Goal: Information Seeking & Learning: Learn about a topic

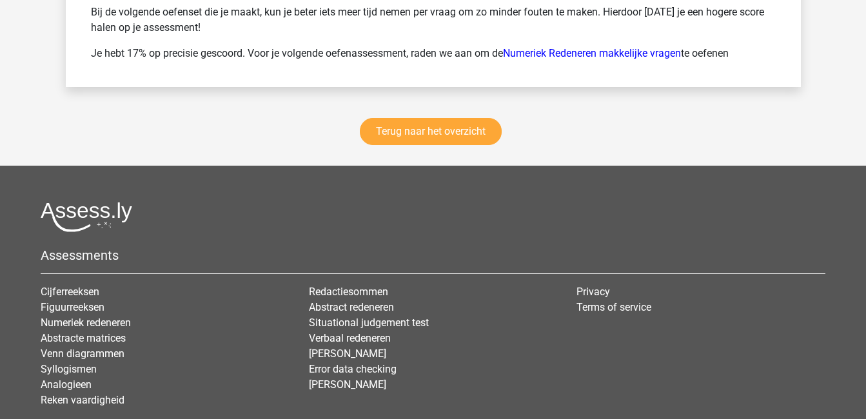
scroll to position [2414, 0]
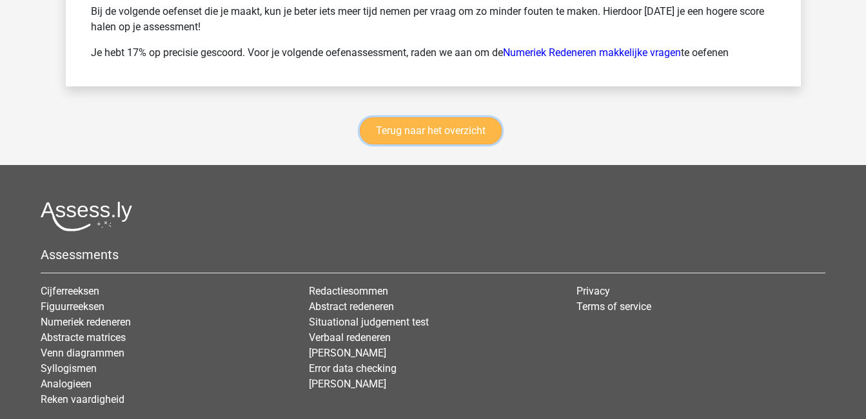
click at [413, 130] on link "Terug naar het overzicht" at bounding box center [431, 130] width 142 height 27
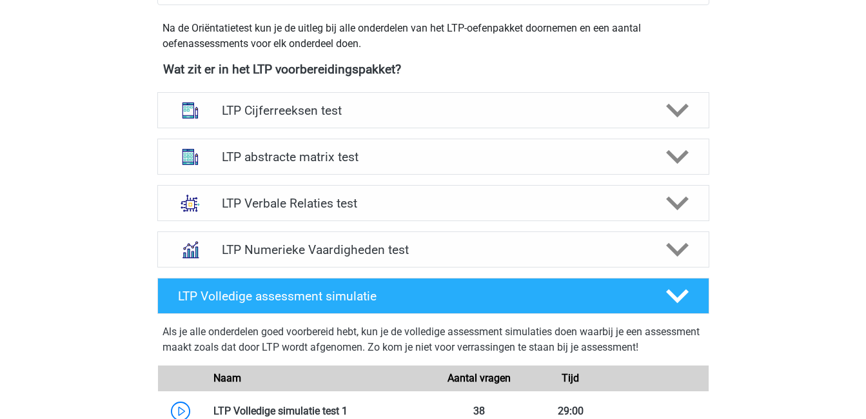
scroll to position [459, 0]
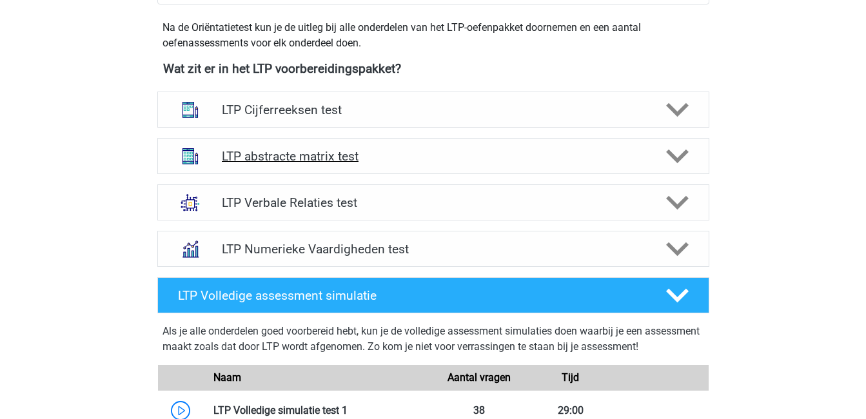
click at [235, 163] on h4 "LTP abstracte matrix test" at bounding box center [433, 156] width 422 height 15
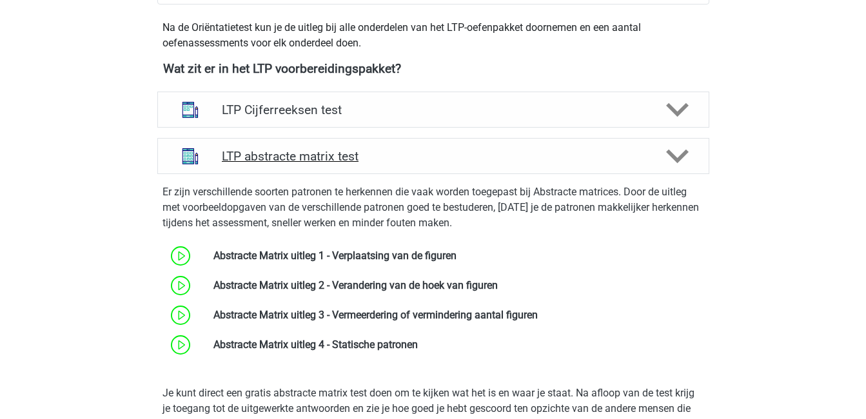
click at [235, 163] on h4 "LTP abstracte matrix test" at bounding box center [433, 156] width 422 height 15
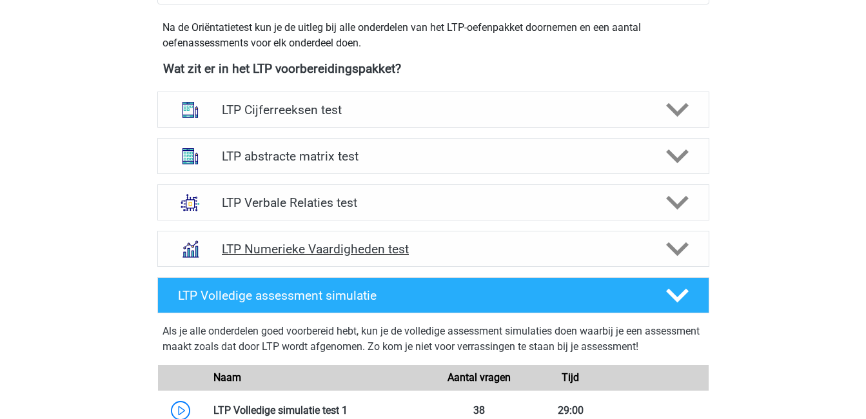
click at [295, 246] on h4 "LTP Numerieke Vaardigheden test" at bounding box center [433, 249] width 422 height 15
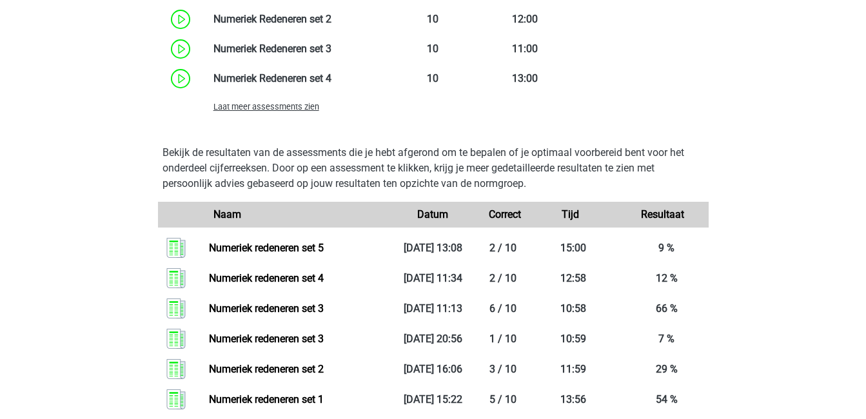
scroll to position [1056, 0]
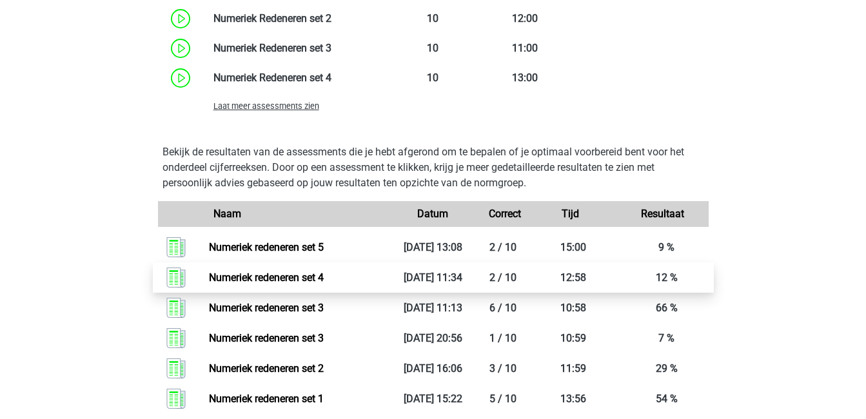
click at [324, 282] on link "Numeriek redeneren set 4" at bounding box center [266, 278] width 115 height 12
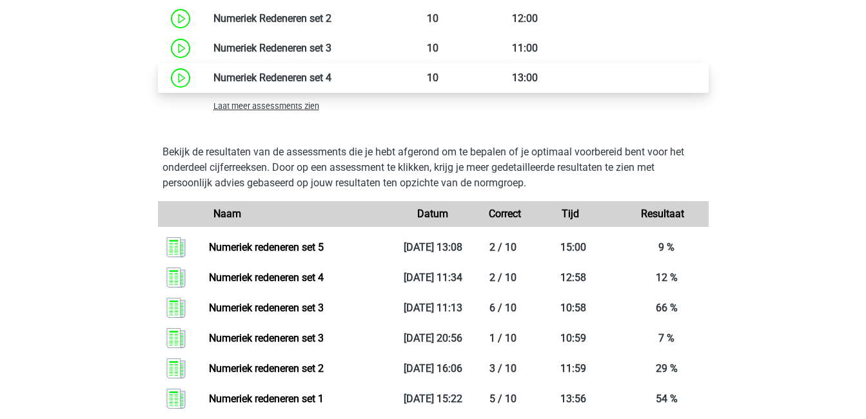
click at [331, 77] on link at bounding box center [331, 78] width 0 height 12
click at [331, 81] on link at bounding box center [331, 78] width 0 height 12
click at [331, 72] on link at bounding box center [331, 78] width 0 height 12
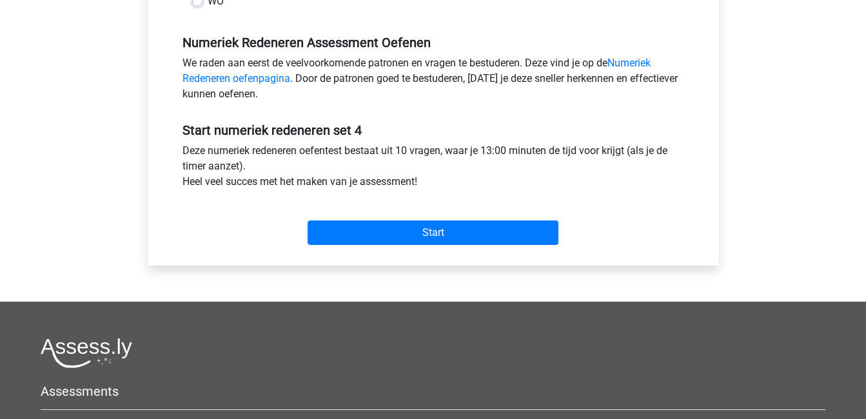
scroll to position [374, 0]
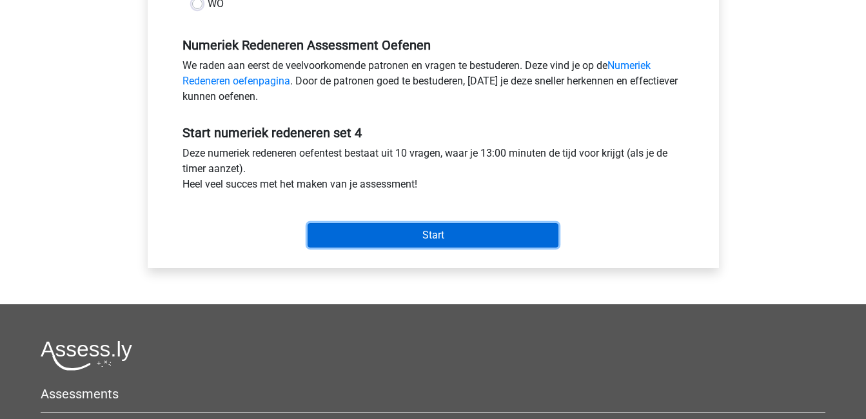
click at [397, 232] on input "Start" at bounding box center [433, 235] width 251 height 25
click at [507, 229] on input "Start" at bounding box center [433, 235] width 251 height 25
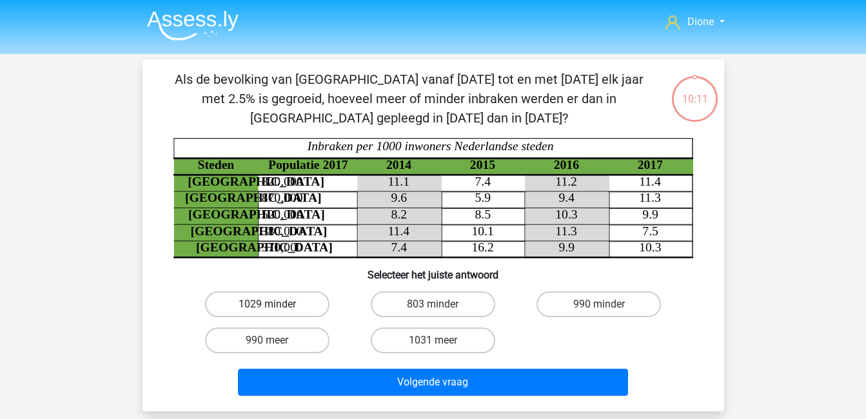
click at [280, 306] on label "1029 minder" at bounding box center [267, 305] width 124 height 26
click at [275, 306] on input "1029 minder" at bounding box center [271, 308] width 8 height 8
radio input "true"
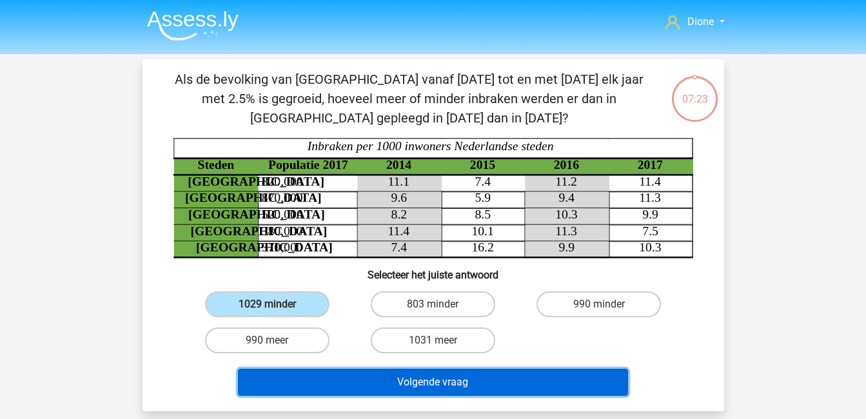
click at [456, 371] on button "Volgende vraag" at bounding box center [433, 382] width 390 height 27
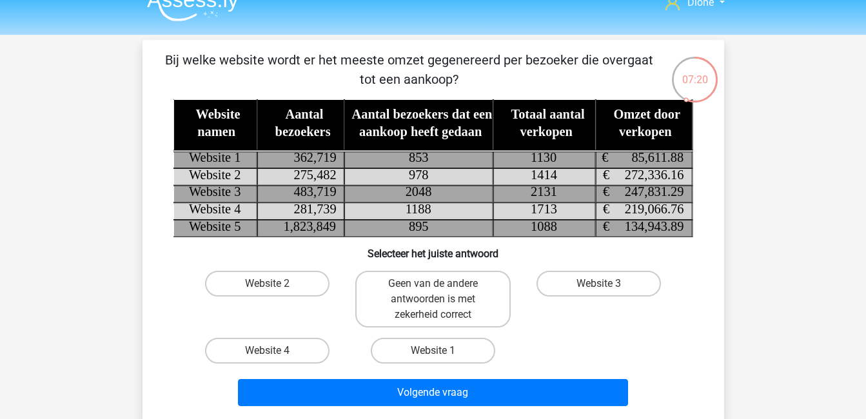
scroll to position [19, 0]
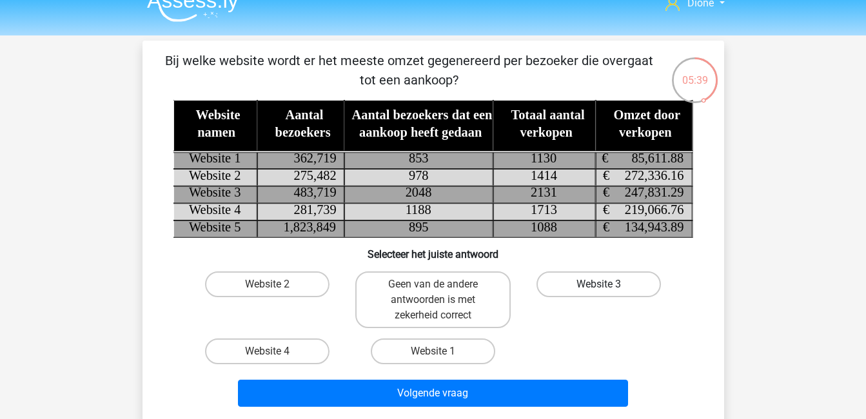
click at [606, 277] on label "Website 3" at bounding box center [599, 285] width 124 height 26
click at [606, 284] on input "Website 3" at bounding box center [603, 288] width 8 height 8
radio input "true"
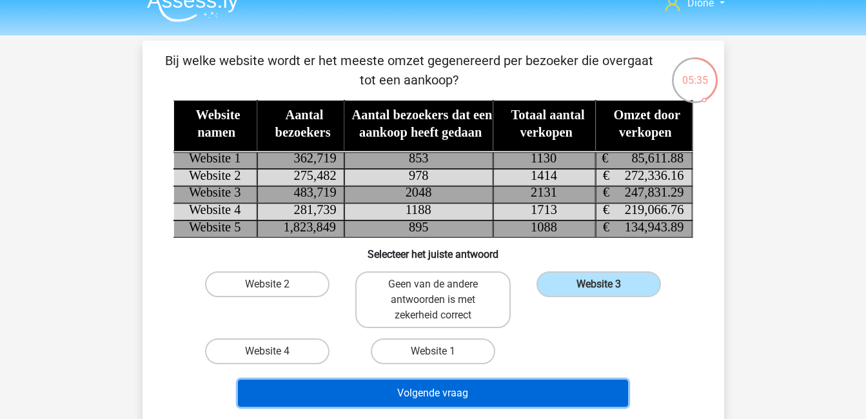
click at [562, 399] on button "Volgende vraag" at bounding box center [433, 393] width 390 height 27
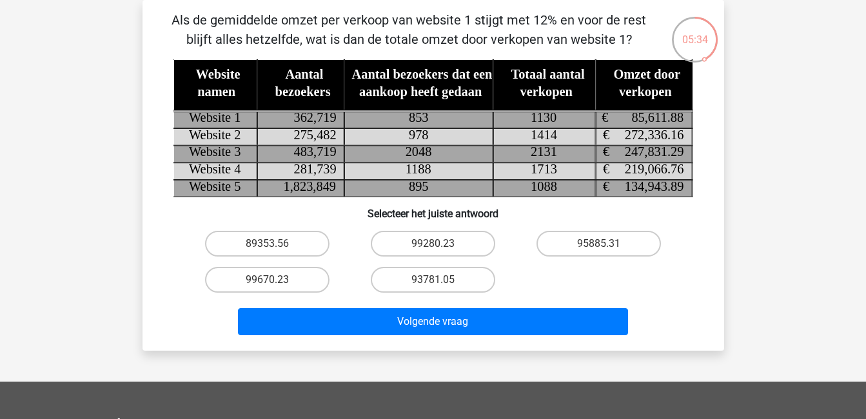
scroll to position [0, 0]
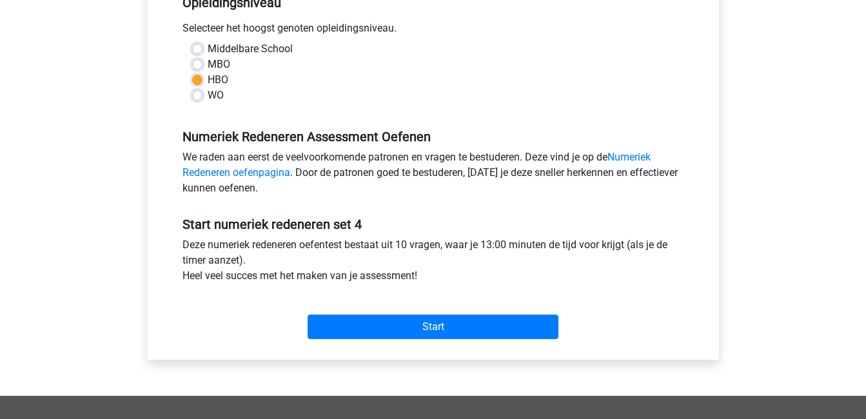
scroll to position [283, 0]
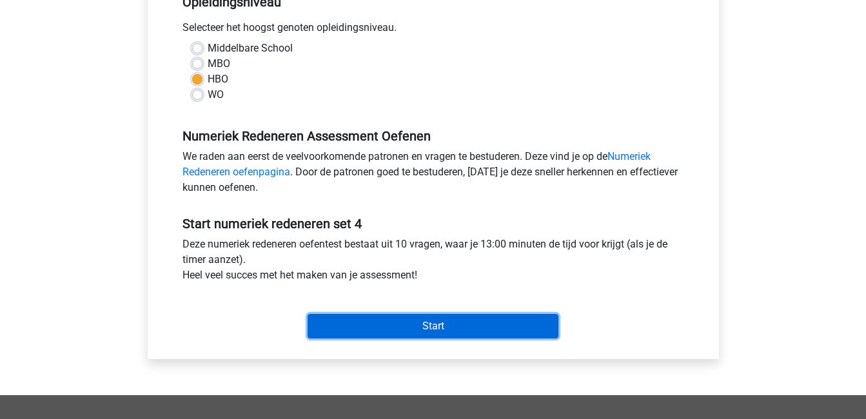
click at [414, 330] on input "Start" at bounding box center [433, 326] width 251 height 25
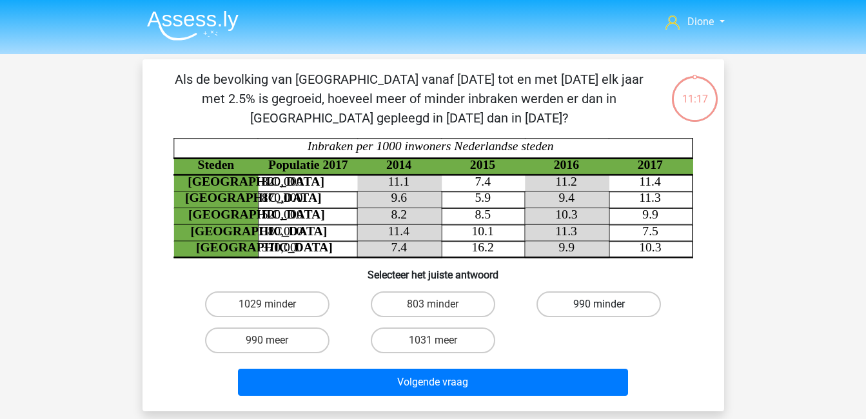
click at [576, 292] on label "990 minder" at bounding box center [599, 305] width 124 height 26
click at [599, 304] on input "990 minder" at bounding box center [603, 308] width 8 height 8
radio input "true"
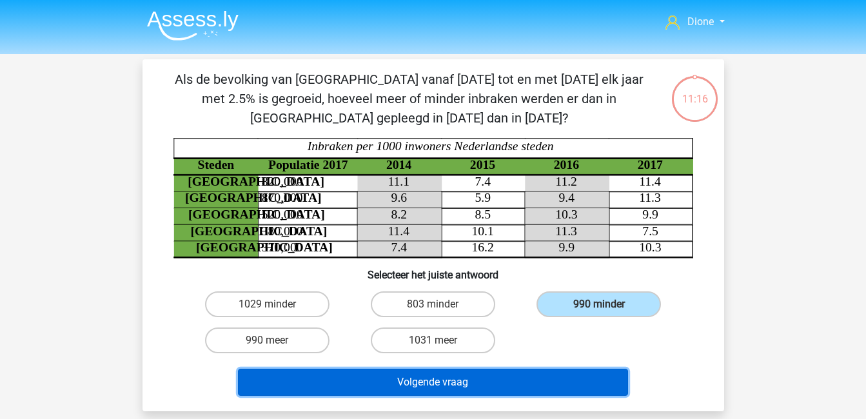
click at [515, 386] on button "Volgende vraag" at bounding box center [433, 382] width 390 height 27
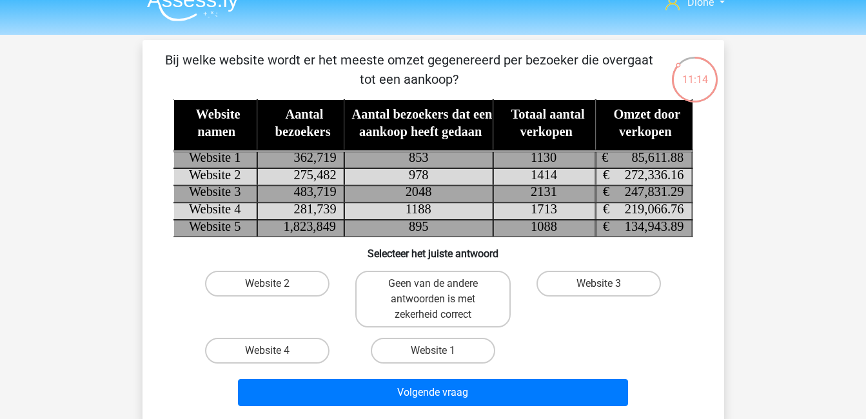
scroll to position [18, 0]
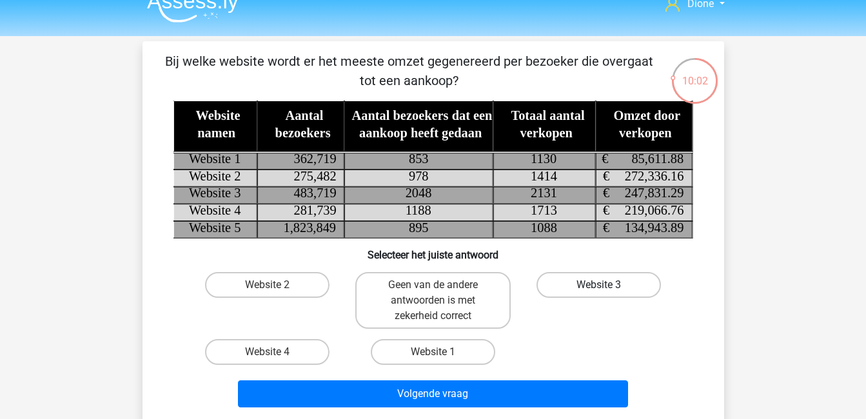
click at [592, 285] on label "Website 3" at bounding box center [599, 285] width 124 height 26
click at [599, 285] on input "Website 3" at bounding box center [603, 289] width 8 height 8
radio input "true"
click at [279, 346] on label "Website 4" at bounding box center [267, 352] width 124 height 26
click at [275, 352] on input "Website 4" at bounding box center [271, 356] width 8 height 8
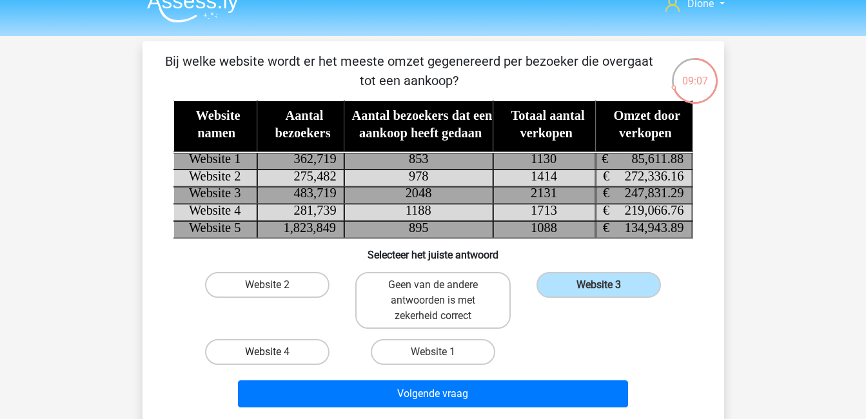
radio input "true"
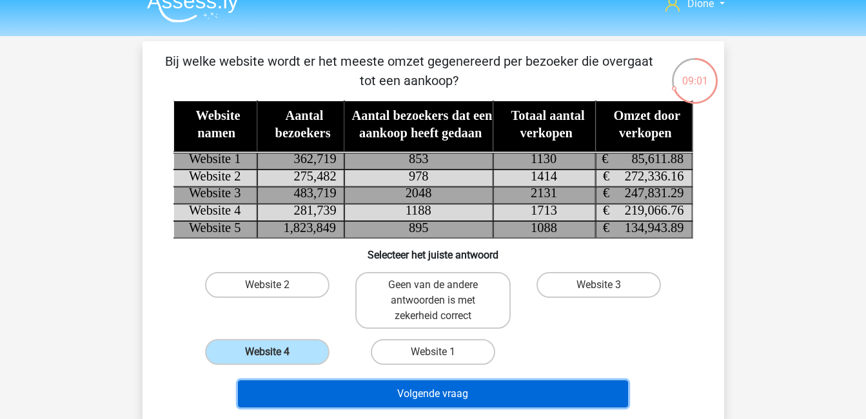
click at [451, 391] on button "Volgende vraag" at bounding box center [433, 394] width 390 height 27
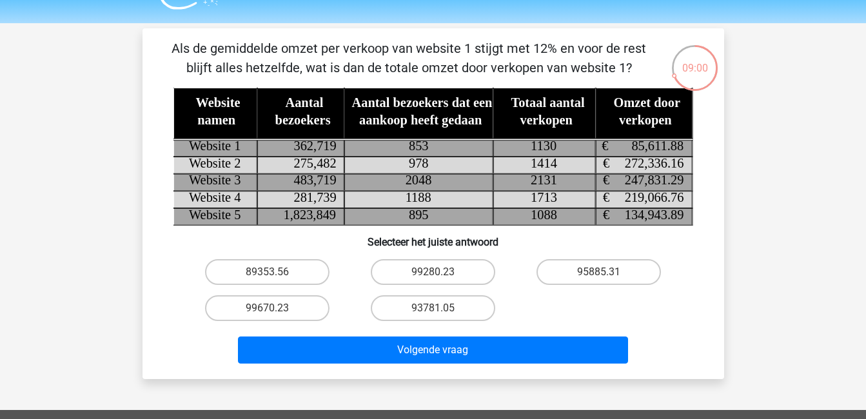
scroll to position [30, 0]
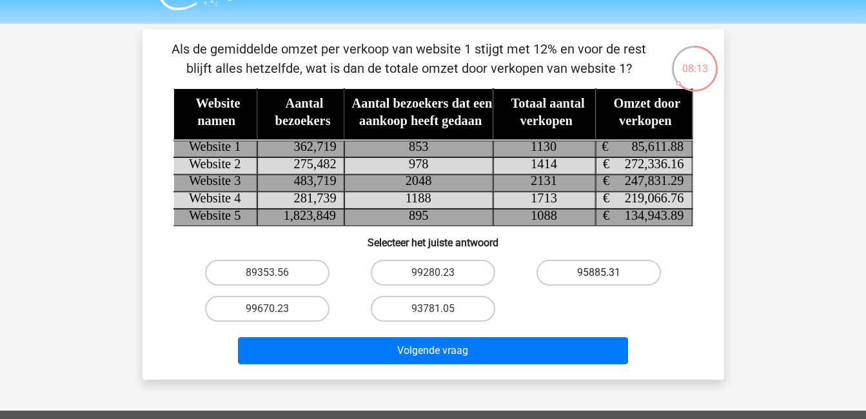
click at [579, 273] on label "95885.31" at bounding box center [599, 273] width 124 height 26
click at [599, 273] on input "95885.31" at bounding box center [603, 277] width 8 height 8
radio input "true"
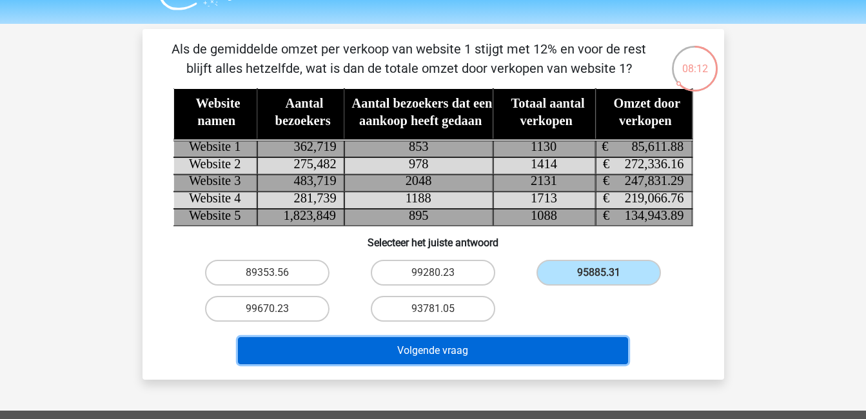
click at [580, 338] on button "Volgende vraag" at bounding box center [433, 350] width 390 height 27
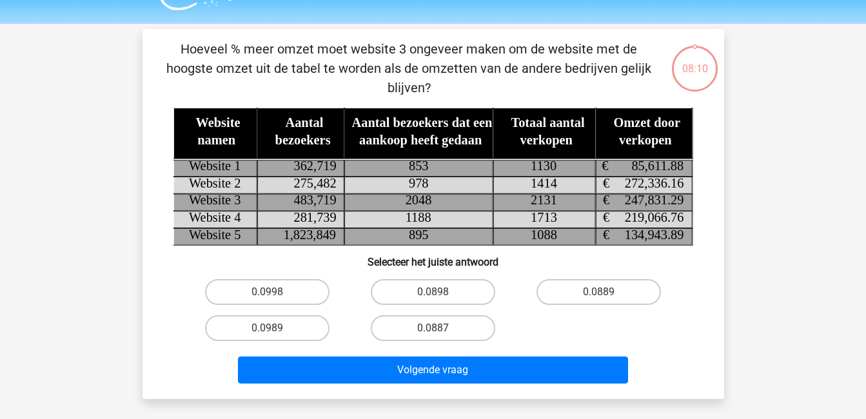
scroll to position [59, 0]
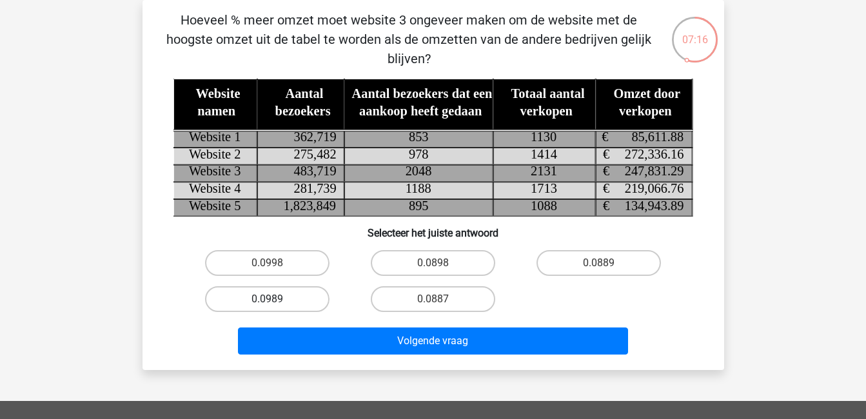
click at [279, 301] on label "0.0989" at bounding box center [267, 299] width 124 height 26
click at [275, 301] on input "0.0989" at bounding box center [271, 303] width 8 height 8
radio input "true"
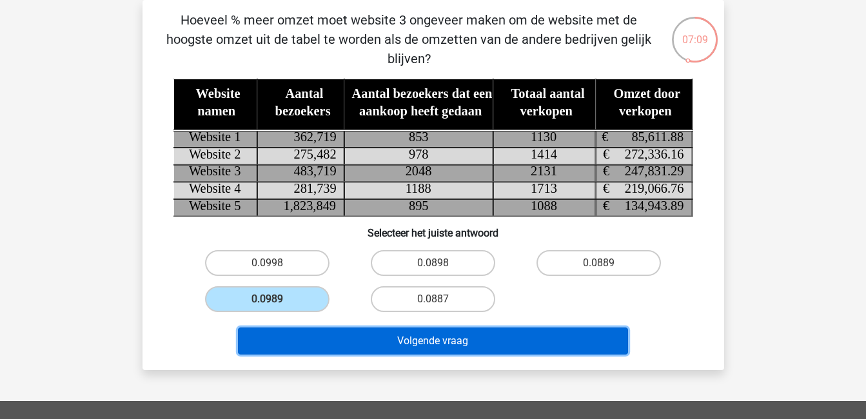
click at [365, 350] on button "Volgende vraag" at bounding box center [433, 341] width 390 height 27
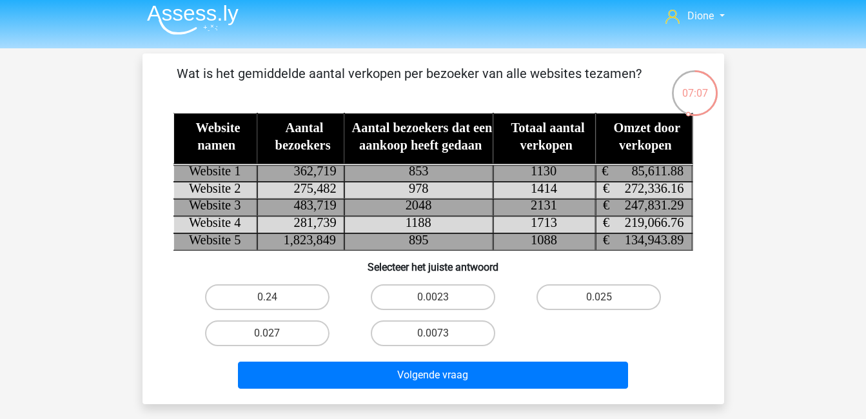
scroll to position [5, 0]
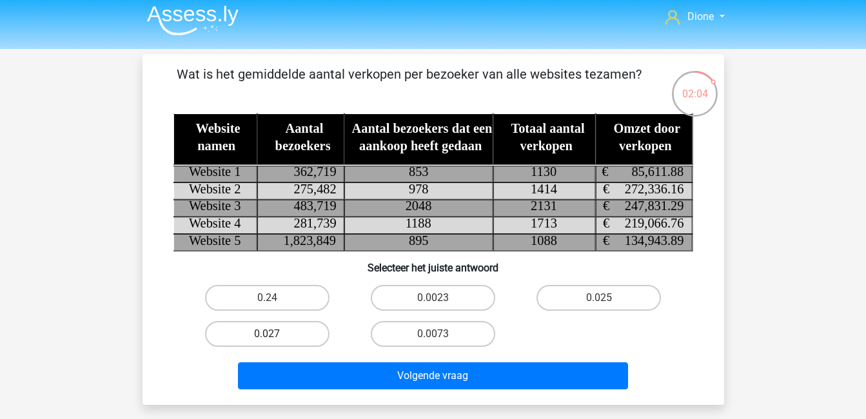
click at [294, 337] on label "0.027" at bounding box center [267, 334] width 124 height 26
click at [275, 337] on input "0.027" at bounding box center [271, 338] width 8 height 8
radio input "true"
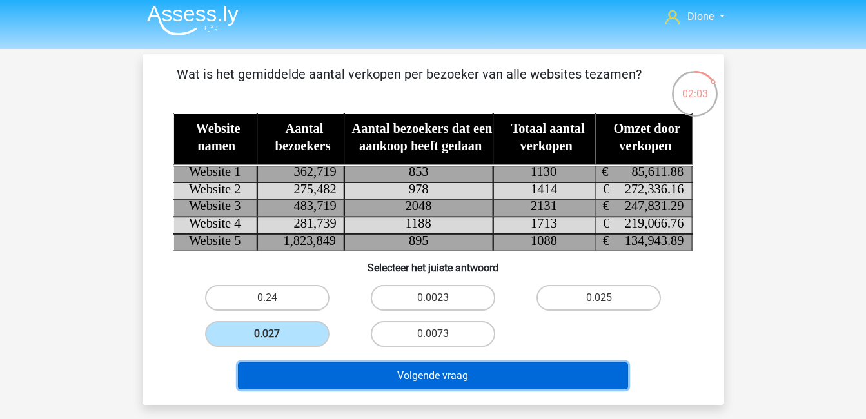
click at [415, 367] on button "Volgende vraag" at bounding box center [433, 375] width 390 height 27
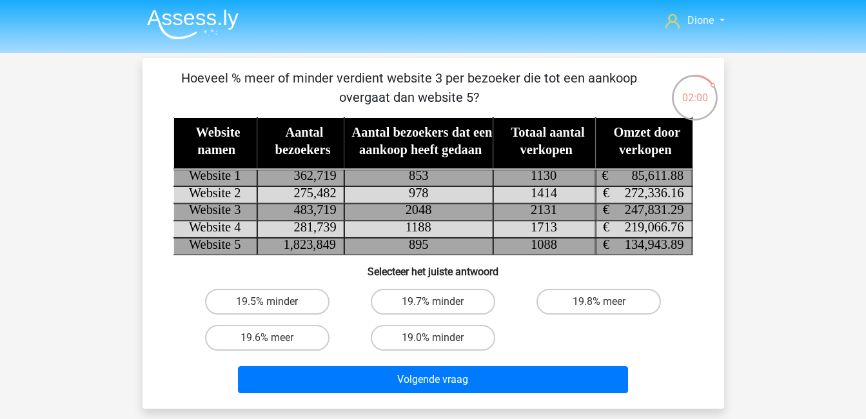
scroll to position [0, 0]
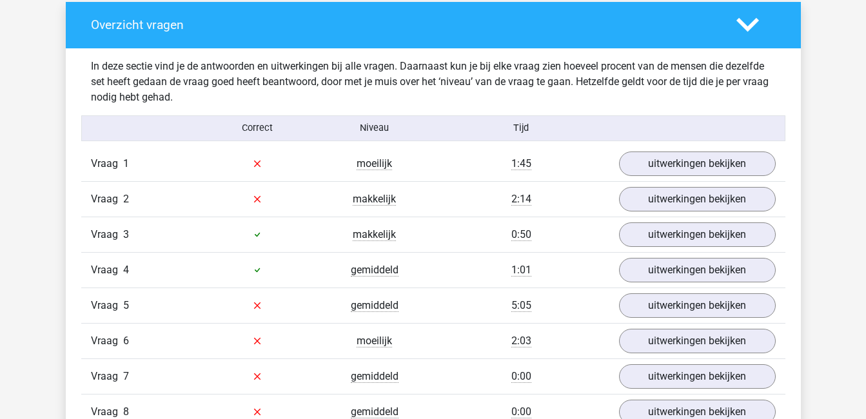
scroll to position [709, 0]
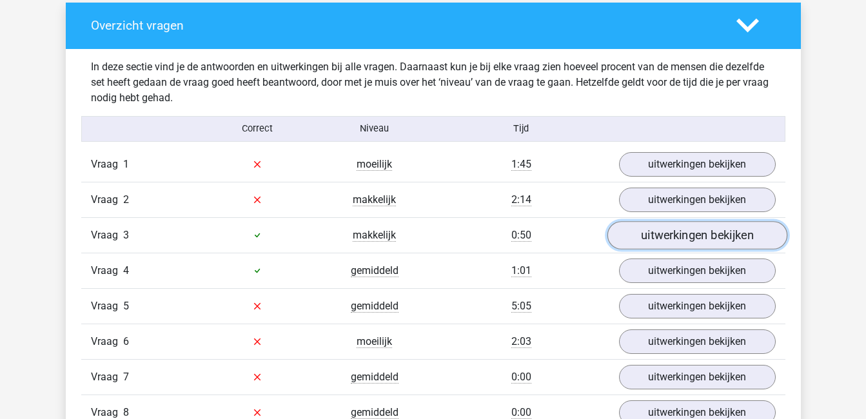
click at [633, 233] on link "uitwerkingen bekijken" at bounding box center [697, 235] width 180 height 28
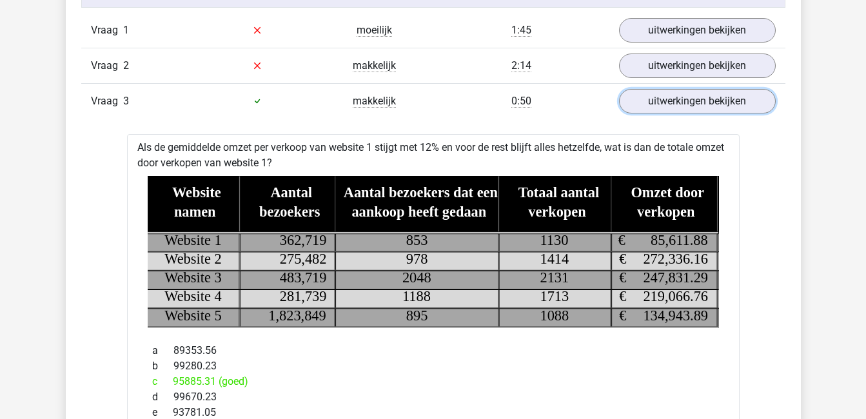
scroll to position [842, 0]
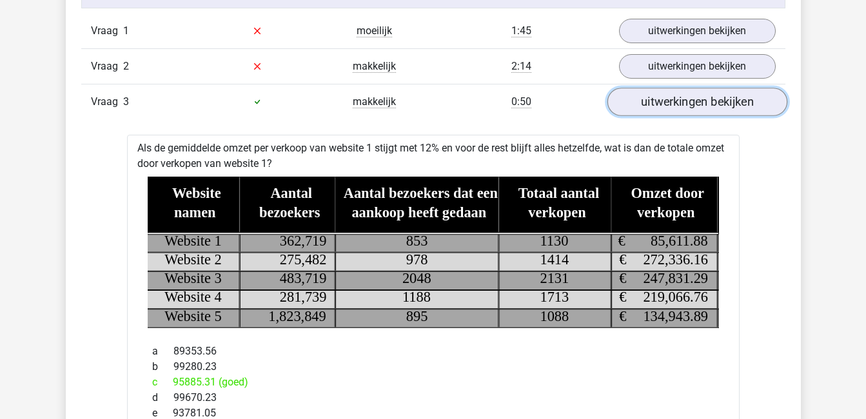
click at [684, 97] on link "uitwerkingen bekijken" at bounding box center [697, 102] width 180 height 28
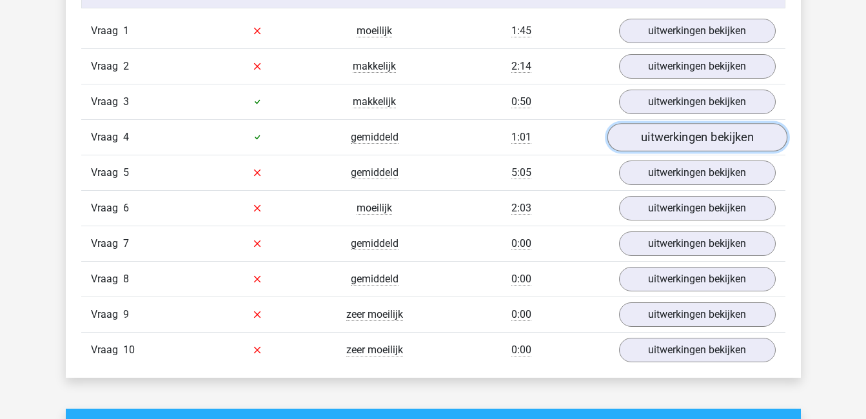
click at [684, 141] on link "uitwerkingen bekijken" at bounding box center [697, 137] width 180 height 28
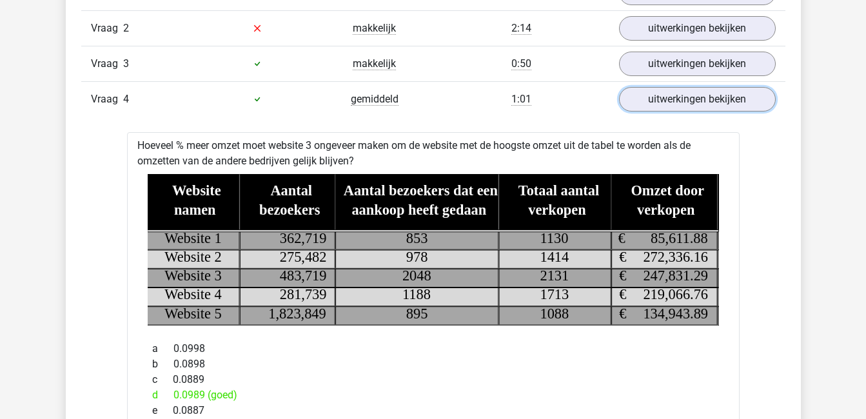
scroll to position [873, 0]
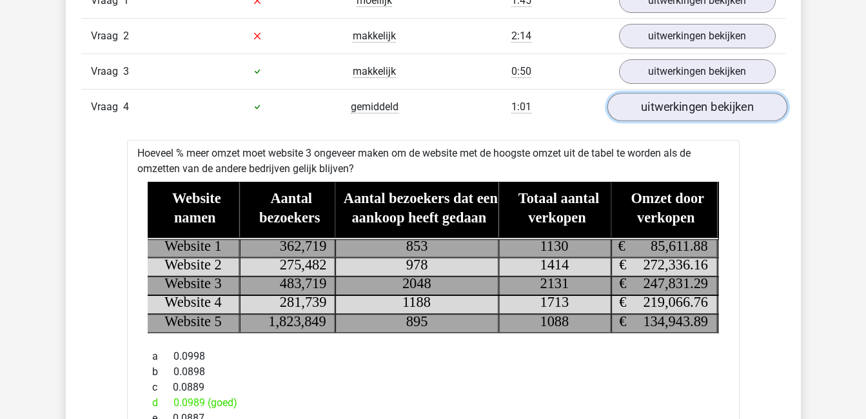
click at [657, 104] on link "uitwerkingen bekijken" at bounding box center [697, 107] width 180 height 28
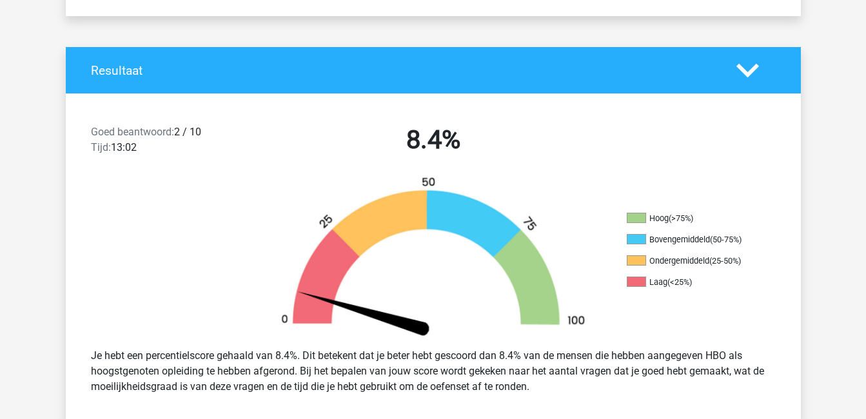
scroll to position [220, 0]
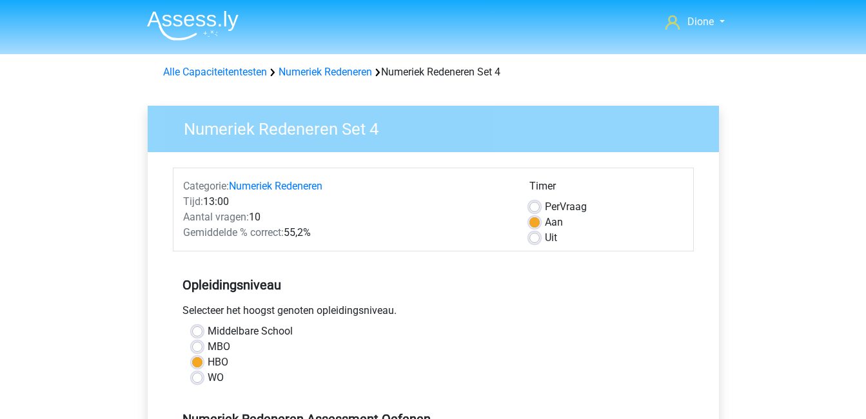
scroll to position [283, 0]
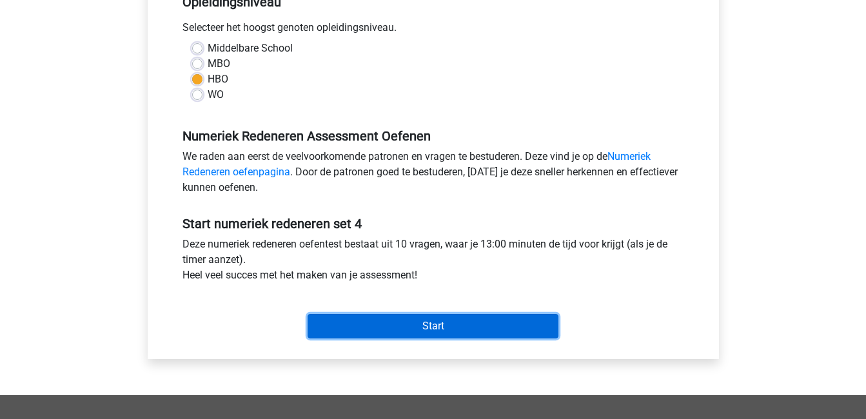
click at [443, 328] on input "Start" at bounding box center [433, 326] width 251 height 25
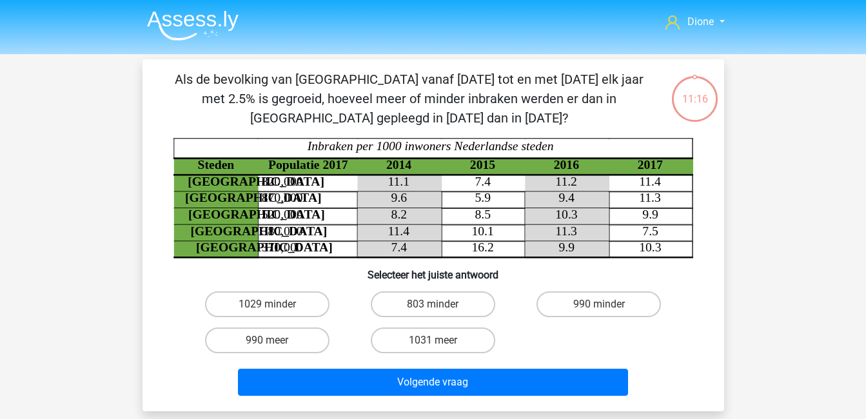
click at [440, 306] on input "803 minder" at bounding box center [437, 308] width 8 height 8
radio input "true"
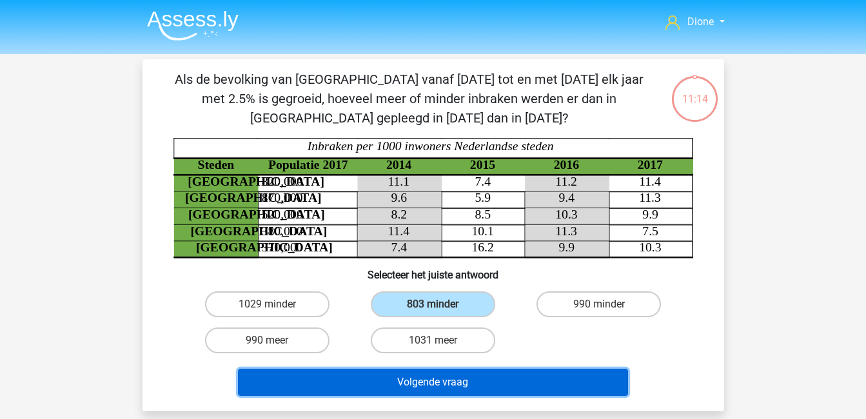
click at [502, 381] on button "Volgende vraag" at bounding box center [433, 382] width 390 height 27
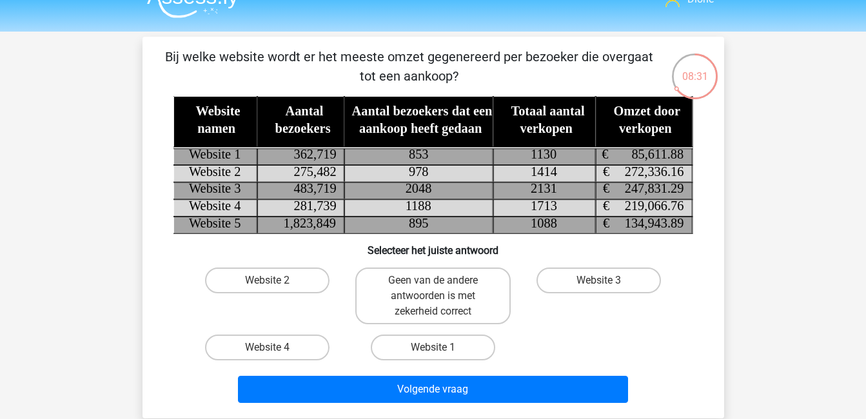
scroll to position [22, 0]
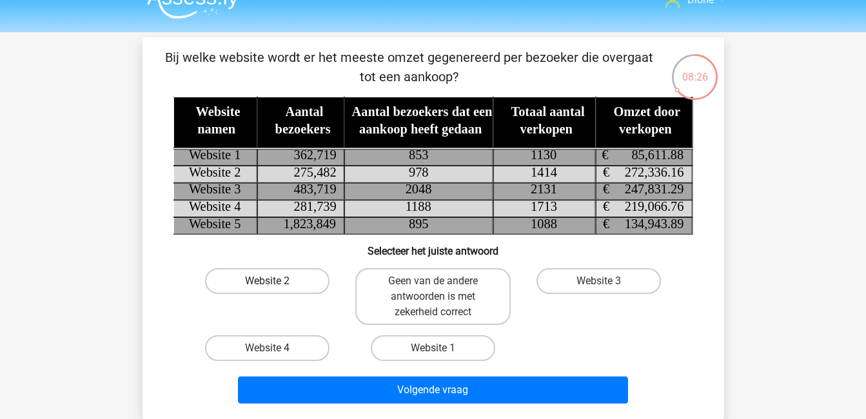
click at [293, 276] on label "Website 2" at bounding box center [267, 281] width 124 height 26
click at [275, 281] on input "Website 2" at bounding box center [271, 285] width 8 height 8
radio input "true"
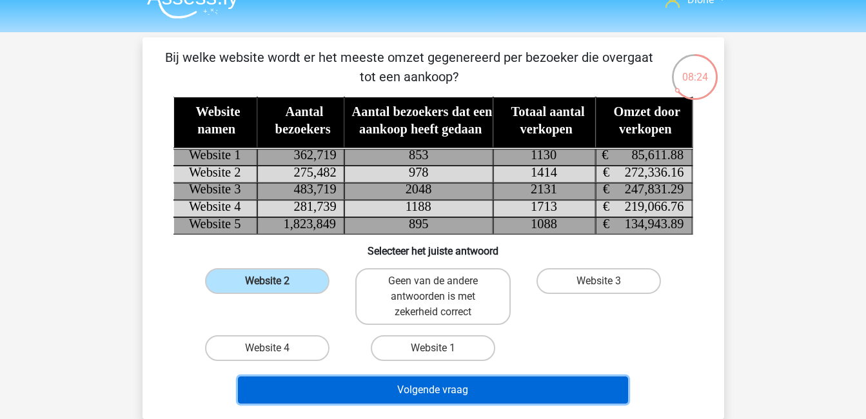
click at [475, 391] on button "Volgende vraag" at bounding box center [433, 390] width 390 height 27
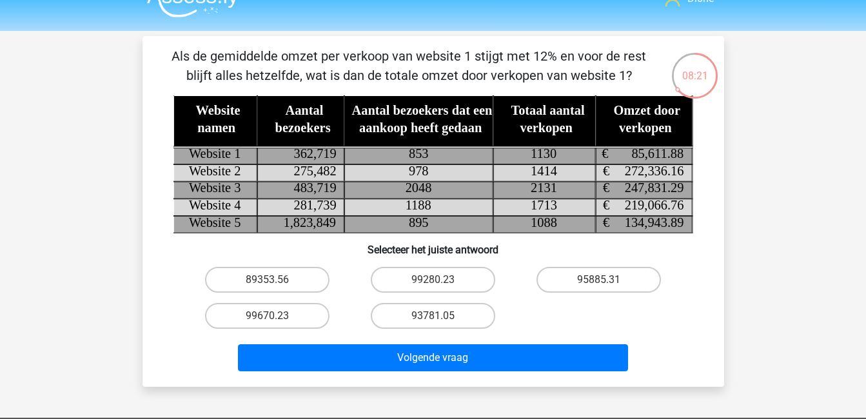
scroll to position [23, 0]
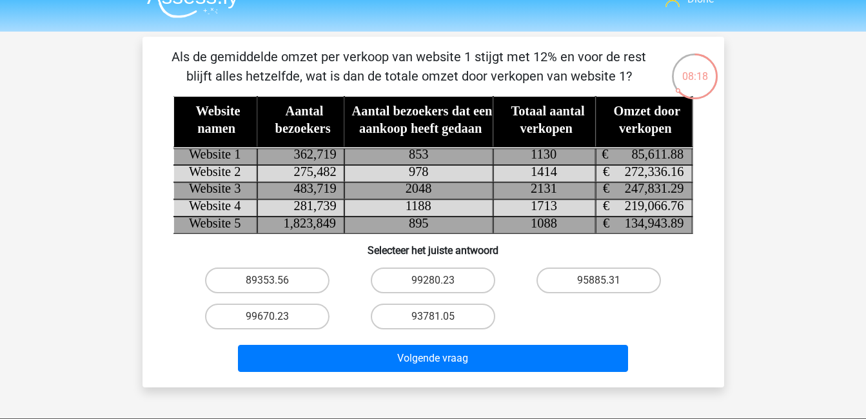
click at [602, 284] on input "95885.31" at bounding box center [603, 285] width 8 height 8
radio input "true"
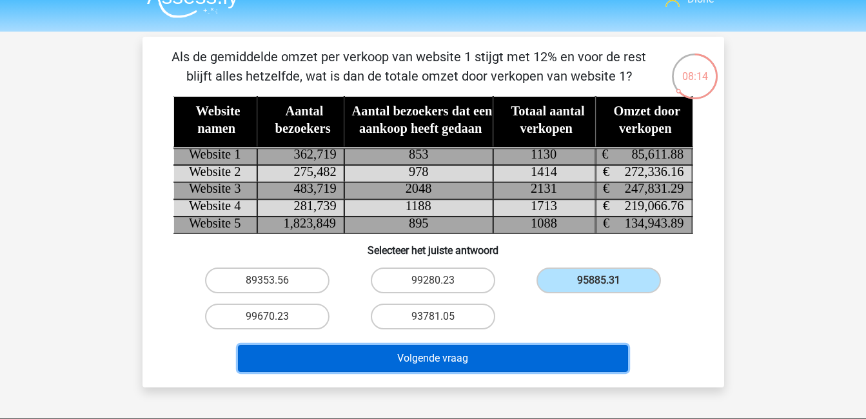
click at [522, 365] on button "Volgende vraag" at bounding box center [433, 358] width 390 height 27
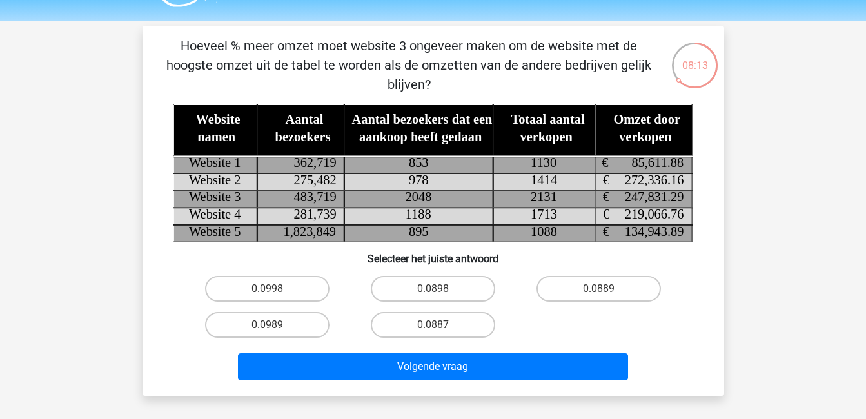
scroll to position [33, 0]
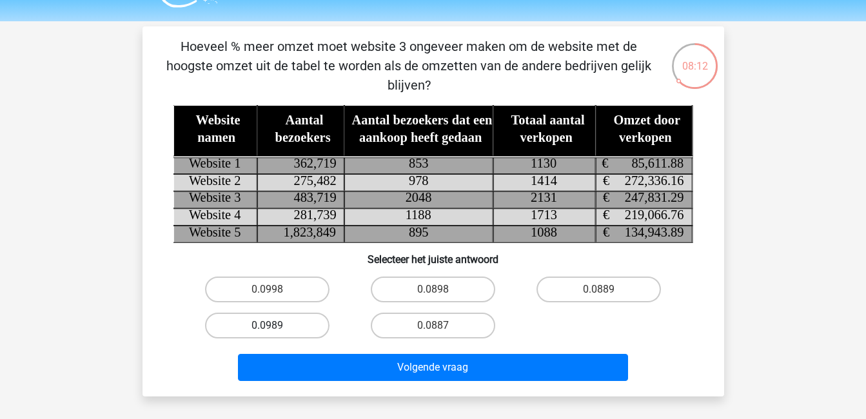
click at [288, 325] on label "0.0989" at bounding box center [267, 326] width 124 height 26
click at [275, 326] on input "0.0989" at bounding box center [271, 330] width 8 height 8
radio input "true"
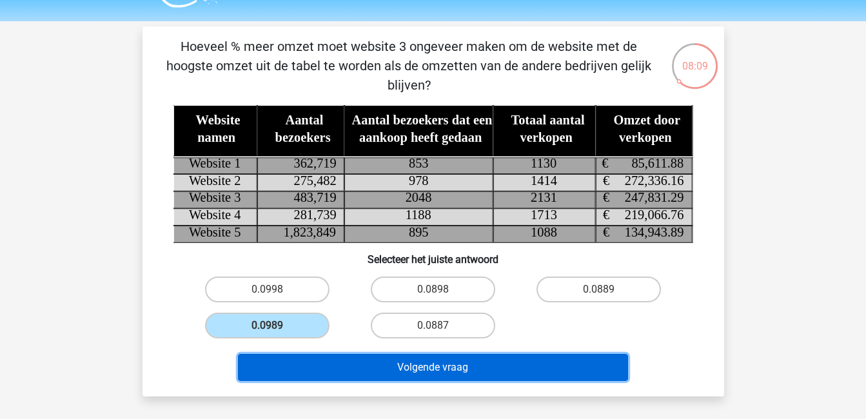
click at [413, 362] on button "Volgende vraag" at bounding box center [433, 367] width 390 height 27
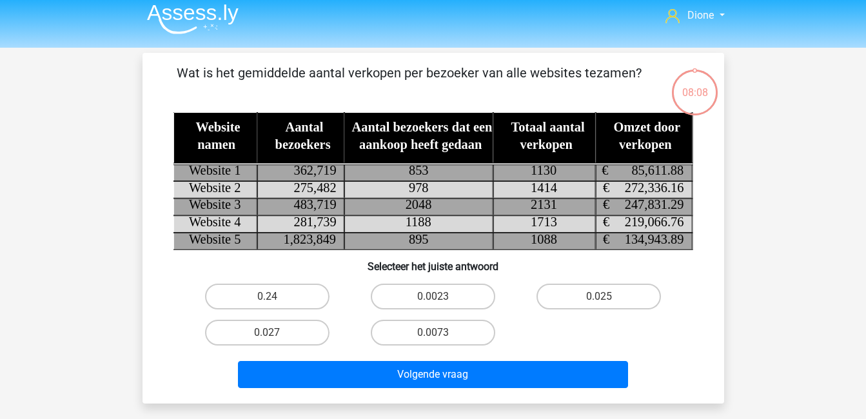
scroll to position [0, 0]
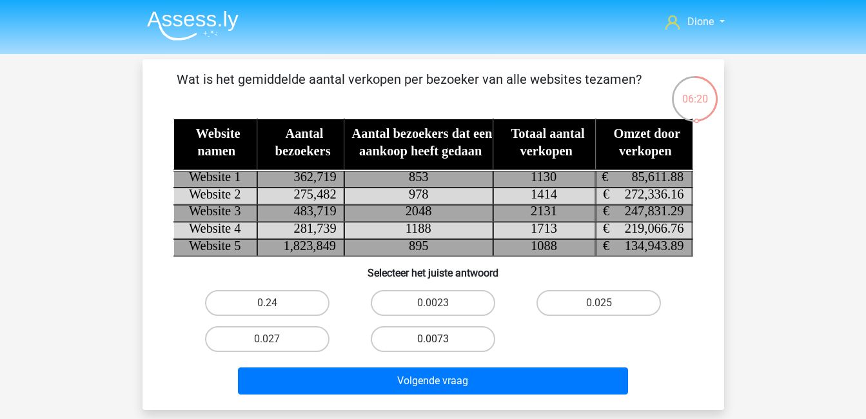
click at [444, 342] on label "0.0073" at bounding box center [433, 339] width 124 height 26
click at [441, 342] on input "0.0073" at bounding box center [437, 343] width 8 height 8
radio input "true"
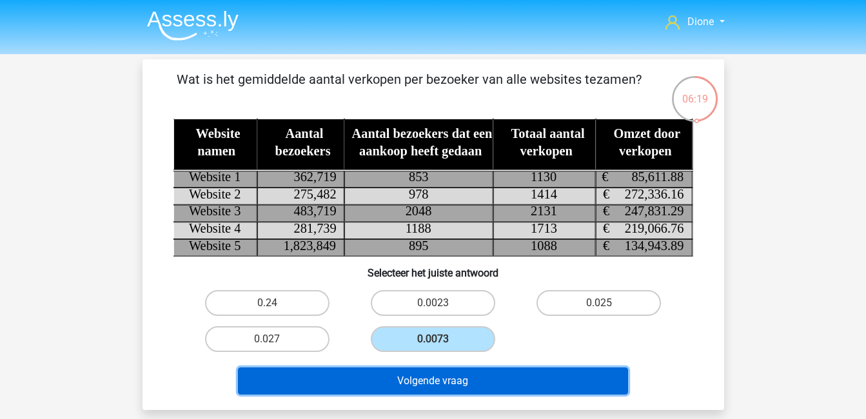
click at [470, 376] on button "Volgende vraag" at bounding box center [433, 381] width 390 height 27
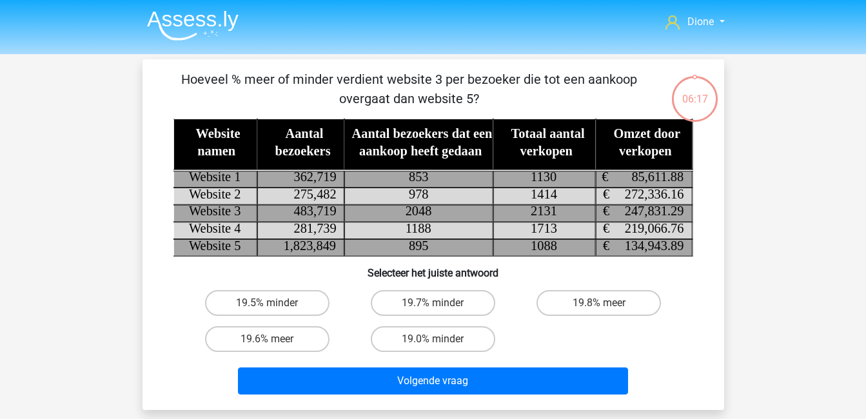
scroll to position [59, 0]
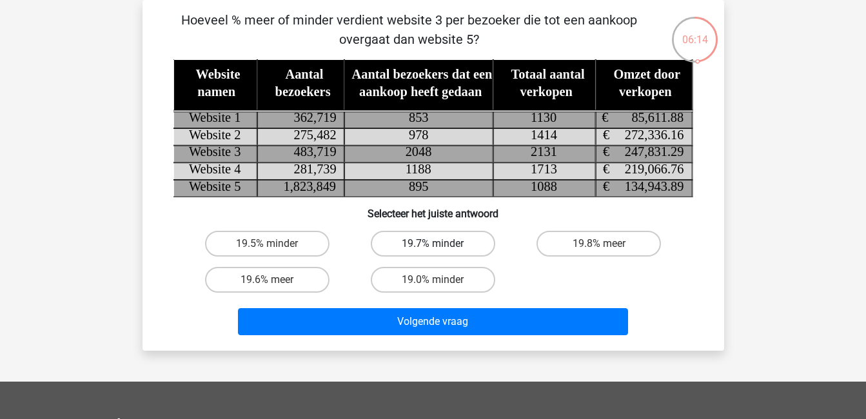
click at [436, 240] on label "19.7% minder" at bounding box center [433, 244] width 124 height 26
click at [436, 244] on input "19.7% minder" at bounding box center [437, 248] width 8 height 8
radio input "true"
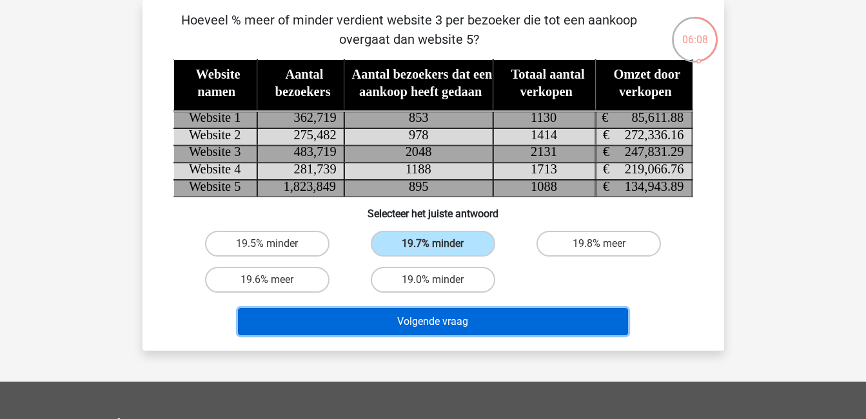
click at [497, 316] on button "Volgende vraag" at bounding box center [433, 321] width 390 height 27
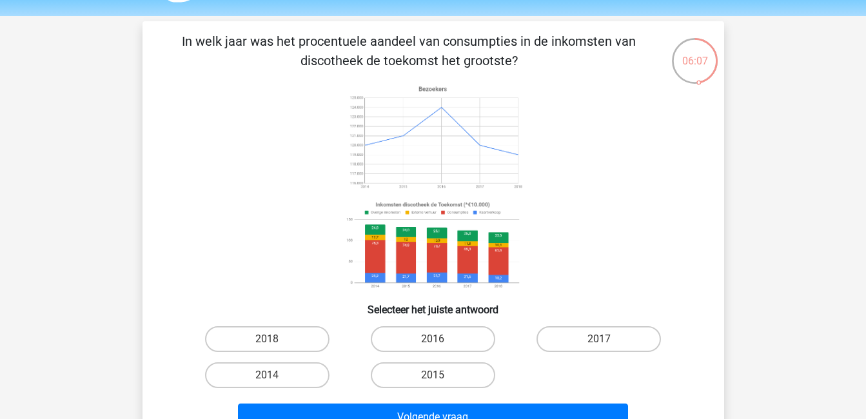
scroll to position [37, 0]
click at [286, 379] on label "2014" at bounding box center [267, 376] width 124 height 26
click at [275, 379] on input "2014" at bounding box center [271, 380] width 8 height 8
radio input "true"
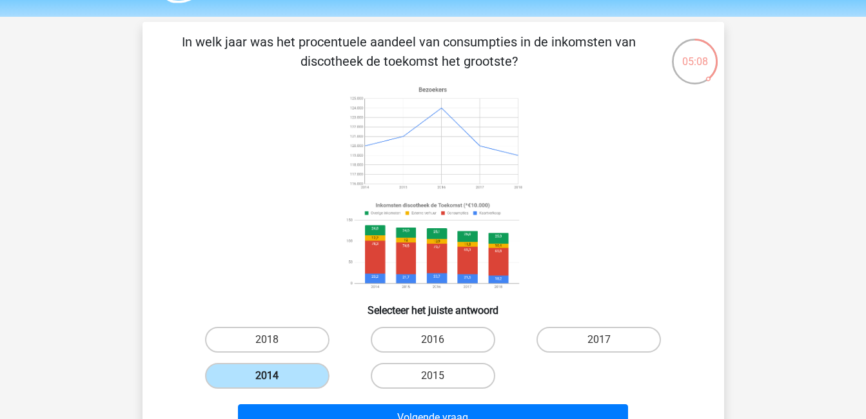
scroll to position [119, 0]
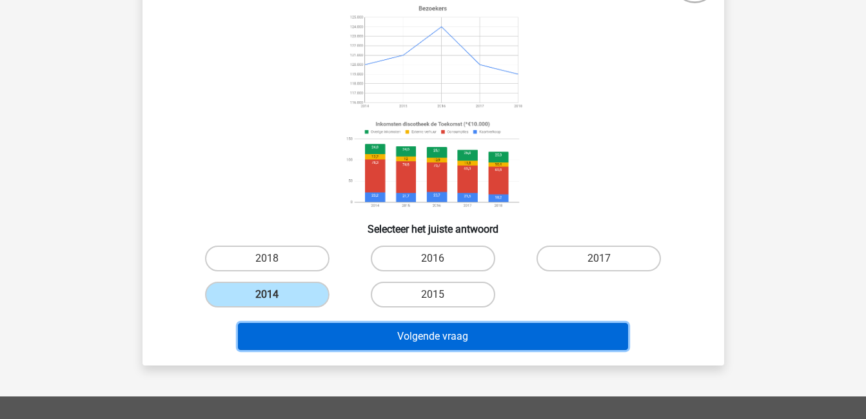
click at [371, 330] on button "Volgende vraag" at bounding box center [433, 336] width 390 height 27
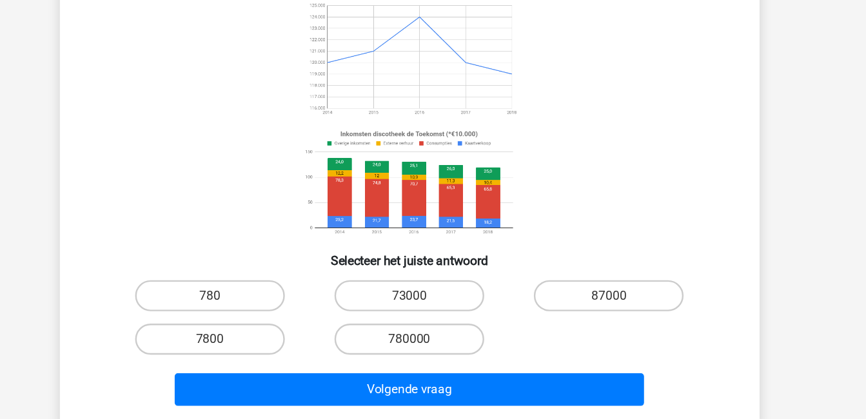
scroll to position [64, 0]
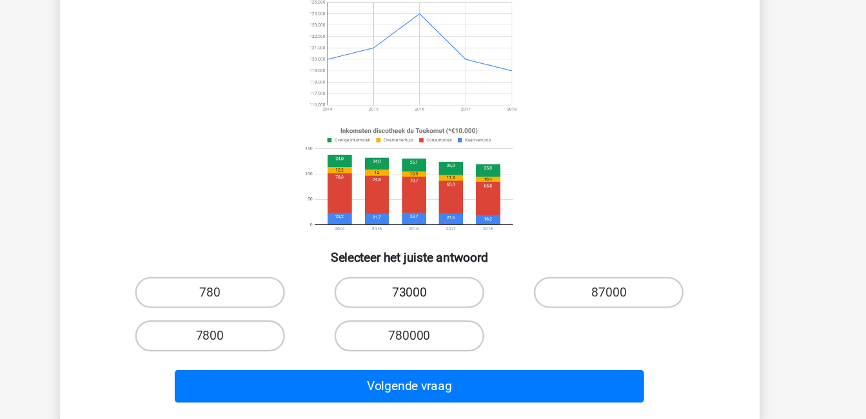
click at [450, 306] on label "73000" at bounding box center [433, 314] width 124 height 26
click at [441, 313] on input "73000" at bounding box center [437, 317] width 8 height 8
radio input "true"
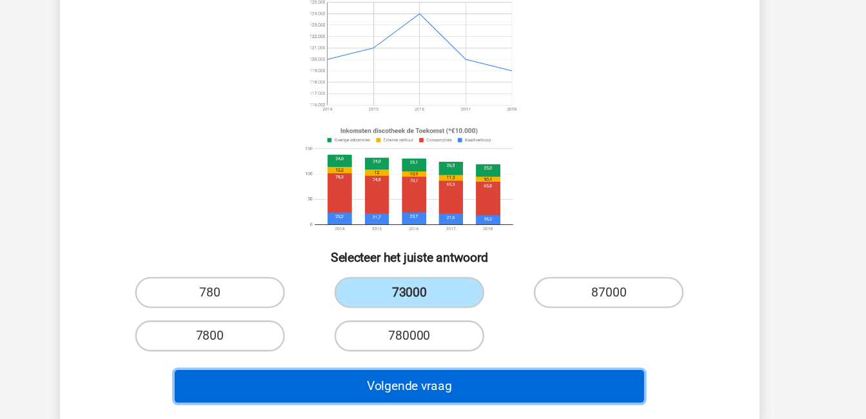
click at [495, 397] on button "Volgende vraag" at bounding box center [433, 391] width 390 height 27
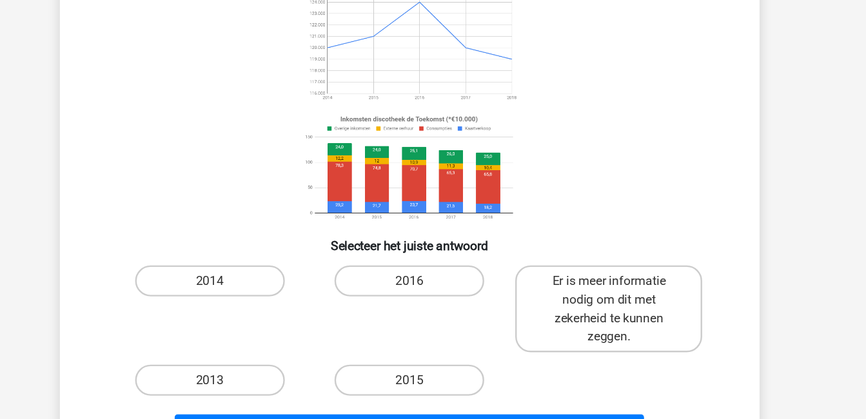
scroll to position [73, 0]
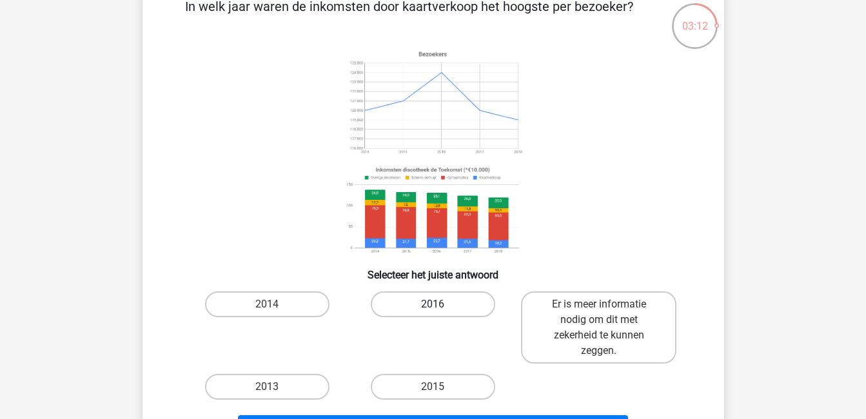
click at [432, 294] on label "2016" at bounding box center [433, 305] width 124 height 26
click at [433, 304] on input "2016" at bounding box center [437, 308] width 8 height 8
radio input "true"
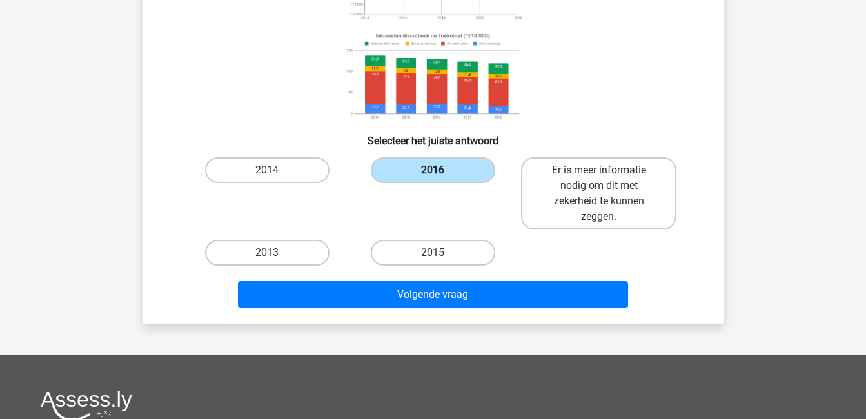
scroll to position [208, 0]
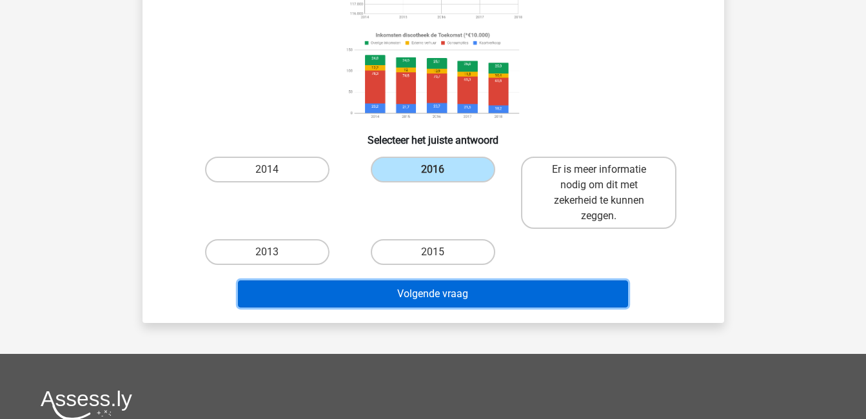
click at [450, 289] on button "Volgende vraag" at bounding box center [433, 294] width 390 height 27
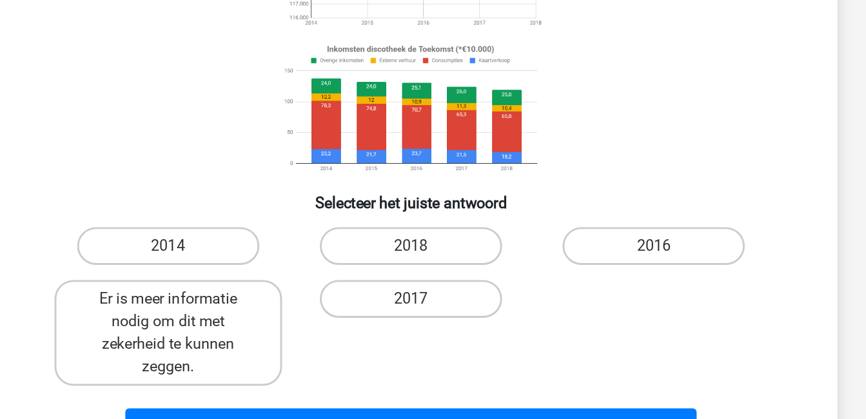
scroll to position [75, 0]
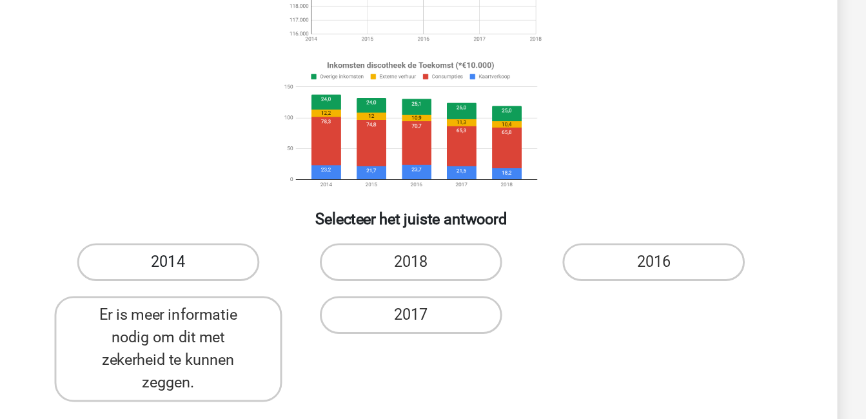
click at [305, 301] on label "2014" at bounding box center [267, 303] width 124 height 26
click at [275, 302] on input "2014" at bounding box center [271, 306] width 8 height 8
radio input "true"
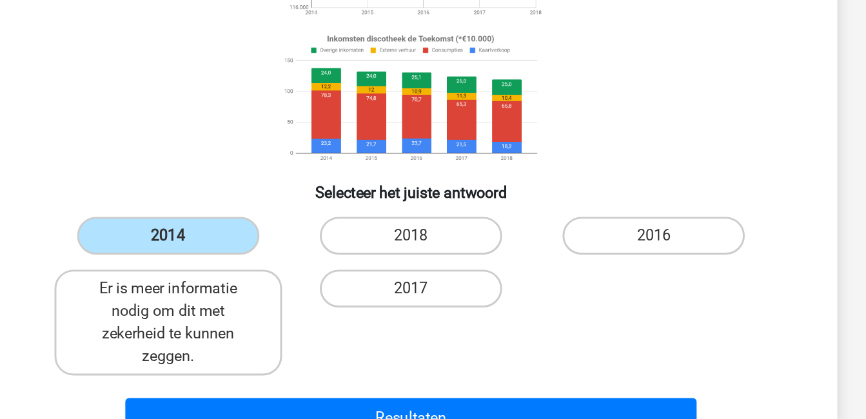
scroll to position [86, 0]
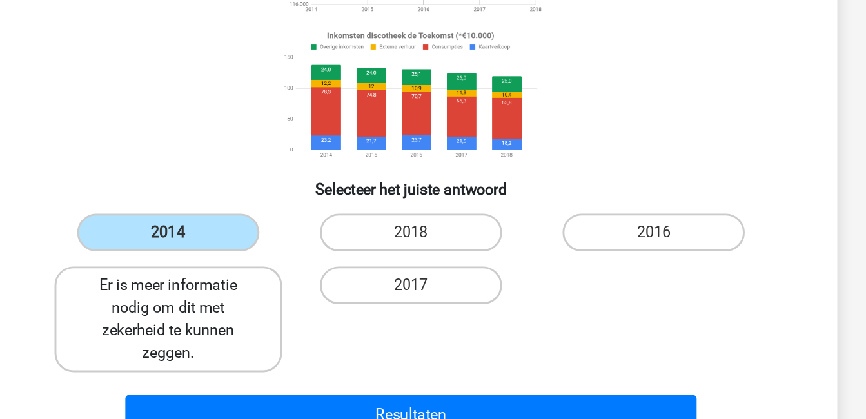
click at [245, 346] on label "Er is meer informatie nodig om dit met zekerheid te kunnen zeggen." at bounding box center [267, 351] width 155 height 72
click at [267, 336] on input "Er is meer informatie nodig om dit met zekerheid te kunnen zeggen." at bounding box center [271, 332] width 8 height 8
radio input "true"
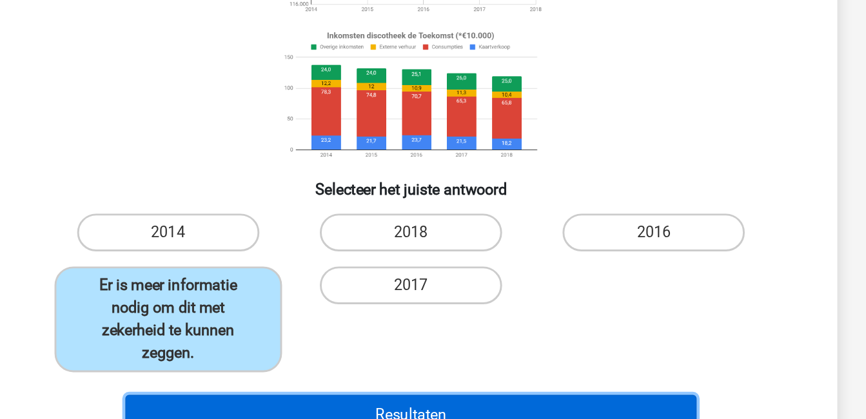
click at [392, 408] on button "Resultaten" at bounding box center [433, 415] width 390 height 27
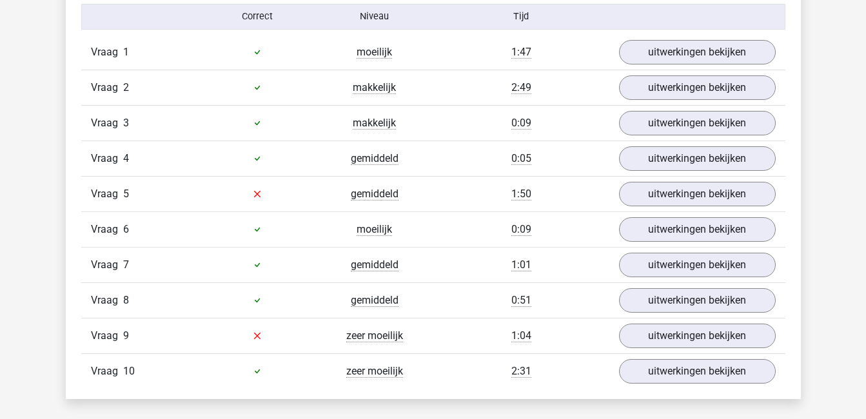
scroll to position [820, 0]
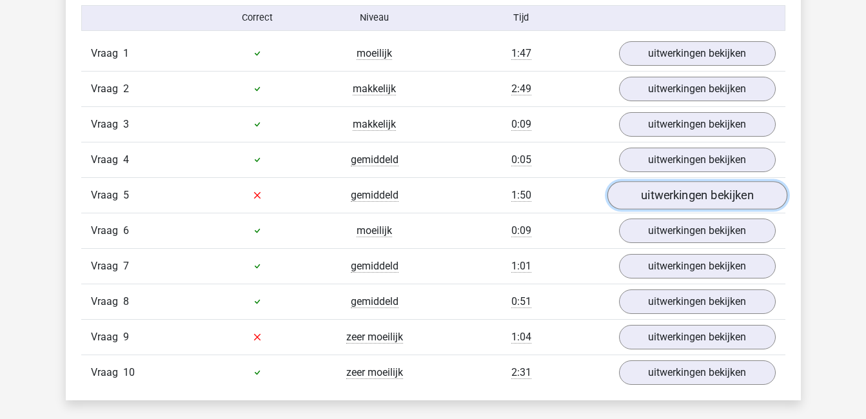
click at [695, 196] on link "uitwerkingen bekijken" at bounding box center [697, 195] width 180 height 28
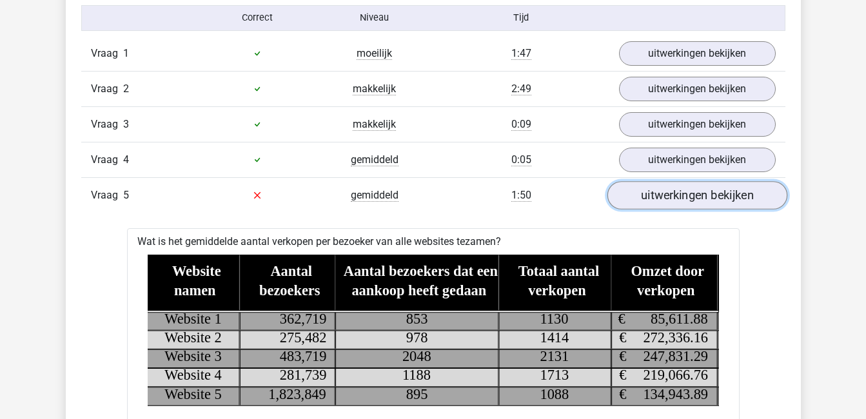
click at [726, 190] on link "uitwerkingen bekijken" at bounding box center [697, 195] width 180 height 28
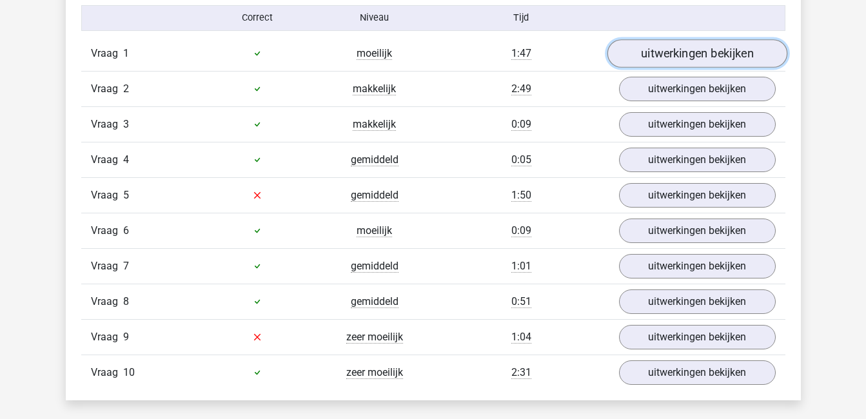
click at [726, 53] on link "uitwerkingen bekijken" at bounding box center [697, 53] width 180 height 28
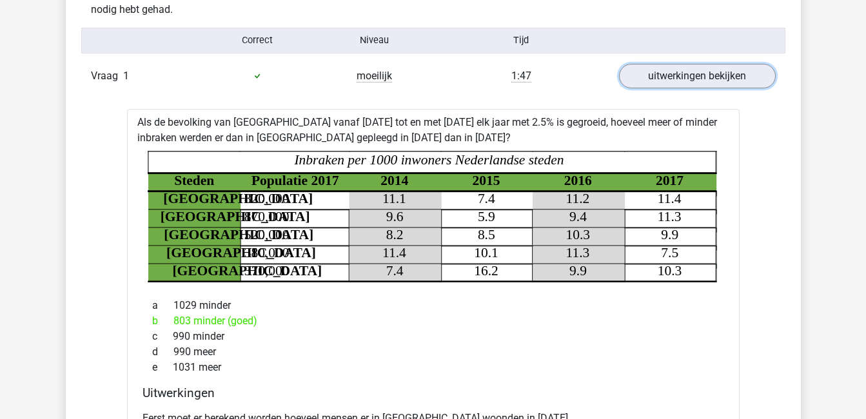
scroll to position [796, 0]
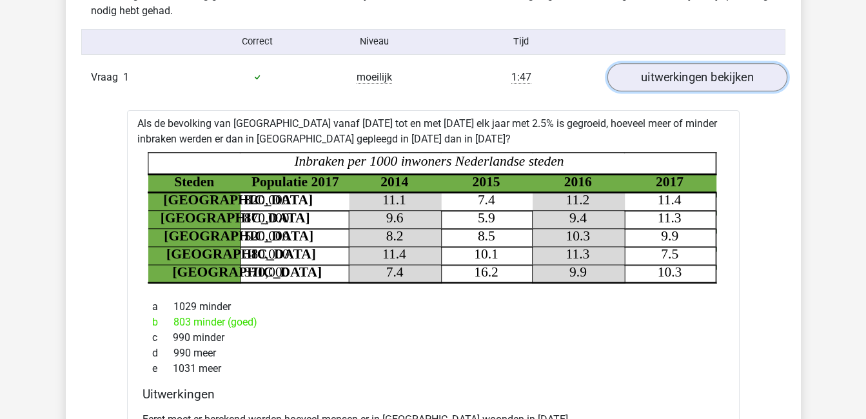
click at [746, 72] on link "uitwerkingen bekijken" at bounding box center [697, 77] width 180 height 28
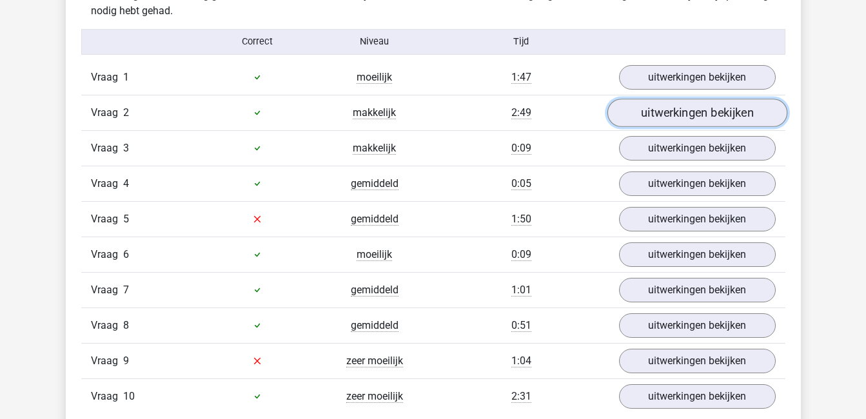
click at [741, 114] on link "uitwerkingen bekijken" at bounding box center [697, 113] width 180 height 28
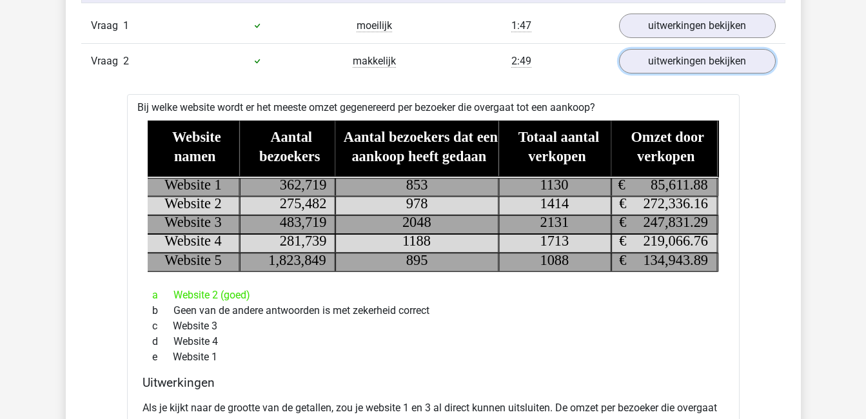
scroll to position [845, 0]
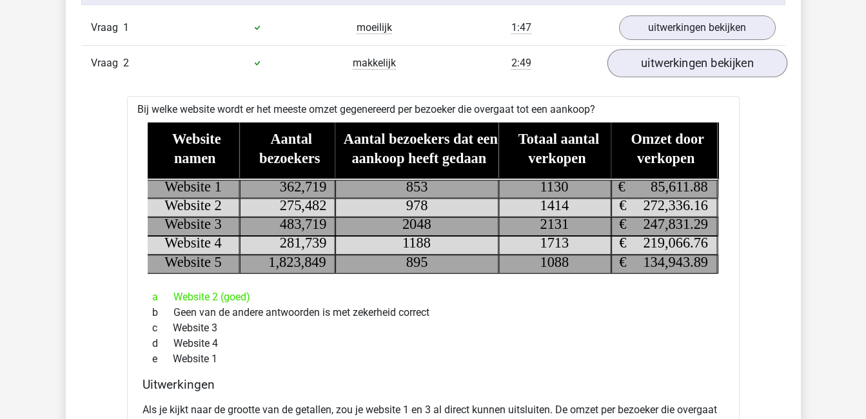
drag, startPoint x: 736, startPoint y: 284, endPoint x: 735, endPoint y: 69, distance: 214.8
click at [735, 69] on link "uitwerkingen bekijken" at bounding box center [697, 63] width 180 height 28
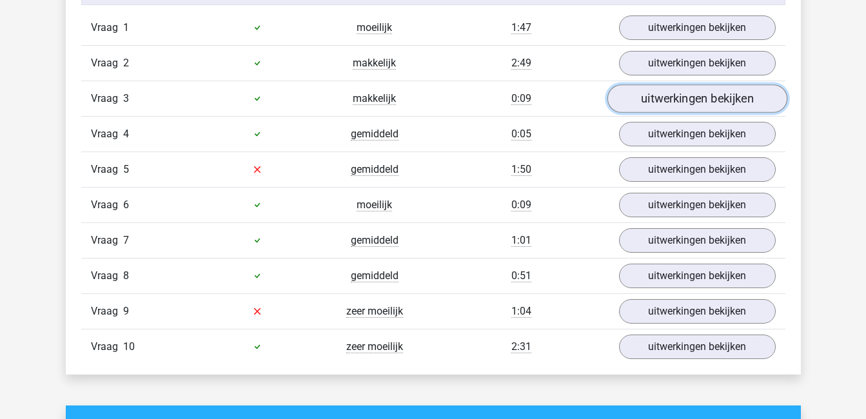
click at [733, 101] on link "uitwerkingen bekijken" at bounding box center [697, 98] width 180 height 28
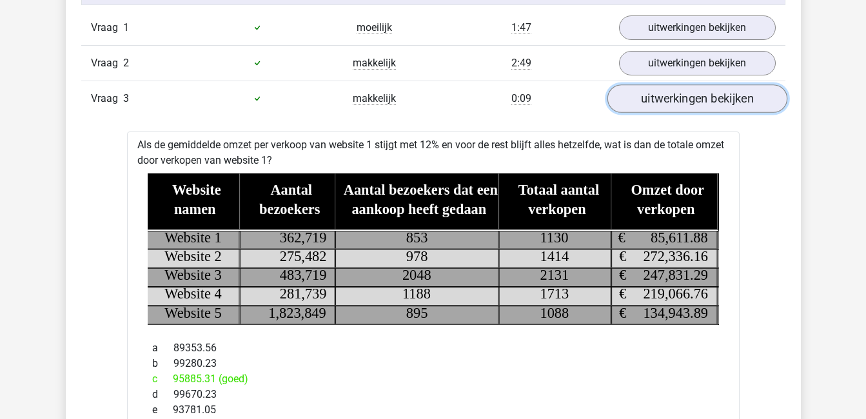
click at [747, 92] on link "uitwerkingen bekijken" at bounding box center [697, 98] width 180 height 28
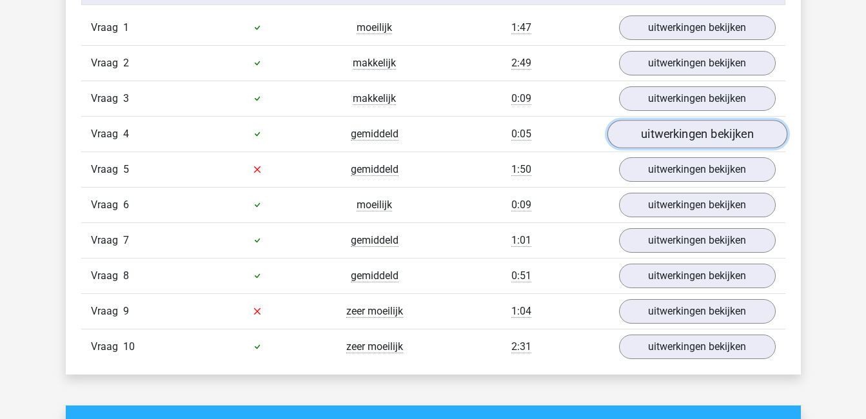
click at [738, 127] on link "uitwerkingen bekijken" at bounding box center [697, 134] width 180 height 28
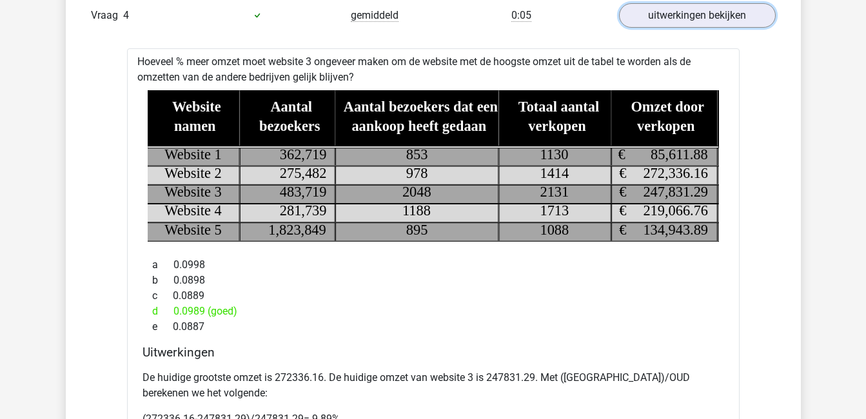
scroll to position [963, 0]
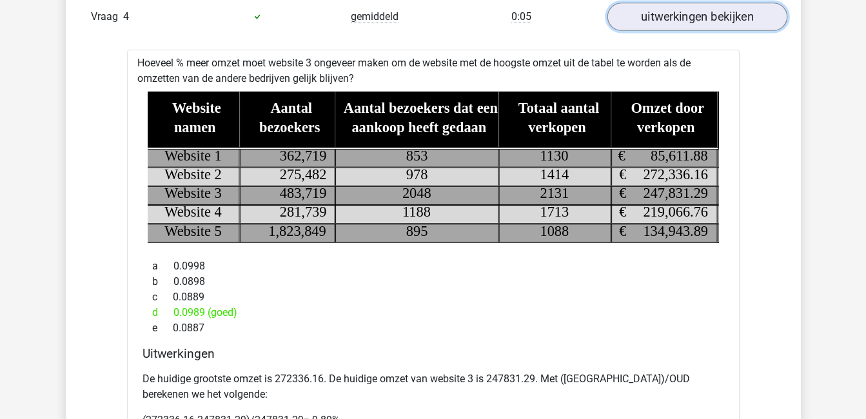
click at [716, 23] on link "uitwerkingen bekijken" at bounding box center [697, 17] width 180 height 28
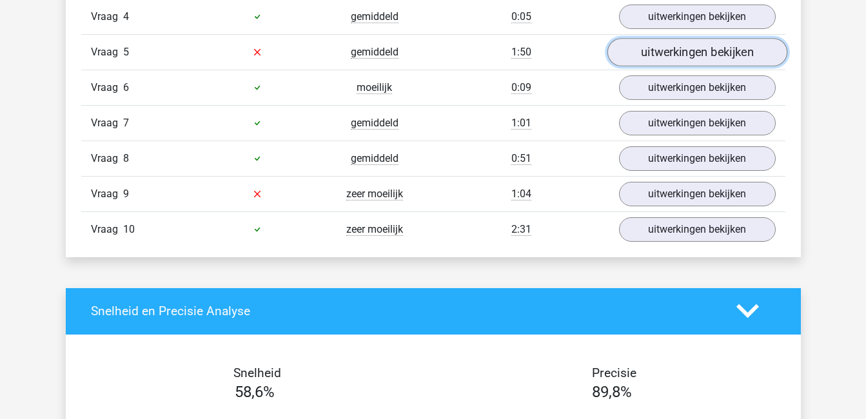
click at [717, 47] on link "uitwerkingen bekijken" at bounding box center [697, 52] width 180 height 28
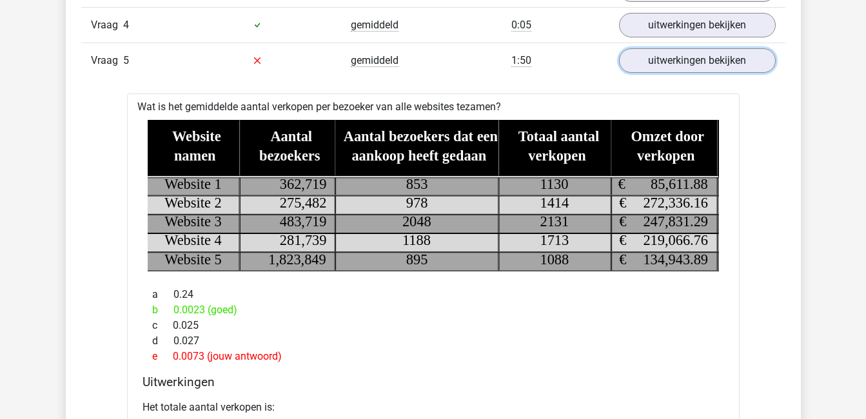
scroll to position [950, 0]
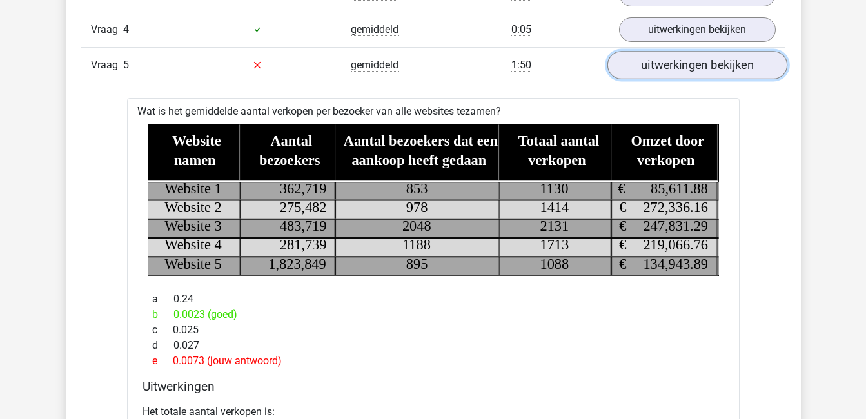
click at [705, 62] on link "uitwerkingen bekijken" at bounding box center [697, 65] width 180 height 28
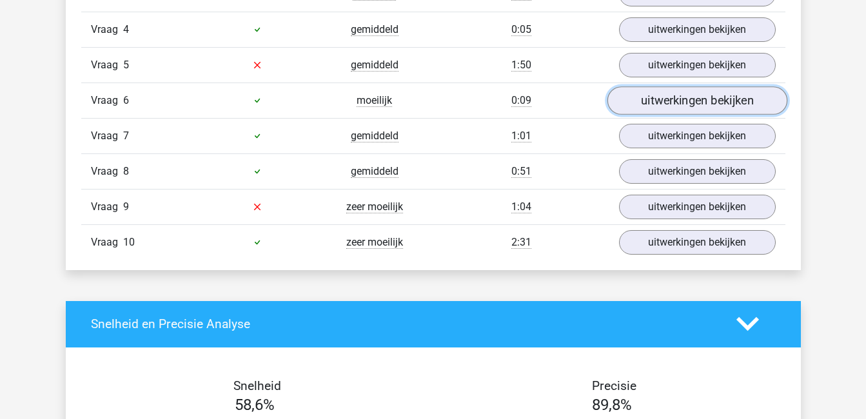
click at [703, 99] on link "uitwerkingen bekijken" at bounding box center [697, 100] width 180 height 28
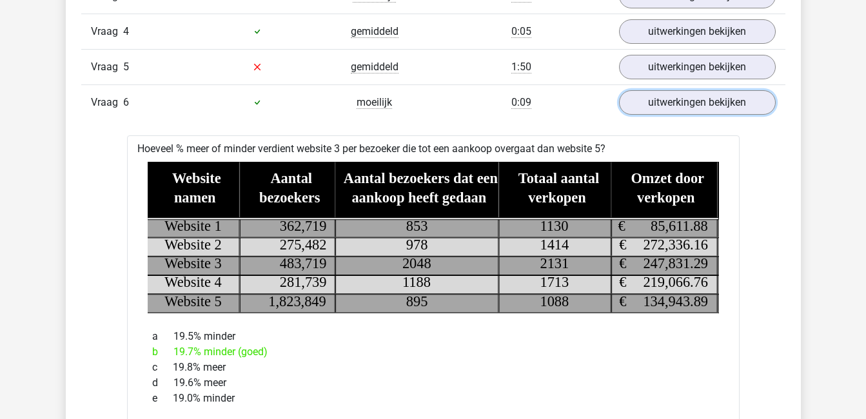
scroll to position [947, 0]
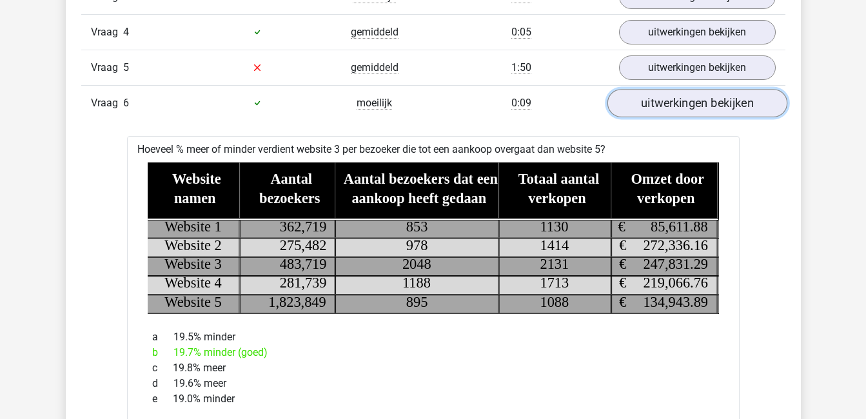
click at [678, 99] on link "uitwerkingen bekijken" at bounding box center [697, 103] width 180 height 28
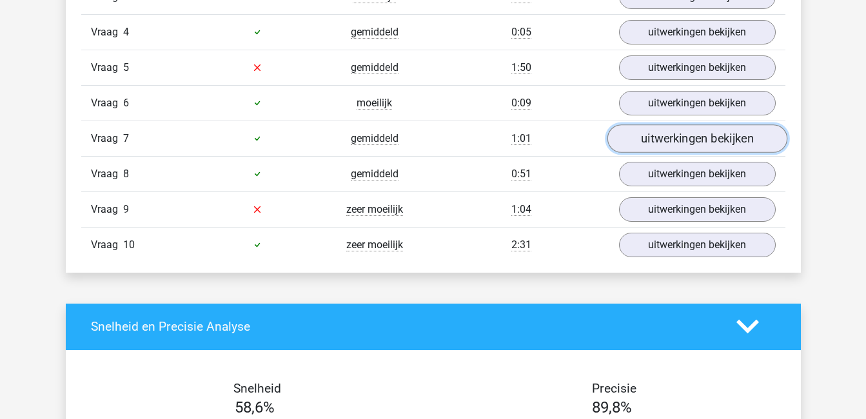
click at [683, 141] on link "uitwerkingen bekijken" at bounding box center [697, 138] width 180 height 28
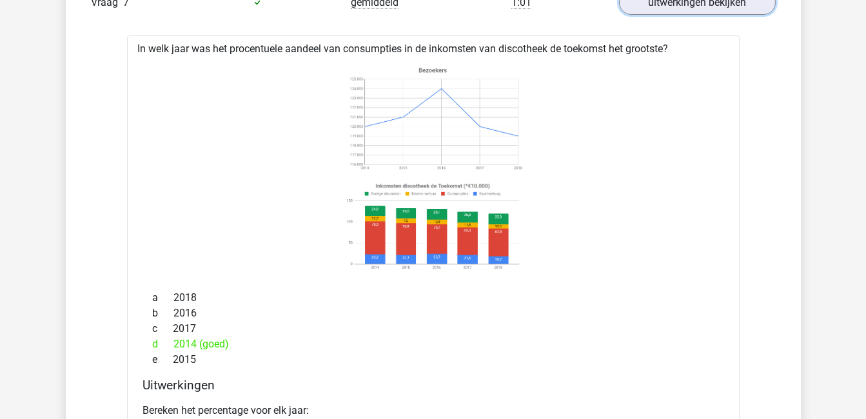
scroll to position [1081, 0]
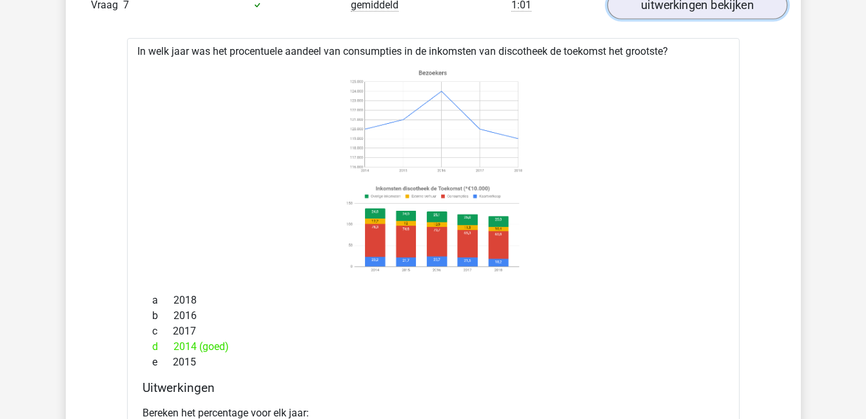
click at [698, 10] on link "uitwerkingen bekijken" at bounding box center [697, 5] width 180 height 28
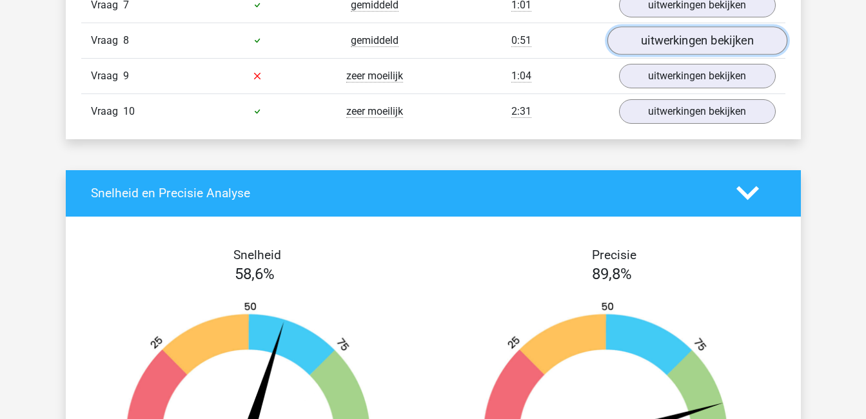
click at [698, 38] on link "uitwerkingen bekijken" at bounding box center [697, 40] width 180 height 28
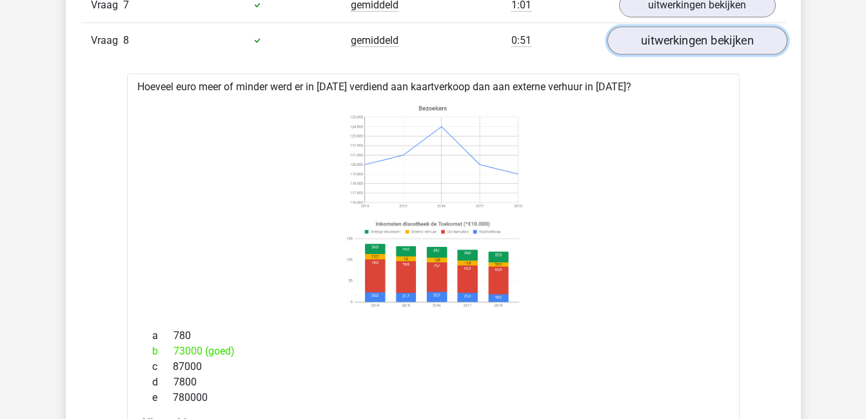
click at [718, 36] on link "uitwerkingen bekijken" at bounding box center [697, 40] width 180 height 28
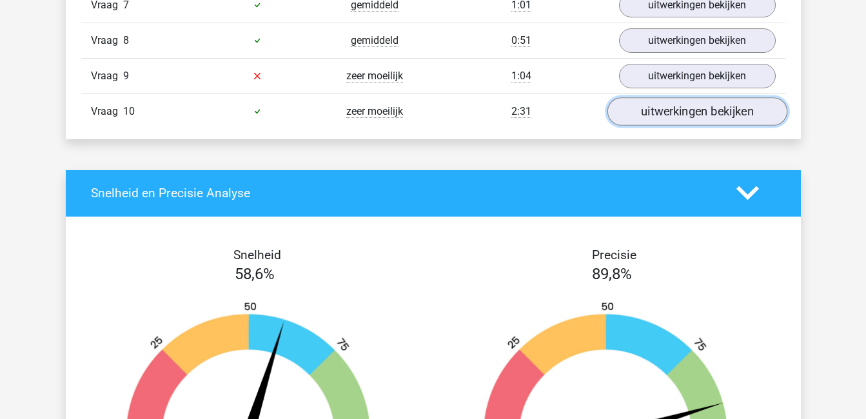
click at [695, 111] on link "uitwerkingen bekijken" at bounding box center [697, 111] width 180 height 28
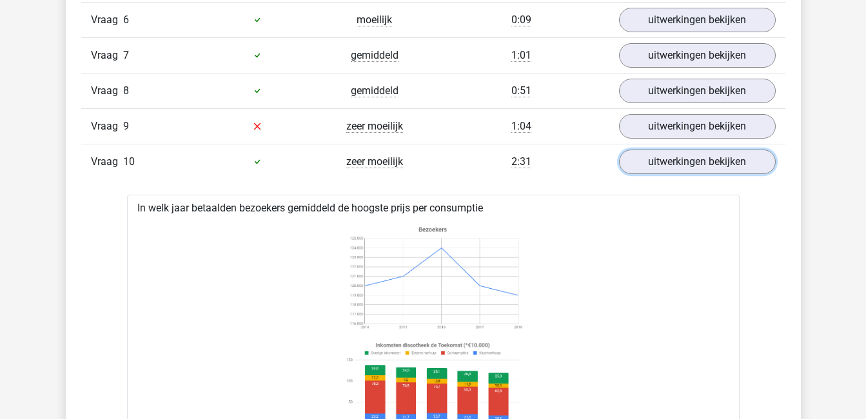
scroll to position [1030, 0]
click at [693, 165] on link "uitwerkingen bekijken" at bounding box center [697, 162] width 180 height 28
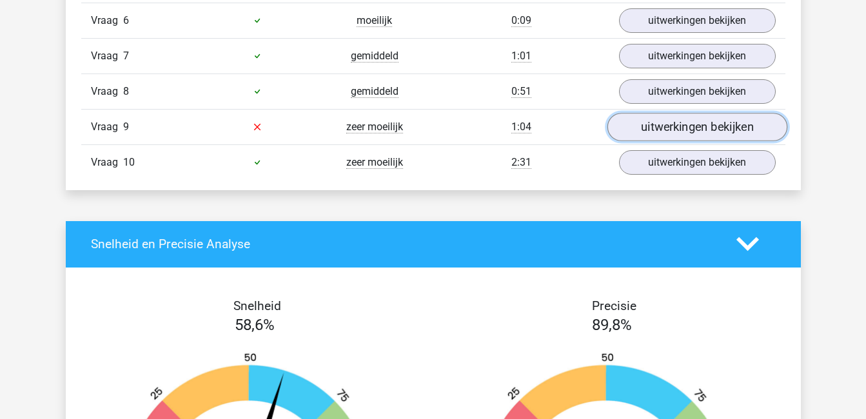
click at [687, 127] on link "uitwerkingen bekijken" at bounding box center [697, 127] width 180 height 28
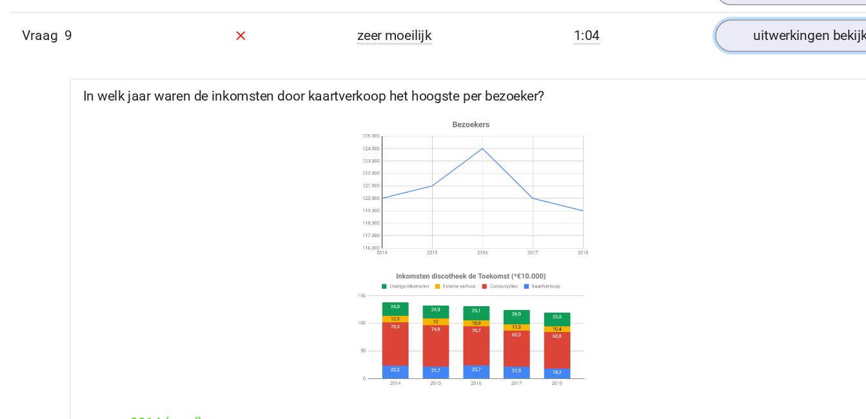
scroll to position [1128, 0]
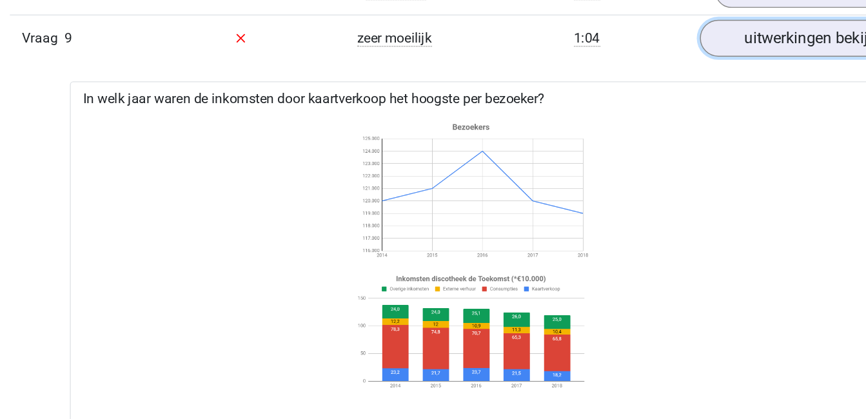
click at [651, 32] on link "uitwerkingen bekijken" at bounding box center [697, 29] width 180 height 28
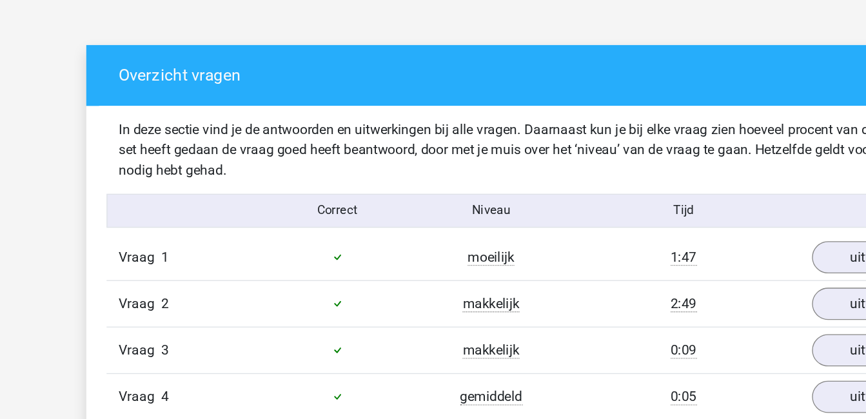
scroll to position [580, 0]
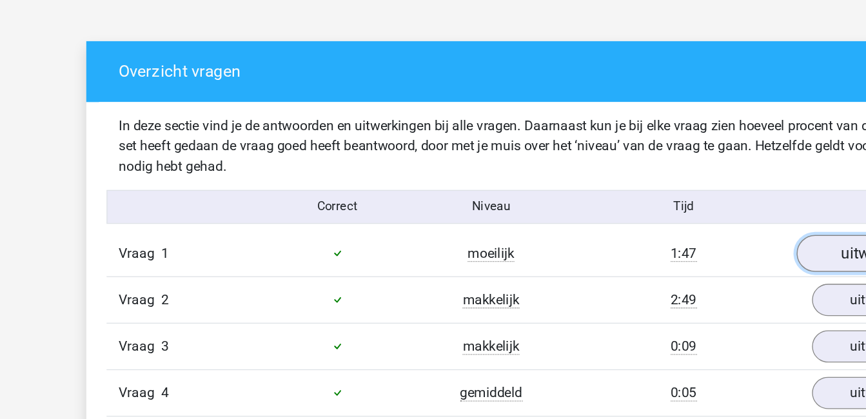
click at [645, 289] on link "uitwerkingen bekijken" at bounding box center [697, 293] width 180 height 28
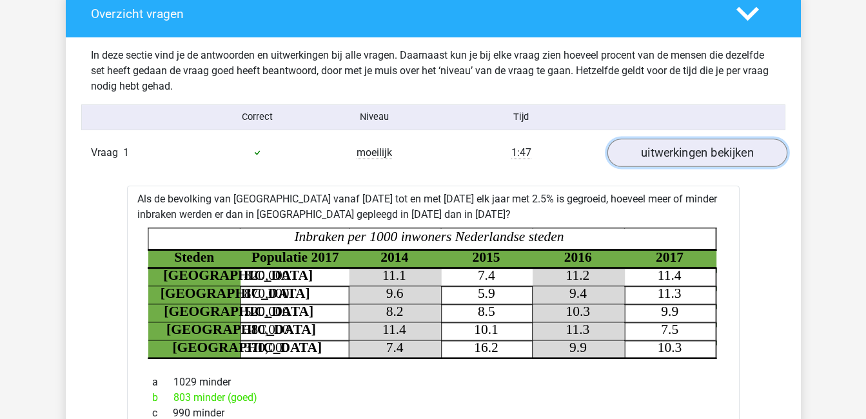
scroll to position [724, 0]
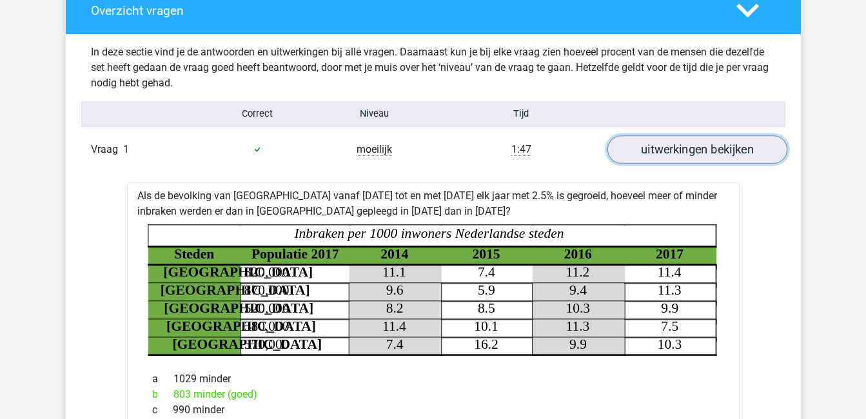
click at [735, 155] on link "uitwerkingen bekijken" at bounding box center [697, 149] width 180 height 28
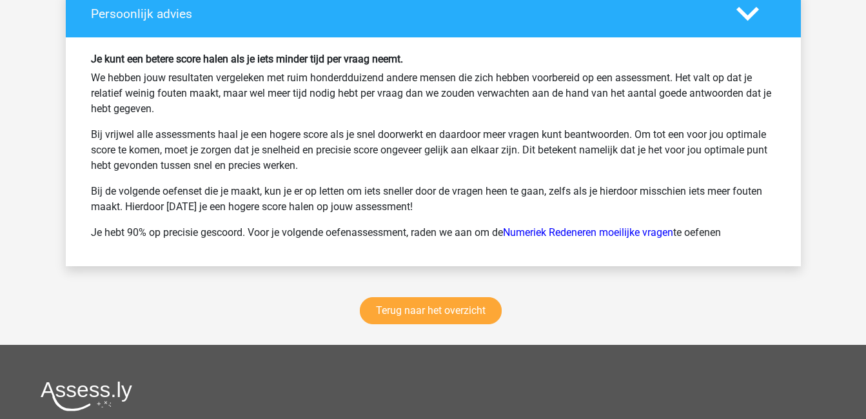
scroll to position [1736, 0]
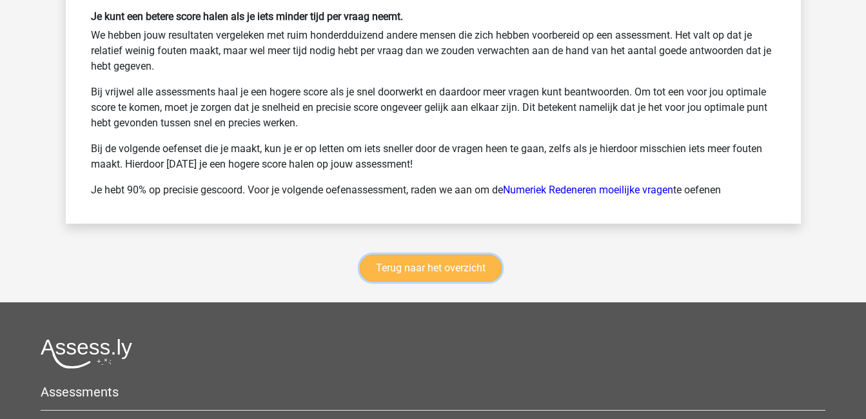
click at [457, 273] on link "Terug naar het overzicht" at bounding box center [431, 268] width 142 height 27
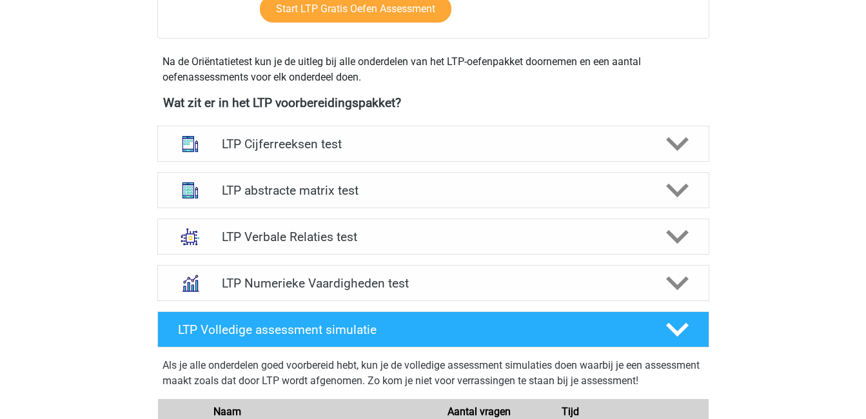
scroll to position [425, 0]
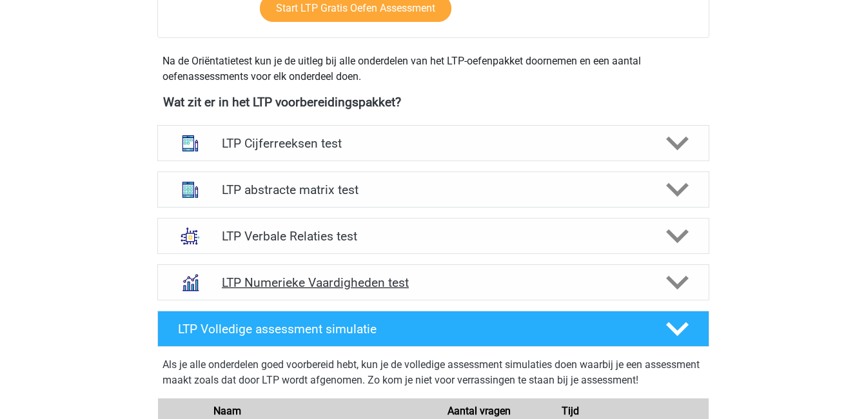
click at [384, 280] on h4 "LTP Numerieke Vaardigheden test" at bounding box center [433, 282] width 422 height 15
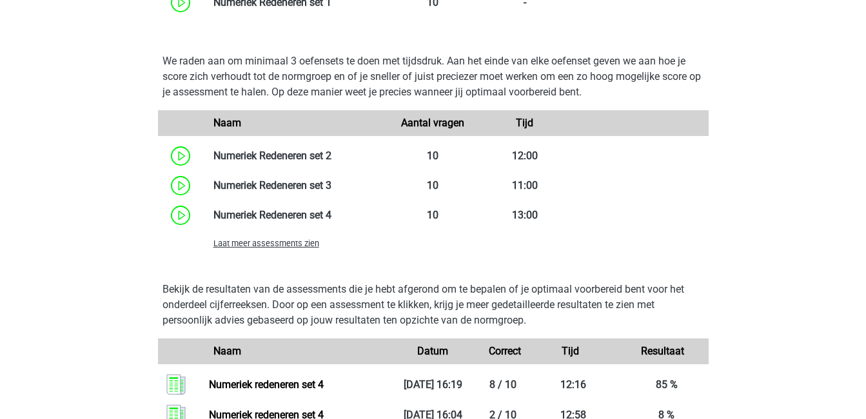
scroll to position [920, 0]
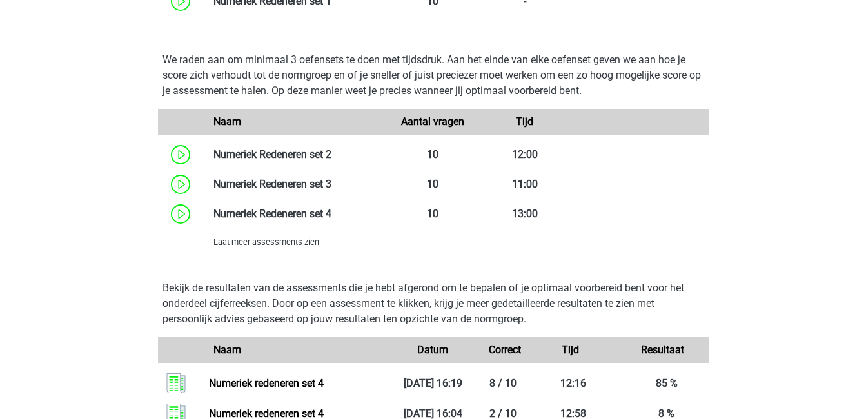
click at [290, 246] on span "Laat meer assessments zien" at bounding box center [266, 242] width 106 height 10
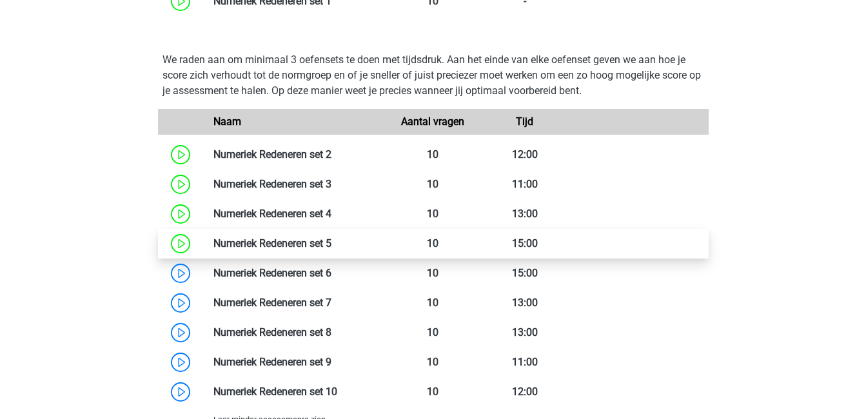
click at [331, 244] on link at bounding box center [331, 243] width 0 height 12
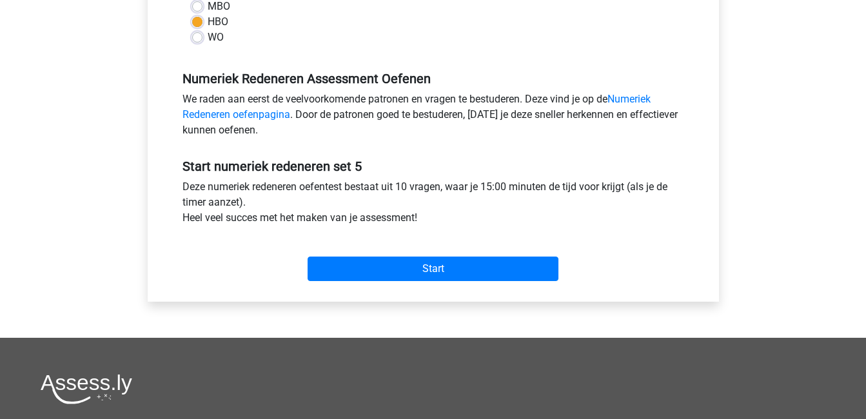
scroll to position [342, 0]
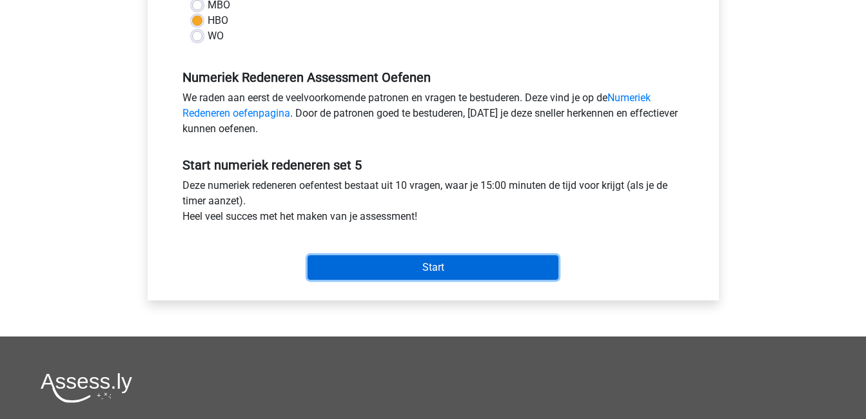
click at [420, 270] on input "Start" at bounding box center [433, 267] width 251 height 25
click at [379, 268] on input "Start" at bounding box center [433, 267] width 251 height 25
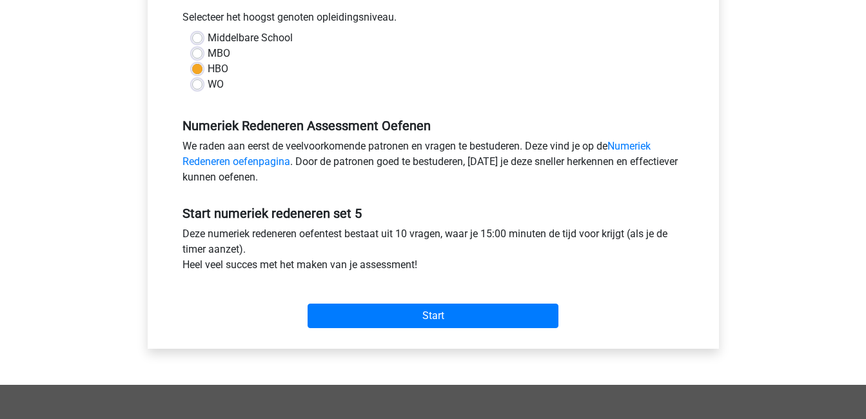
scroll to position [295, 0]
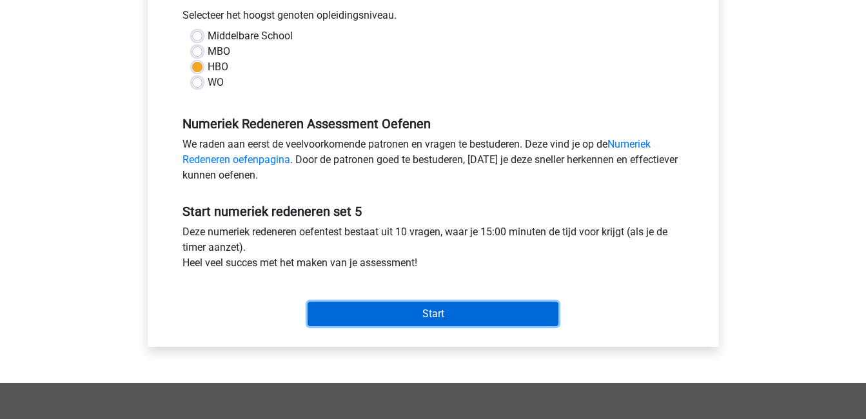
click at [468, 313] on input "Start" at bounding box center [433, 314] width 251 height 25
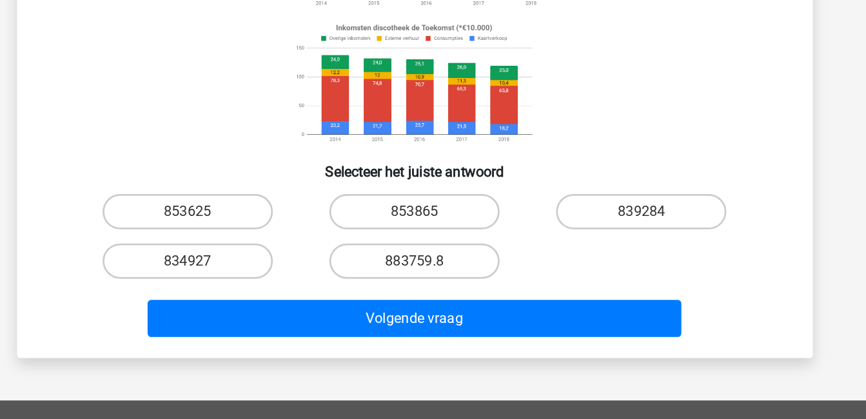
scroll to position [130, 0]
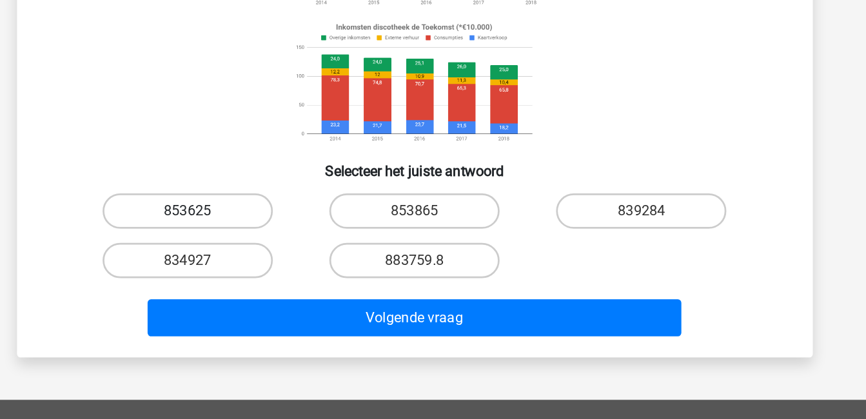
click at [311, 268] on label "853625" at bounding box center [267, 267] width 124 height 26
click at [275, 268] on input "853625" at bounding box center [271, 271] width 8 height 8
radio input "true"
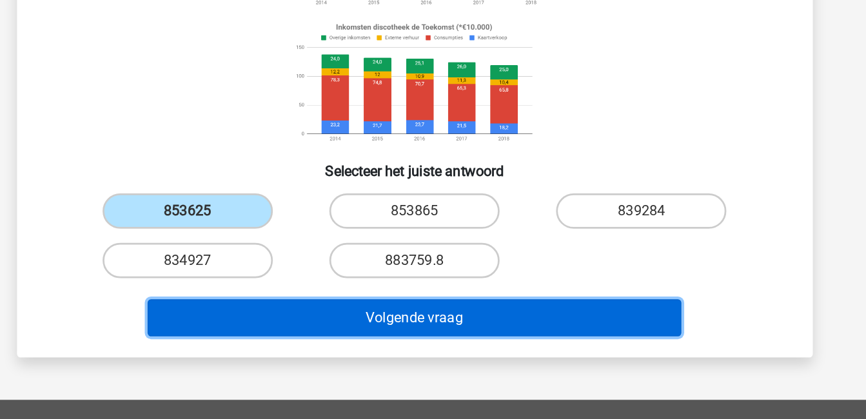
click at [498, 344] on button "Volgende vraag" at bounding box center [433, 344] width 390 height 27
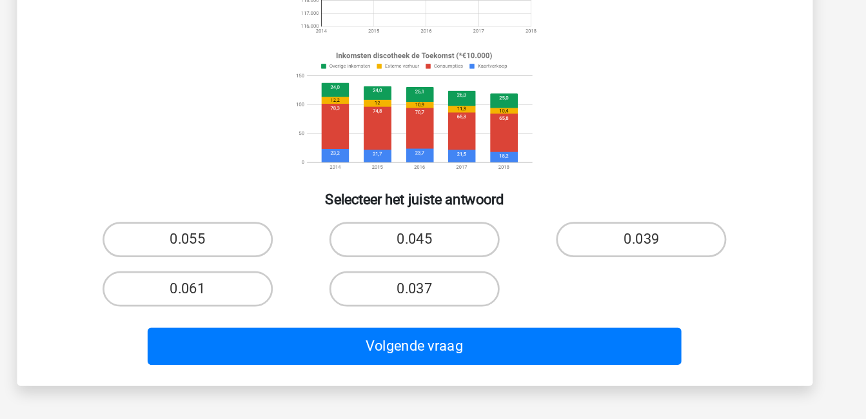
scroll to position [176, 0]
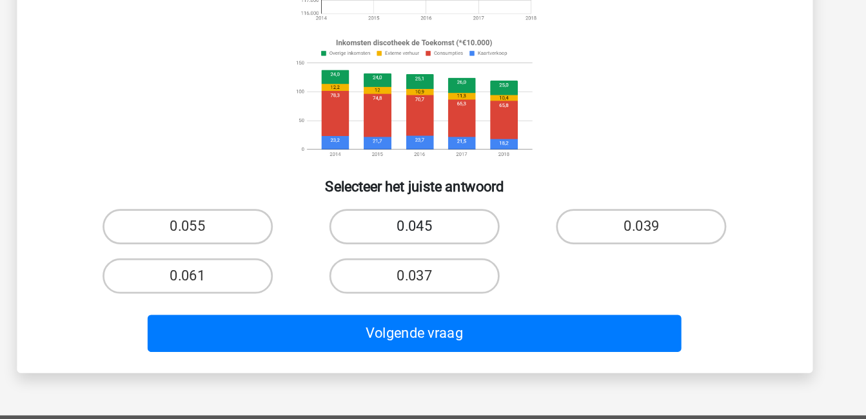
click at [428, 279] on label "0.045" at bounding box center [433, 279] width 124 height 26
click at [433, 279] on input "0.045" at bounding box center [437, 283] width 8 height 8
radio input "true"
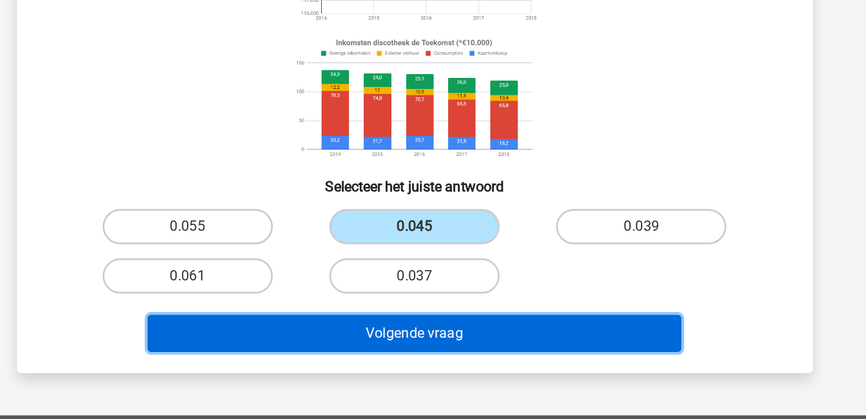
click at [460, 344] on button "Volgende vraag" at bounding box center [433, 356] width 390 height 27
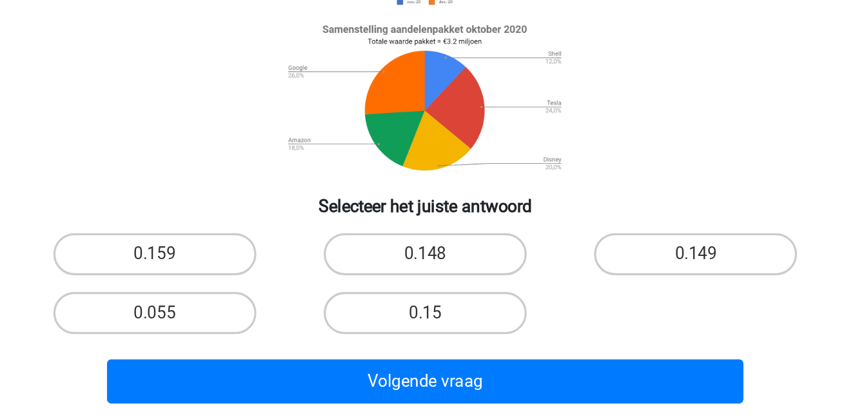
scroll to position [60, 0]
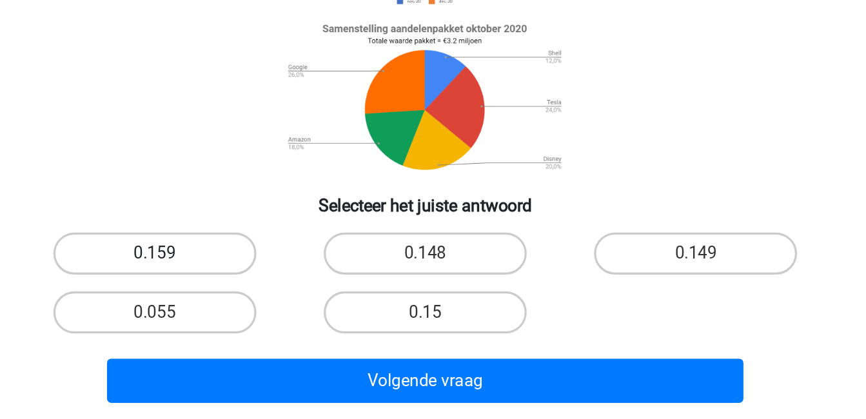
click at [285, 318] on label "0.159" at bounding box center [267, 317] width 124 height 26
click at [275, 318] on input "0.159" at bounding box center [271, 321] width 8 height 8
radio input "true"
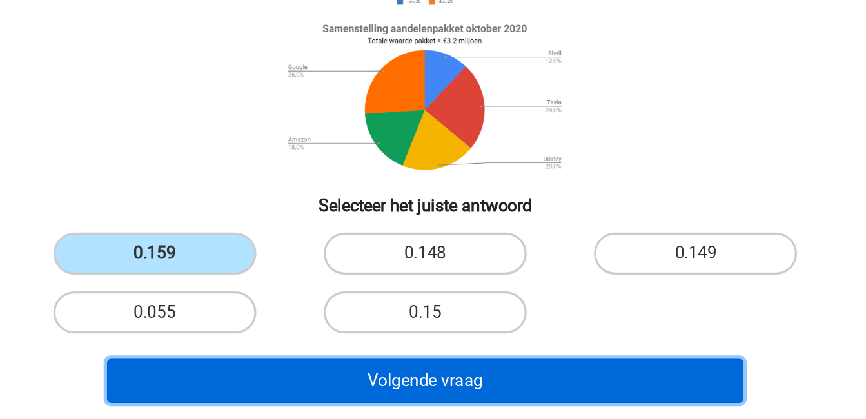
click at [441, 393] on button "Volgende vraag" at bounding box center [433, 395] width 390 height 27
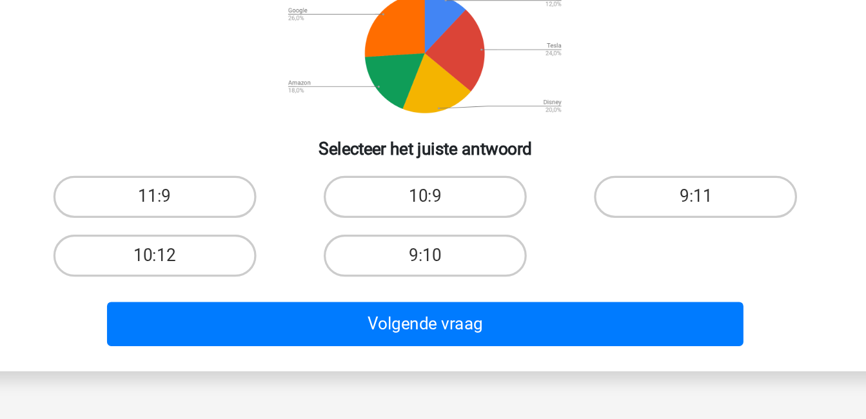
scroll to position [97, 0]
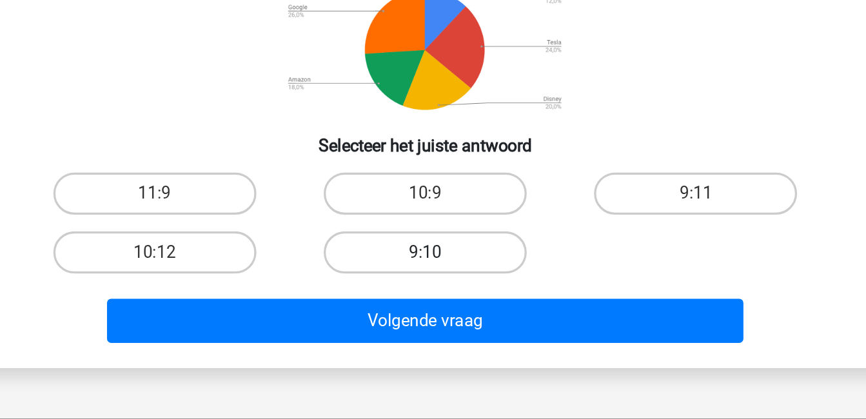
click at [465, 317] on label "9:10" at bounding box center [433, 317] width 124 height 26
click at [441, 317] on input "9:10" at bounding box center [437, 321] width 8 height 8
radio input "true"
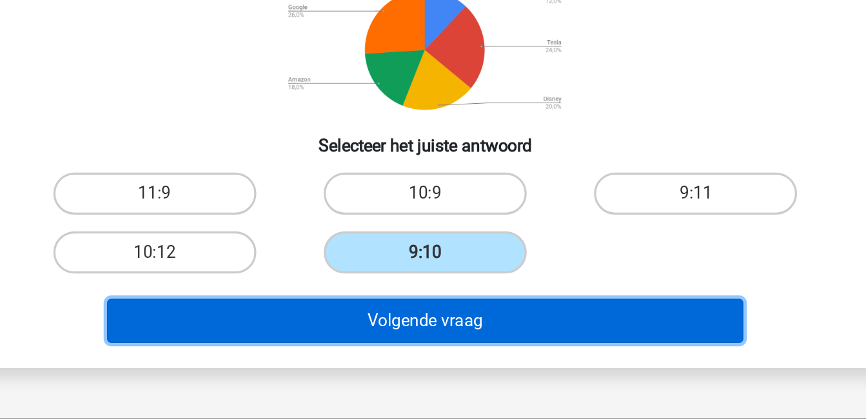
click at [484, 361] on button "Volgende vraag" at bounding box center [433, 358] width 390 height 27
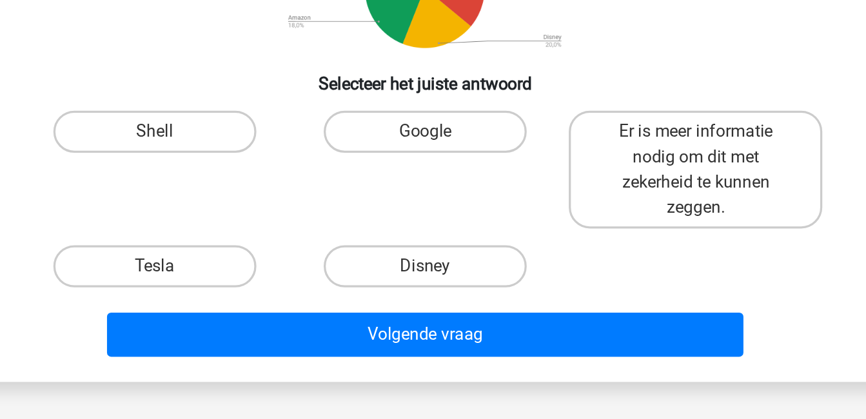
scroll to position [135, 0]
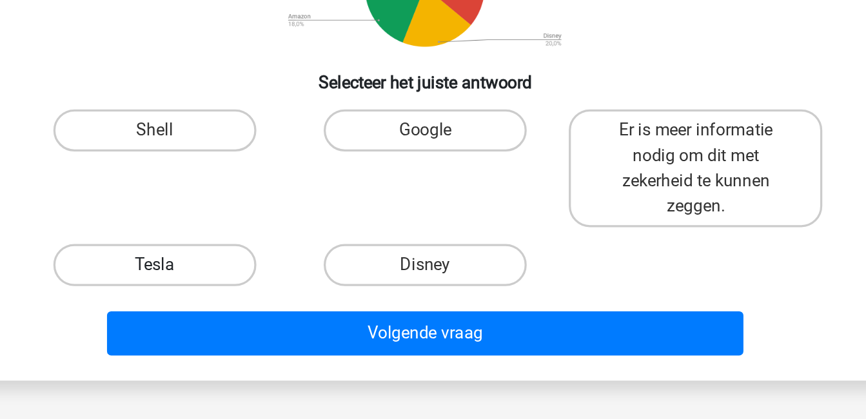
click at [306, 326] on label "Tesla" at bounding box center [267, 324] width 124 height 26
click at [275, 326] on input "Tesla" at bounding box center [271, 328] width 8 height 8
radio input "true"
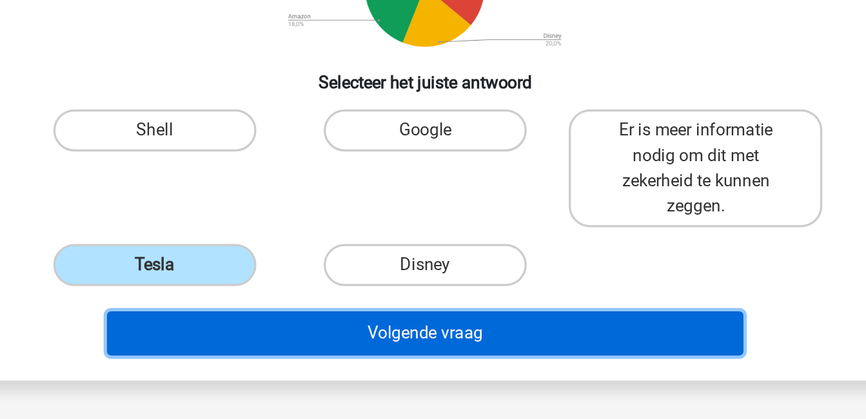
click at [426, 364] on button "Volgende vraag" at bounding box center [433, 366] width 390 height 27
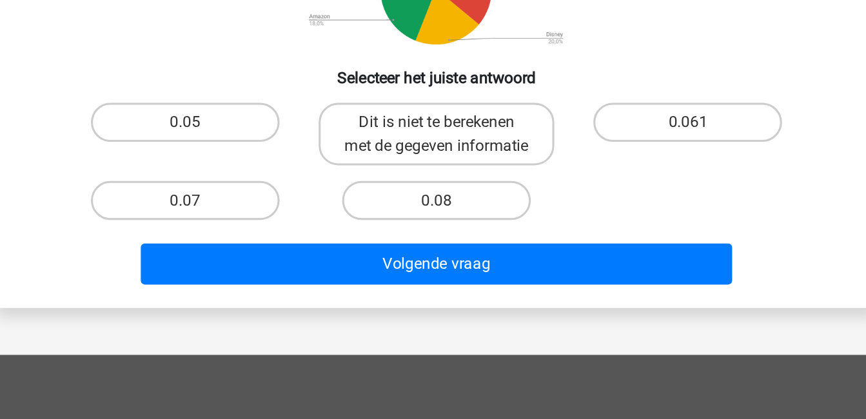
scroll to position [155, 0]
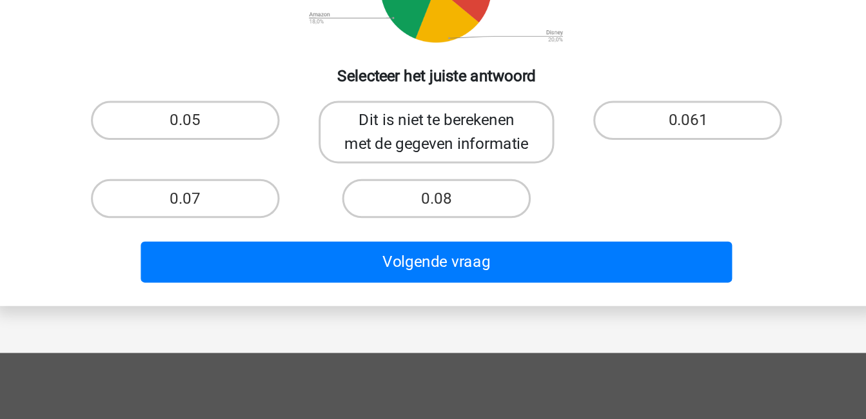
click at [445, 226] on label "Dit is niet te berekenen met de gegeven informatie" at bounding box center [432, 229] width 155 height 41
click at [441, 226] on input "Dit is niet te berekenen met de gegeven informatie" at bounding box center [437, 226] width 8 height 8
radio input "true"
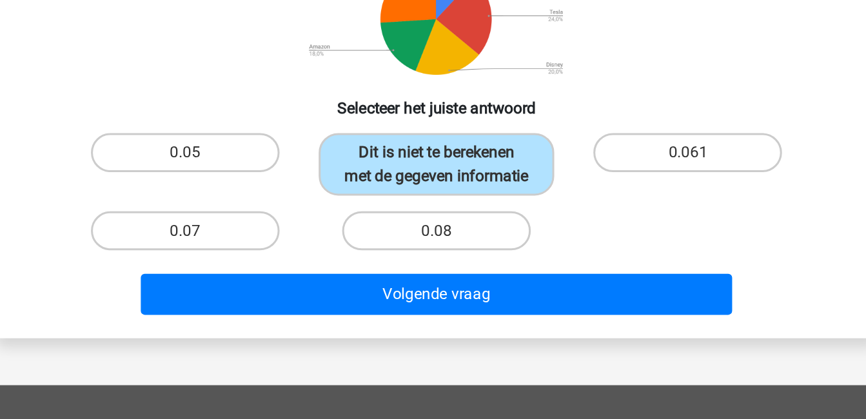
scroll to position [135, 0]
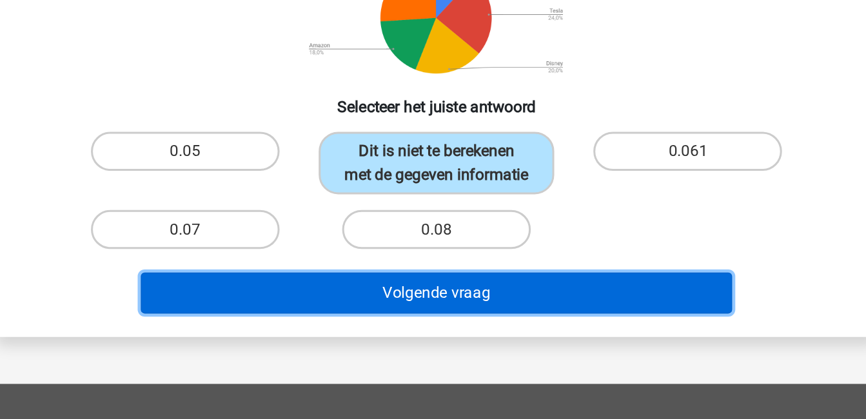
click at [529, 350] on button "Volgende vraag" at bounding box center [433, 335] width 390 height 27
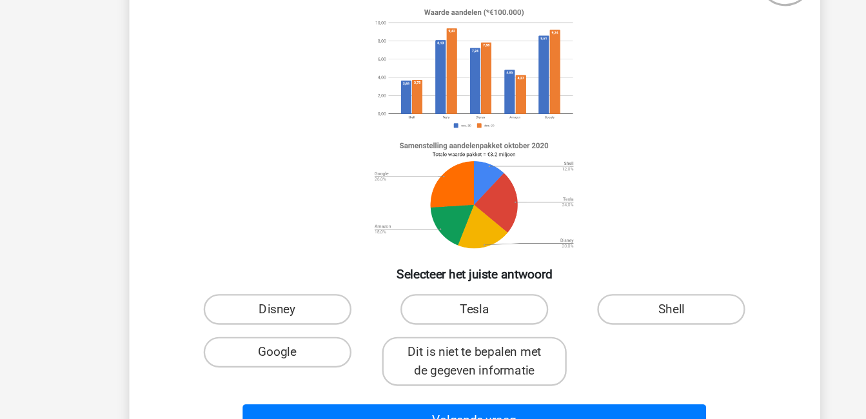
scroll to position [52, 0]
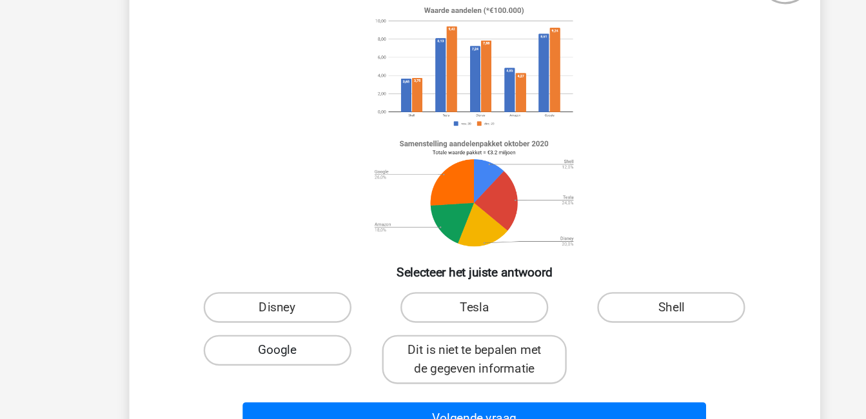
click at [264, 359] on label "Google" at bounding box center [267, 361] width 124 height 26
click at [267, 361] on input "Google" at bounding box center [271, 365] width 8 height 8
radio input "true"
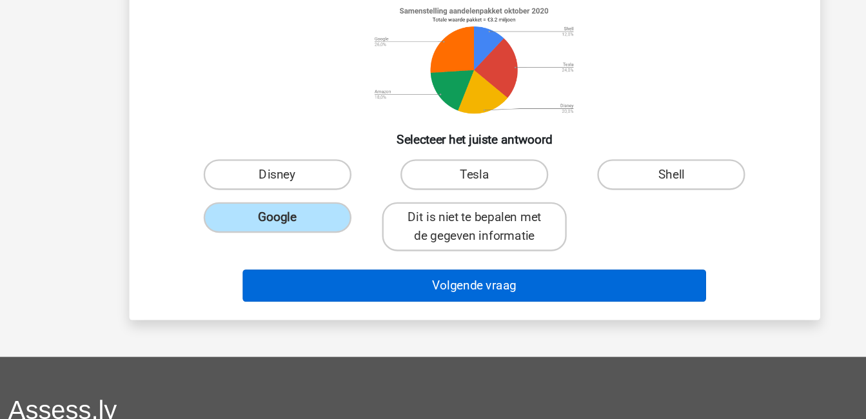
scroll to position [164, 0]
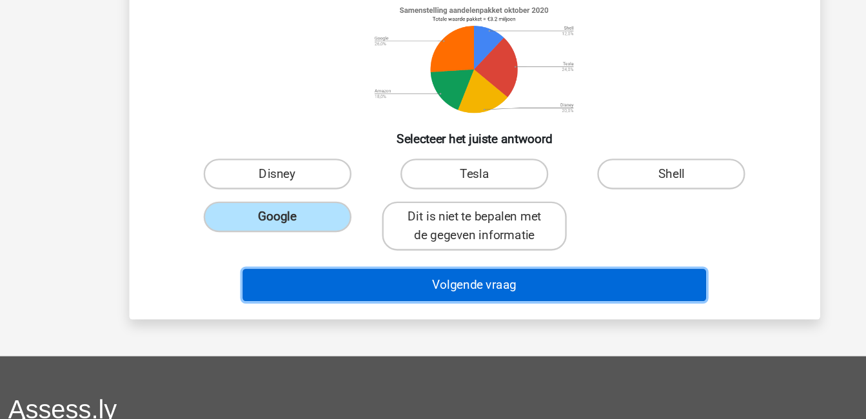
click at [408, 304] on button "Volgende vraag" at bounding box center [433, 306] width 390 height 27
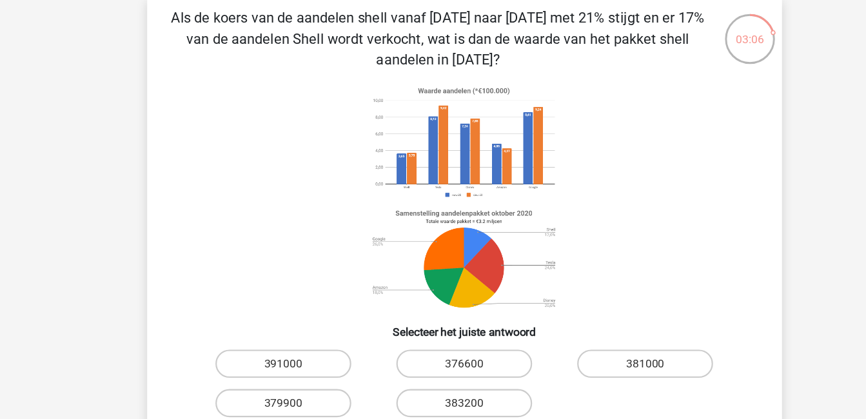
scroll to position [61, 0]
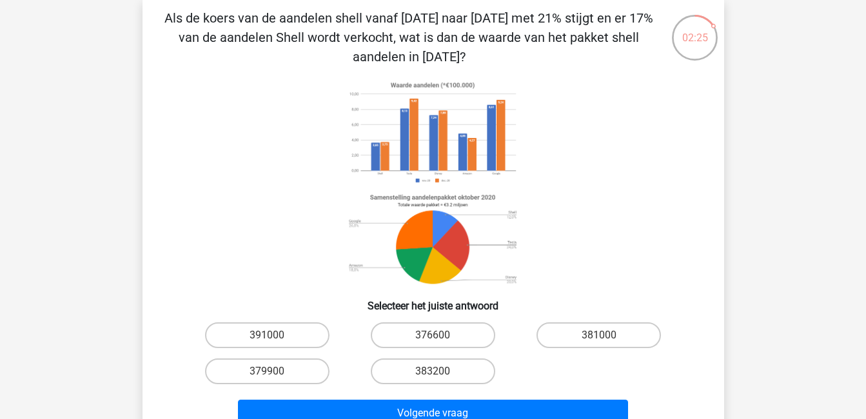
click at [439, 341] on input "376600" at bounding box center [437, 339] width 8 height 8
radio input "true"
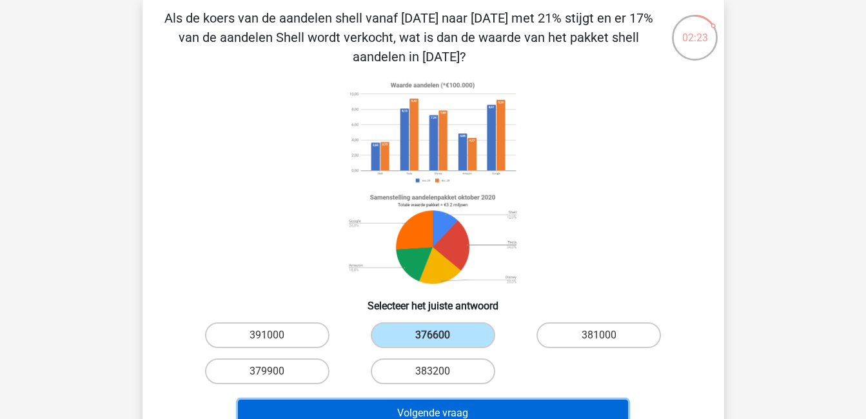
click at [504, 404] on button "Volgende vraag" at bounding box center [433, 413] width 390 height 27
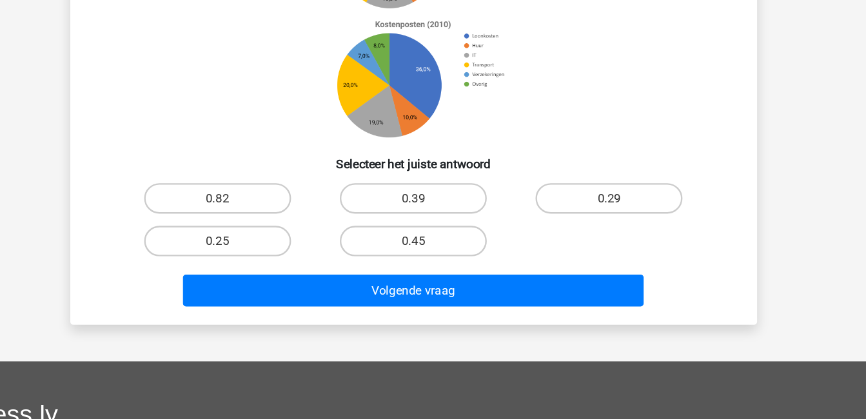
scroll to position [146, 0]
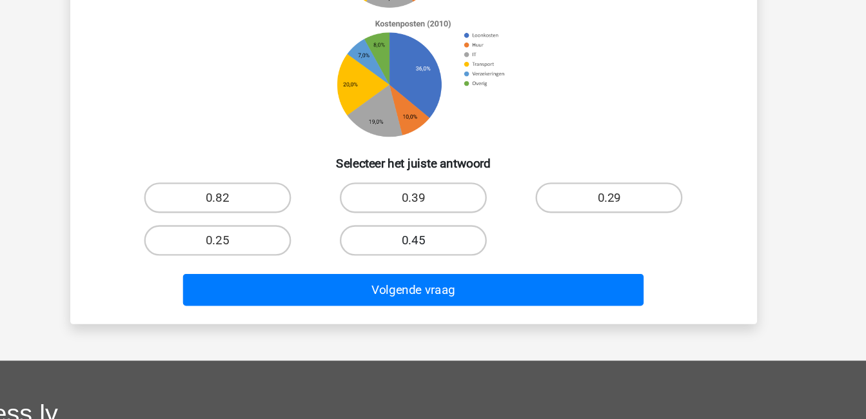
click at [426, 268] on label "0.45" at bounding box center [433, 268] width 124 height 26
click at [433, 268] on input "0.45" at bounding box center [437, 272] width 8 height 8
radio input "true"
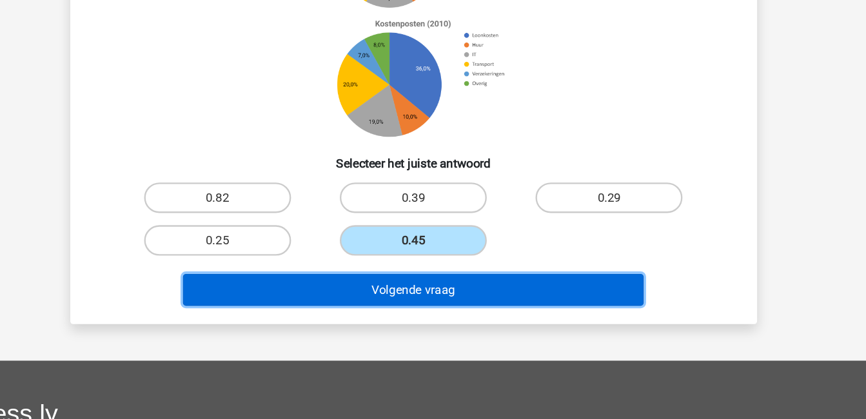
click at [480, 308] on button "Volgende vraag" at bounding box center [433, 309] width 390 height 27
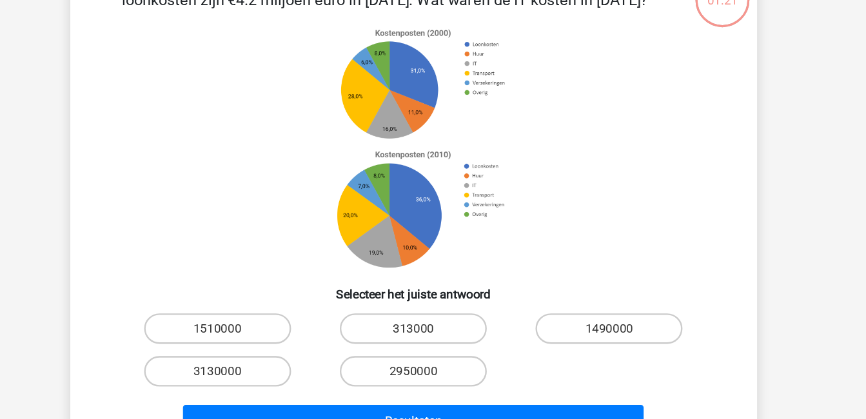
scroll to position [59, 0]
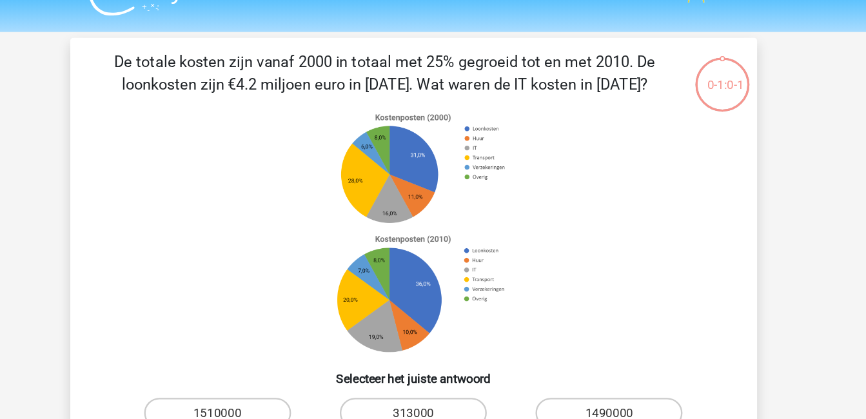
scroll to position [26, 0]
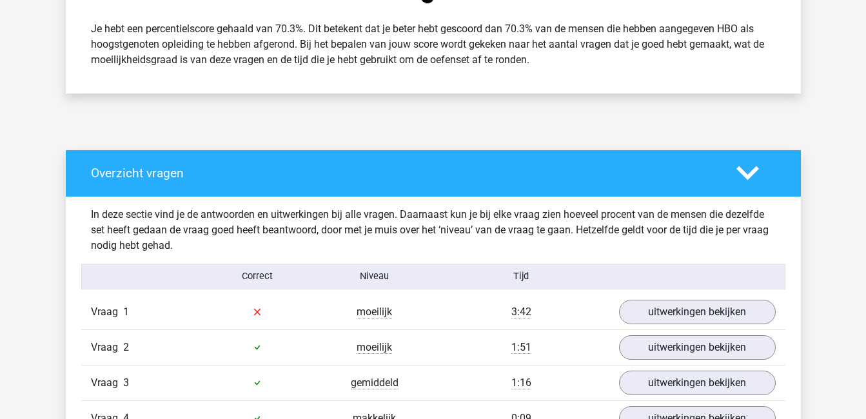
scroll to position [560, 0]
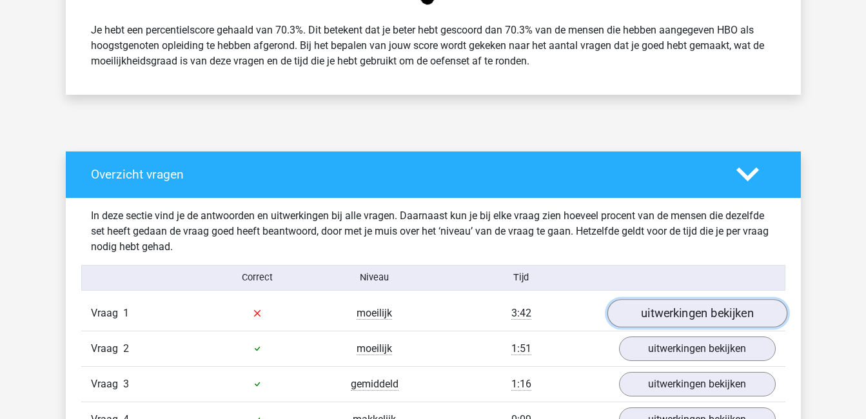
click at [675, 308] on link "uitwerkingen bekijken" at bounding box center [697, 313] width 180 height 28
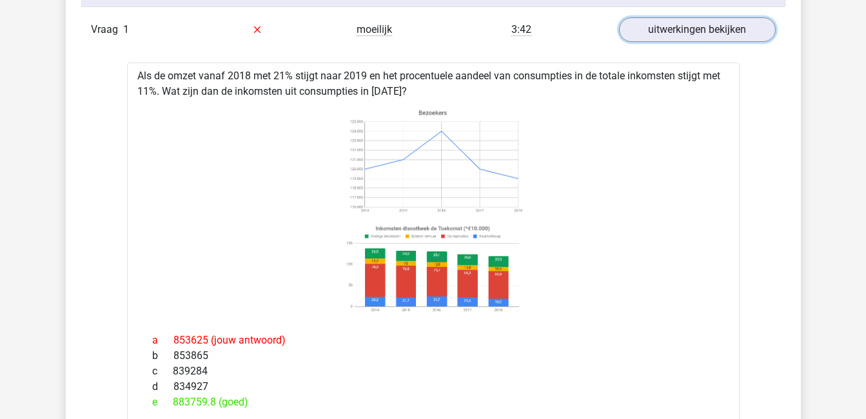
scroll to position [843, 0]
click at [714, 28] on link "uitwerkingen bekijken" at bounding box center [697, 30] width 180 height 28
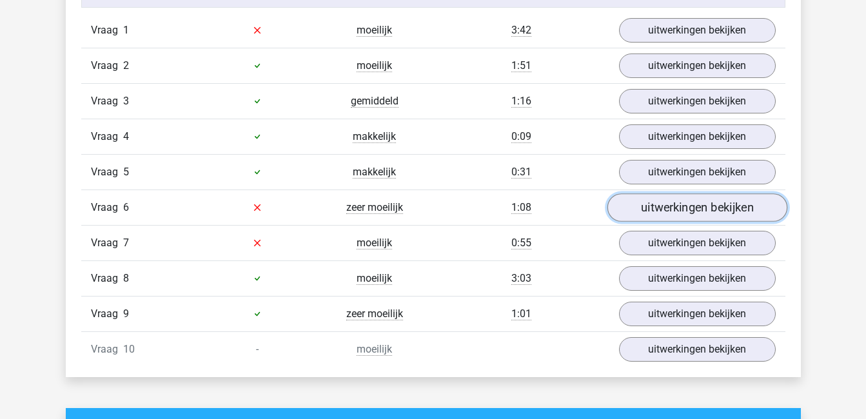
click at [687, 211] on link "uitwerkingen bekijken" at bounding box center [697, 207] width 180 height 28
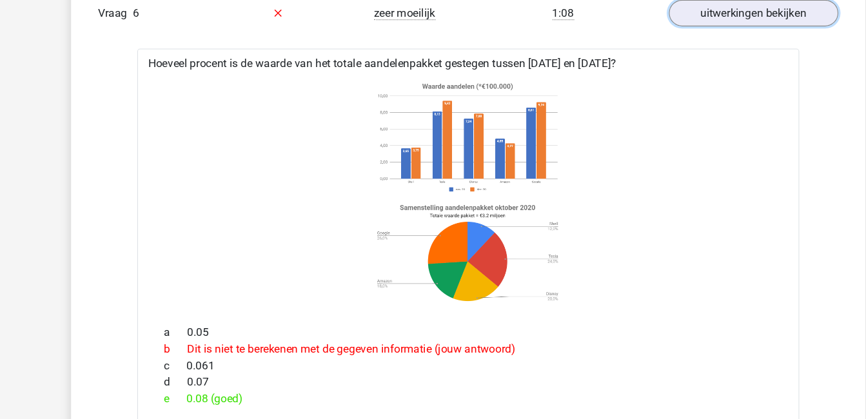
scroll to position [1004, 0]
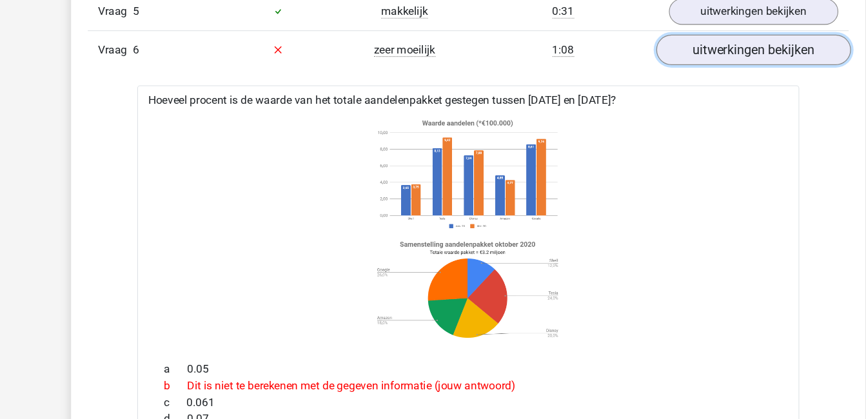
click at [692, 52] on link "uitwerkingen bekijken" at bounding box center [697, 46] width 180 height 28
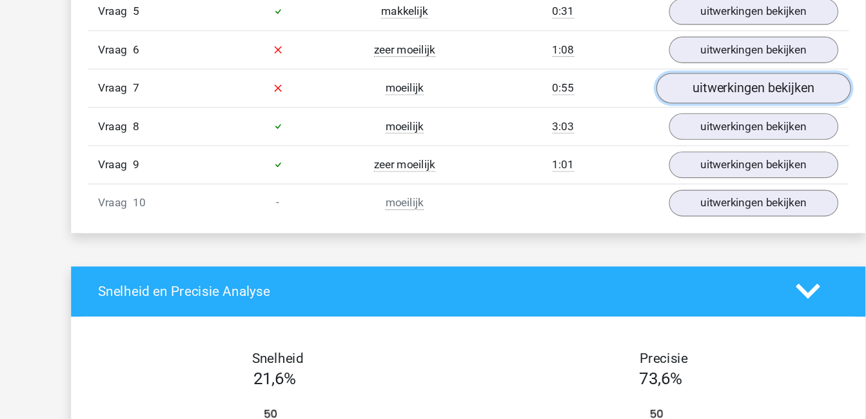
click at [694, 84] on link "uitwerkingen bekijken" at bounding box center [697, 82] width 180 height 28
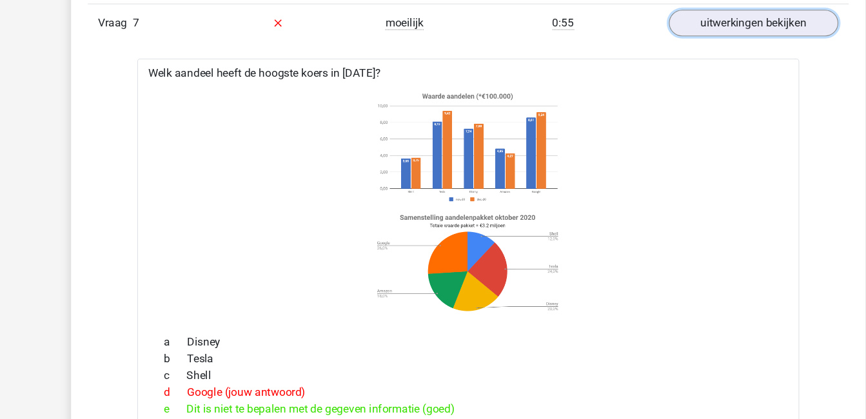
scroll to position [1060, 0]
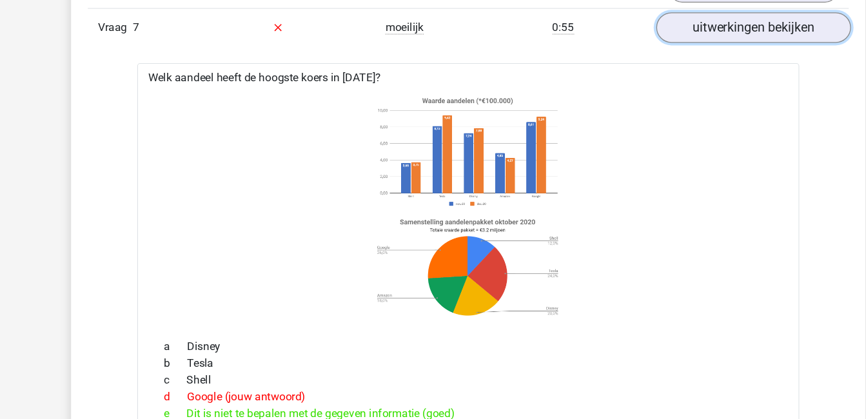
click at [705, 23] on link "uitwerkingen bekijken" at bounding box center [697, 26] width 180 height 28
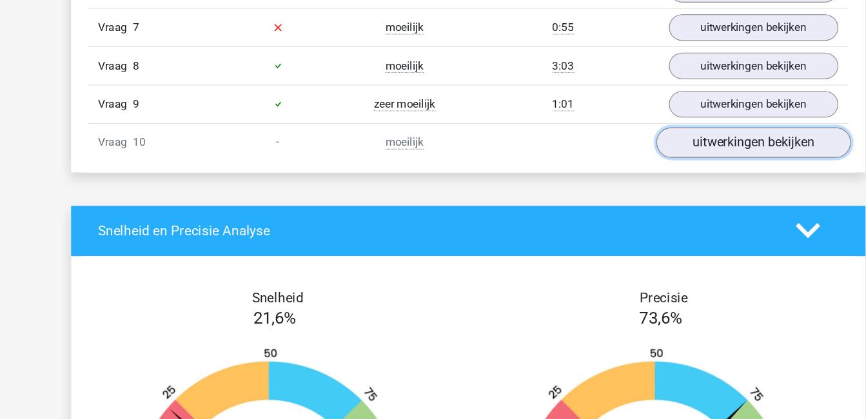
click at [717, 130] on link "uitwerkingen bekijken" at bounding box center [697, 132] width 180 height 28
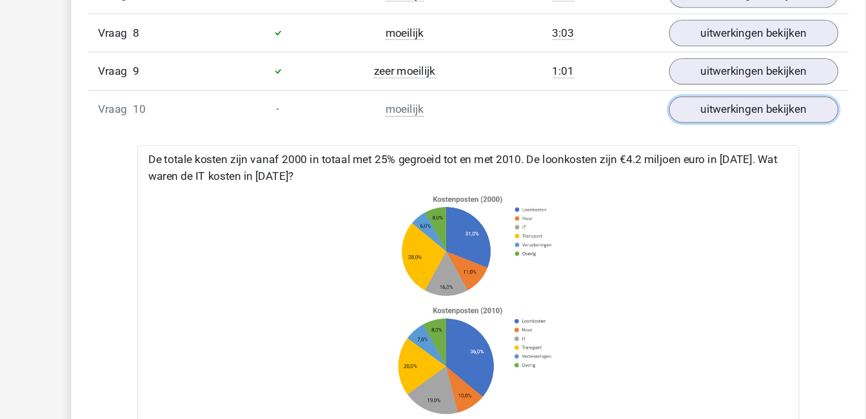
scroll to position [1062, 0]
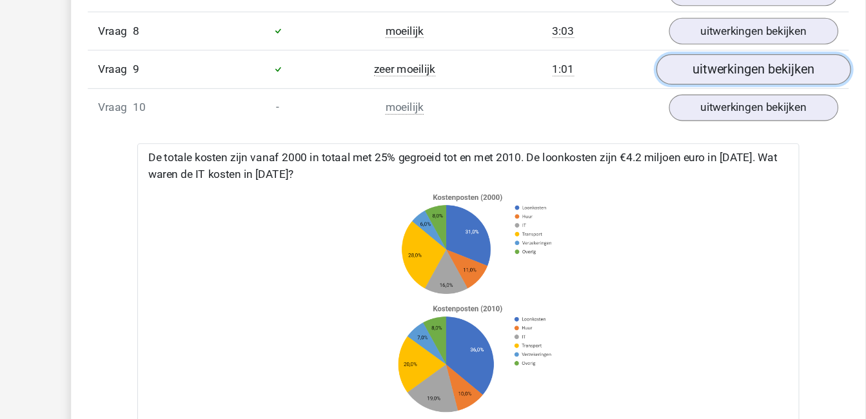
click at [657, 88] on link "uitwerkingen bekijken" at bounding box center [697, 95] width 180 height 28
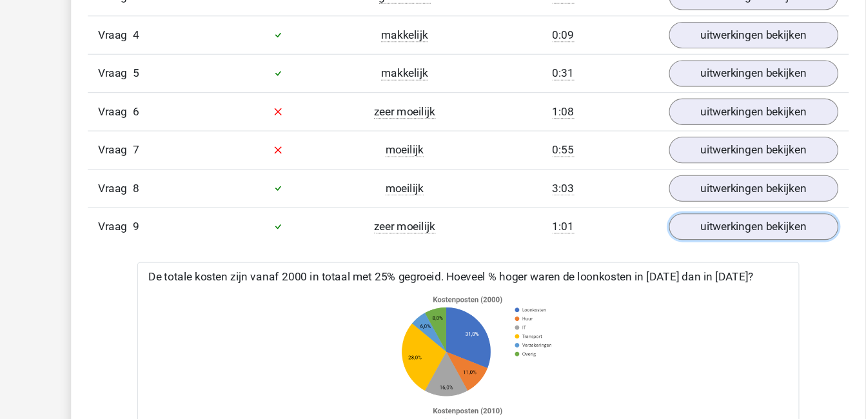
scroll to position [917, 0]
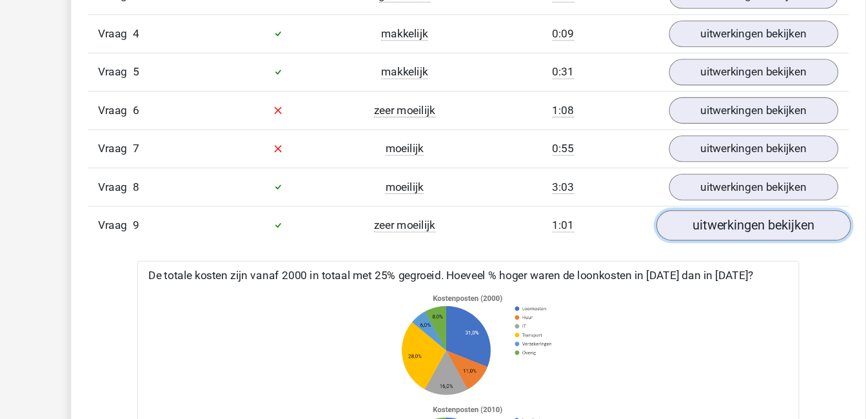
click at [686, 233] on link "uitwerkingen bekijken" at bounding box center [697, 240] width 180 height 28
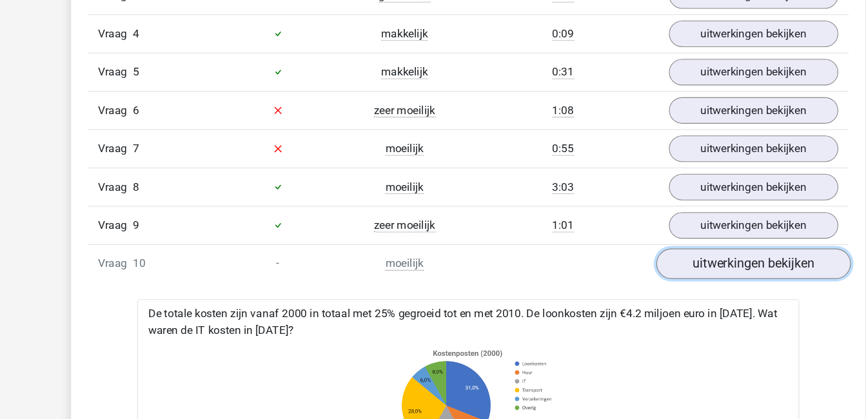
click at [658, 281] on link "uitwerkingen bekijken" at bounding box center [697, 275] width 180 height 28
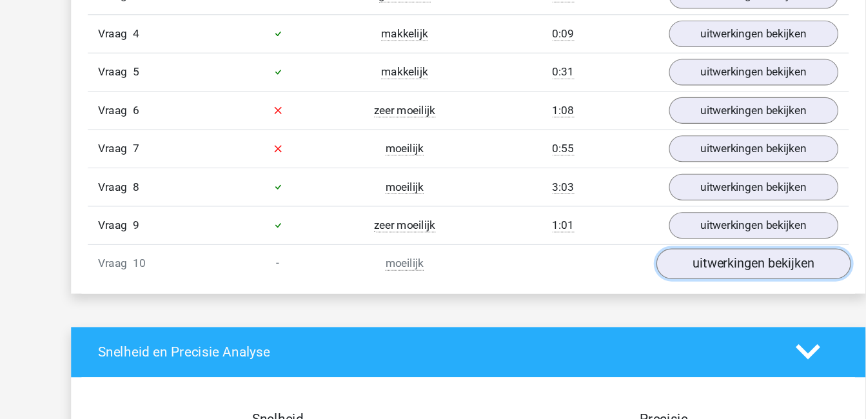
click at [658, 281] on link "uitwerkingen bekijken" at bounding box center [697, 275] width 180 height 28
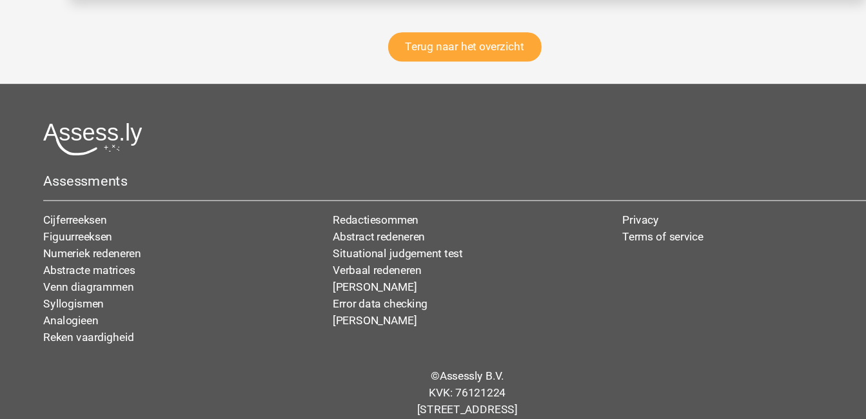
scroll to position [2490, 0]
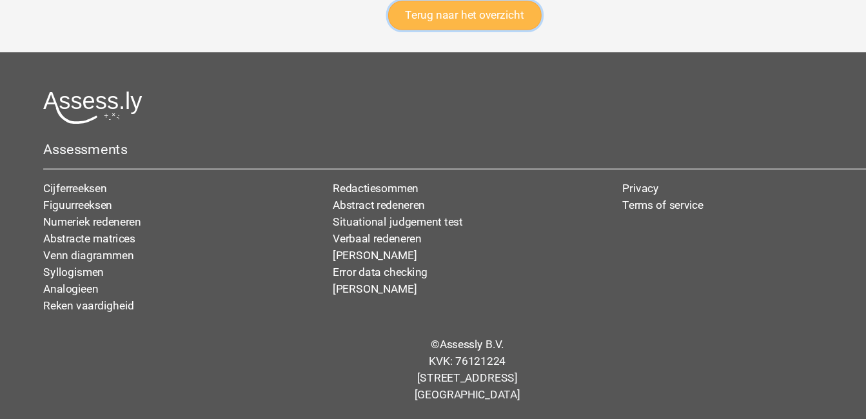
click at [431, 49] on link "Terug naar het overzicht" at bounding box center [431, 44] width 142 height 27
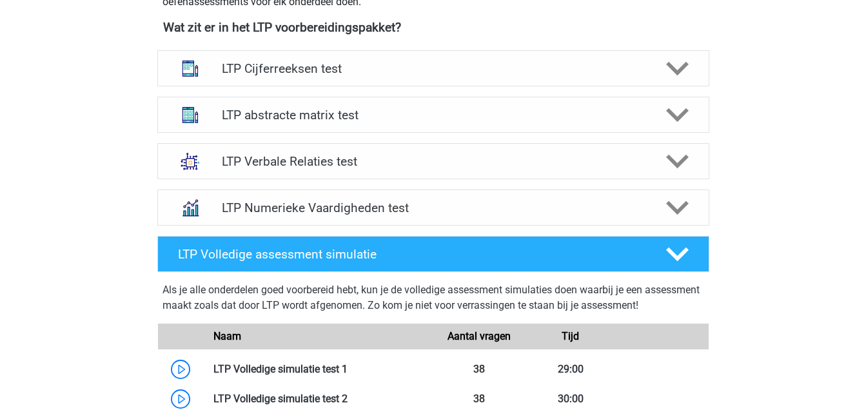
scroll to position [500, 0]
click at [680, 210] on polygon at bounding box center [677, 208] width 23 height 14
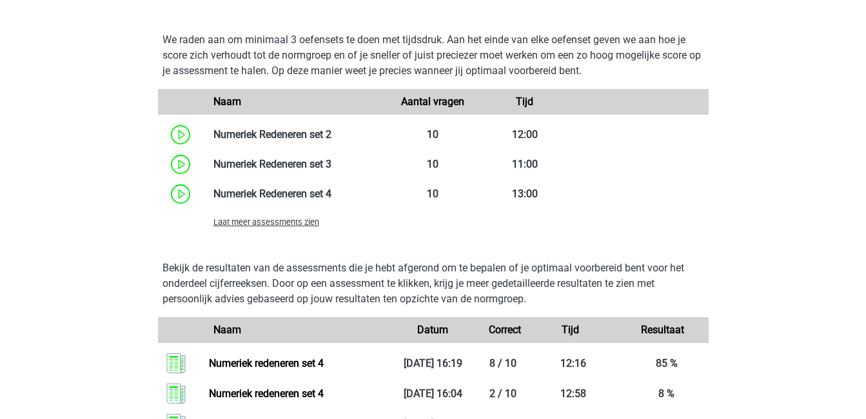
scroll to position [940, 0]
click at [281, 222] on span "Laat meer assessments zien" at bounding box center [266, 222] width 106 height 10
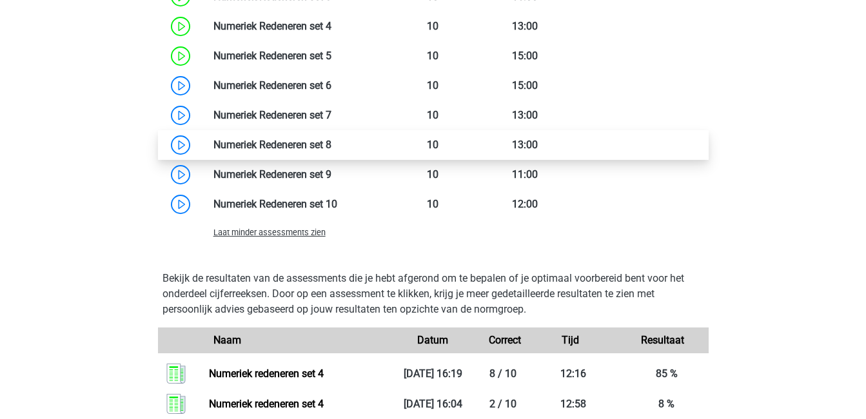
scroll to position [1107, 0]
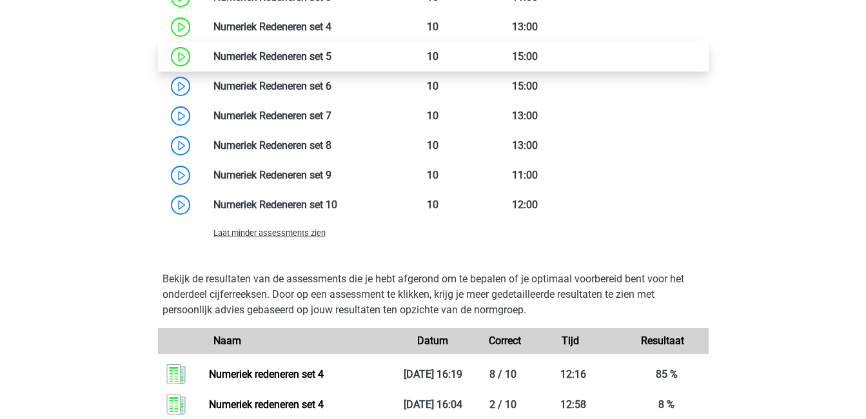
click at [331, 50] on link at bounding box center [331, 56] width 0 height 12
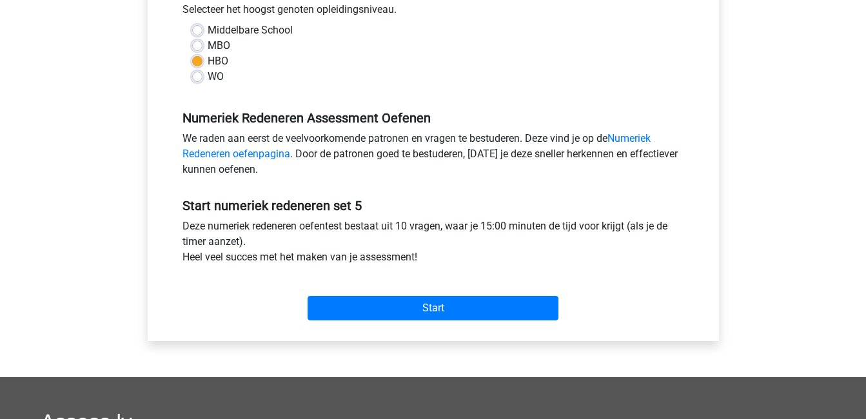
scroll to position [302, 0]
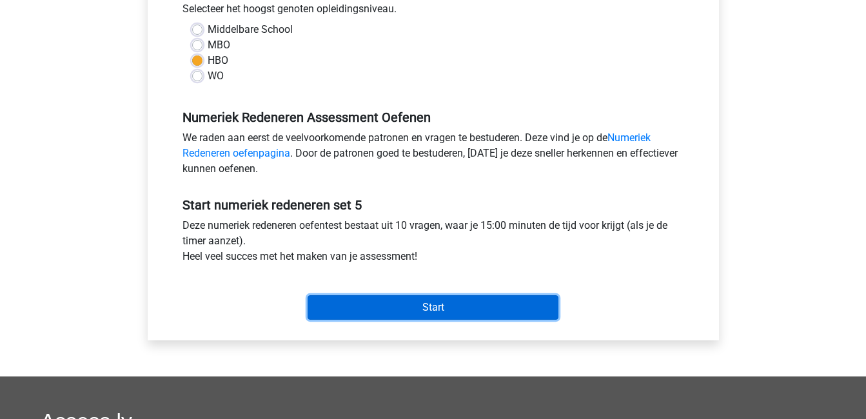
click at [448, 317] on input "Start" at bounding box center [433, 307] width 251 height 25
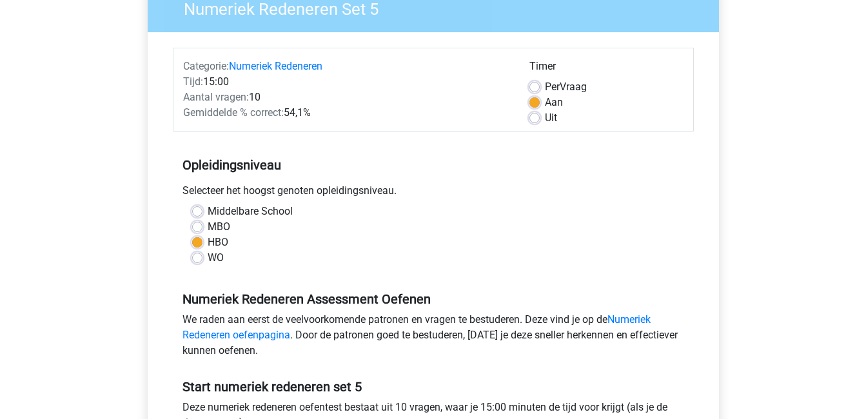
scroll to position [0, 0]
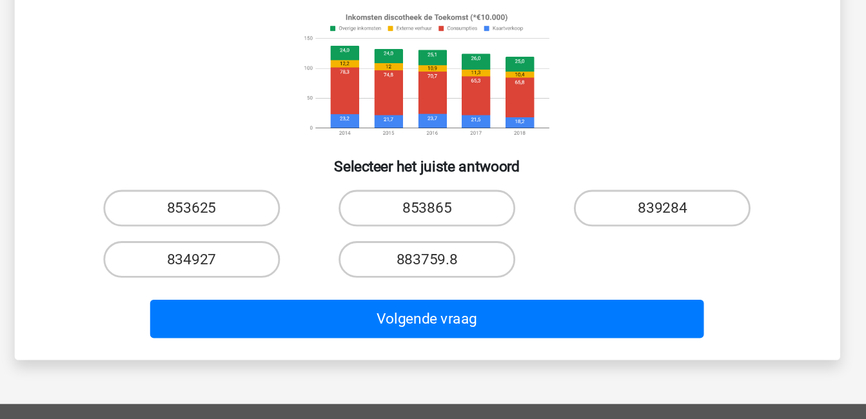
scroll to position [127, 0]
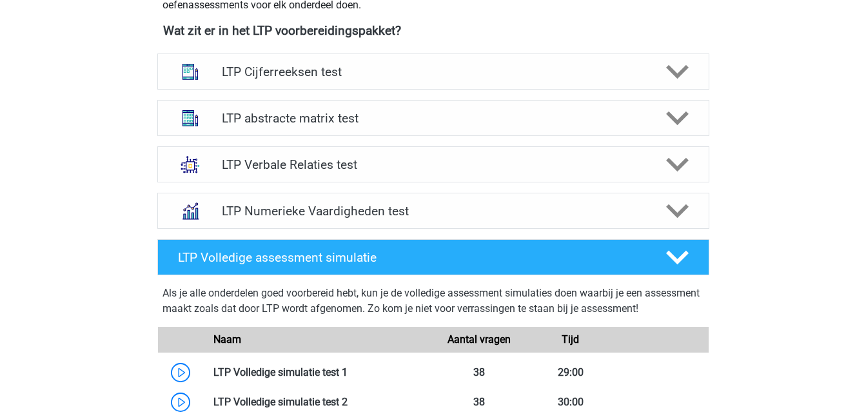
scroll to position [496, 0]
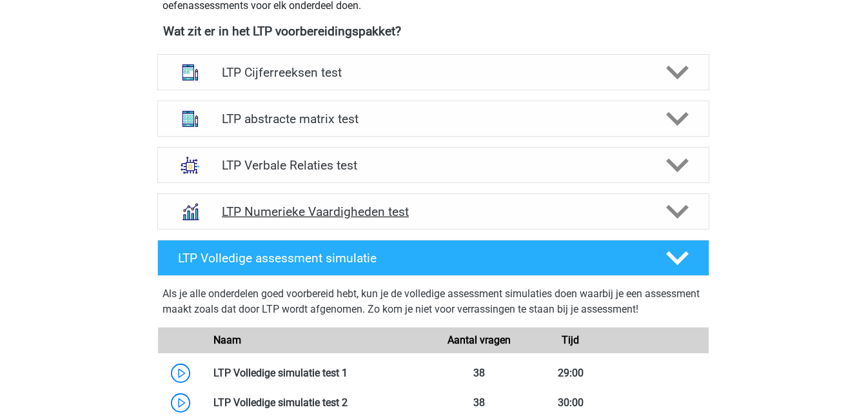
click at [381, 217] on h4 "LTP Numerieke Vaardigheden test" at bounding box center [433, 211] width 422 height 15
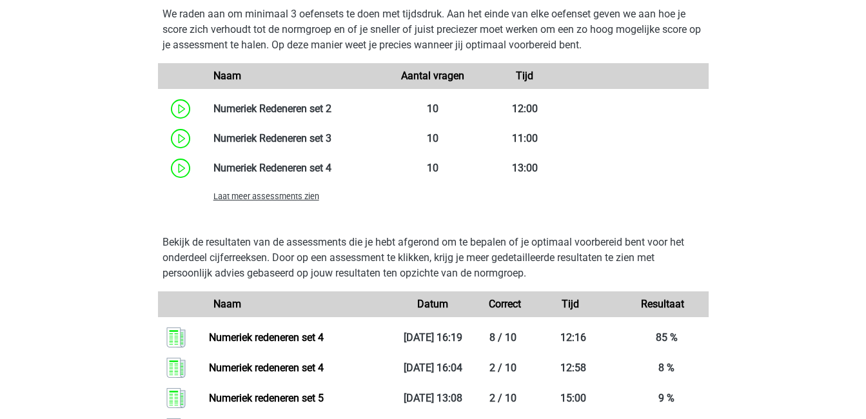
scroll to position [959, 0]
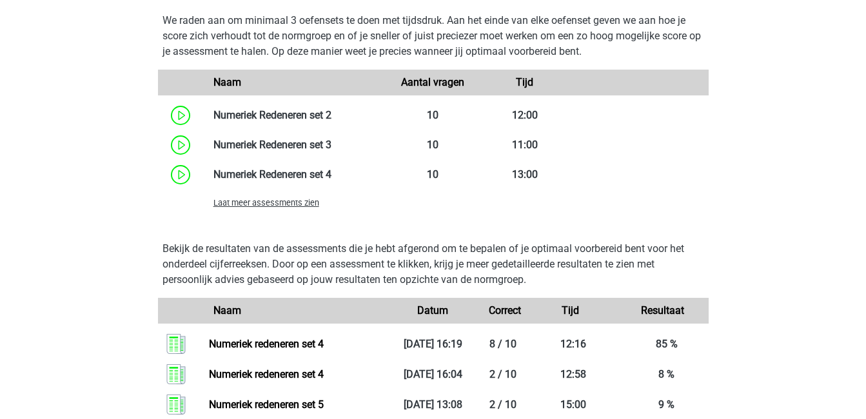
click at [290, 200] on span "Laat meer assessments zien" at bounding box center [266, 203] width 106 height 10
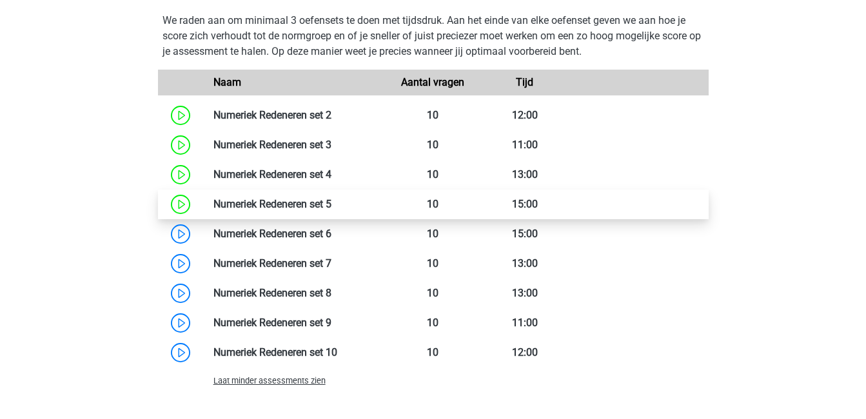
click at [331, 203] on link at bounding box center [331, 204] width 0 height 12
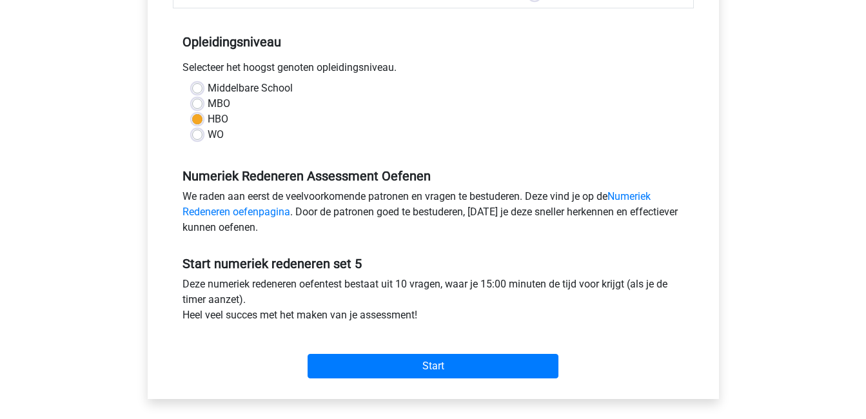
scroll to position [246, 0]
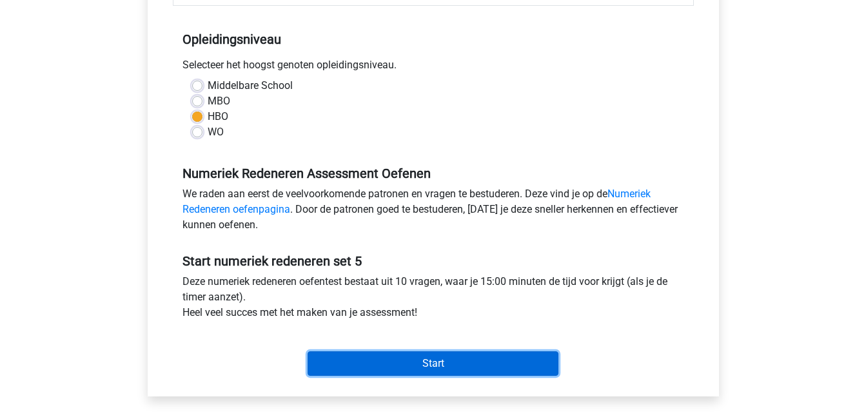
click at [423, 364] on input "Start" at bounding box center [433, 363] width 251 height 25
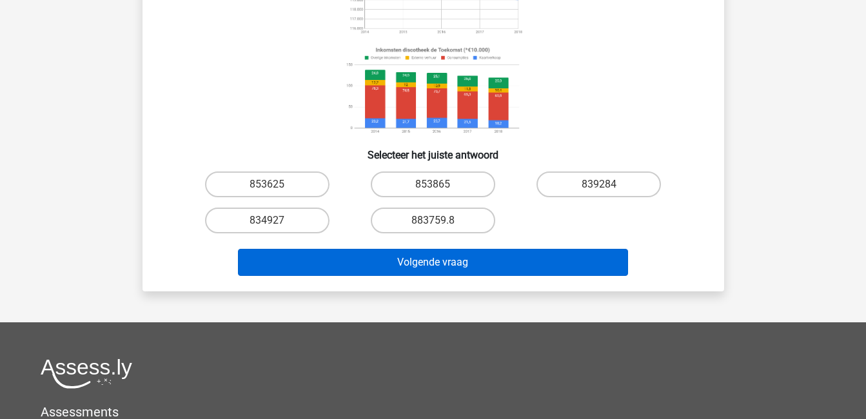
scroll to position [212, 0]
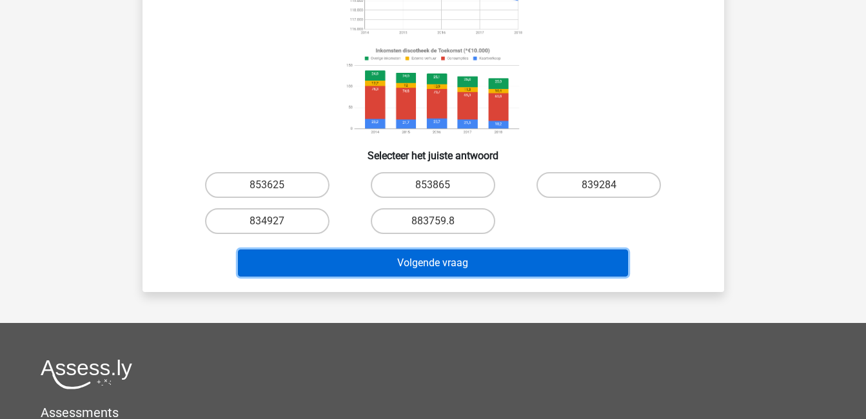
click at [424, 257] on button "Volgende vraag" at bounding box center [433, 263] width 390 height 27
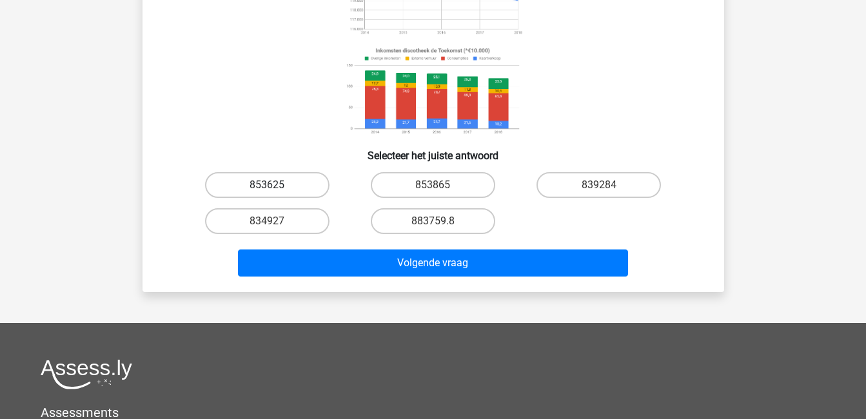
click at [274, 176] on label "853625" at bounding box center [267, 185] width 124 height 26
click at [274, 185] on input "853625" at bounding box center [271, 189] width 8 height 8
radio input "true"
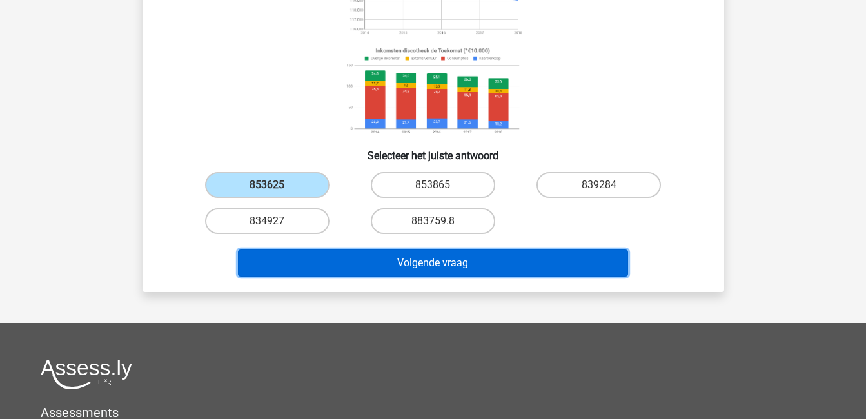
click at [453, 266] on button "Volgende vraag" at bounding box center [433, 263] width 390 height 27
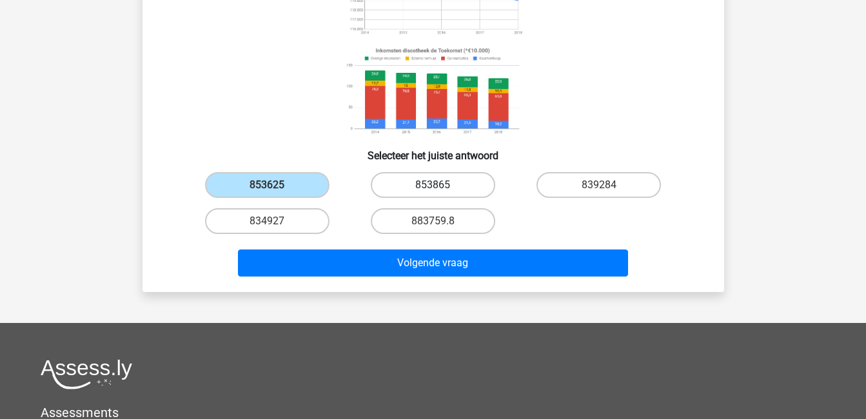
click at [411, 184] on label "853865" at bounding box center [433, 185] width 124 height 26
click at [433, 185] on input "853865" at bounding box center [437, 189] width 8 height 8
radio input "true"
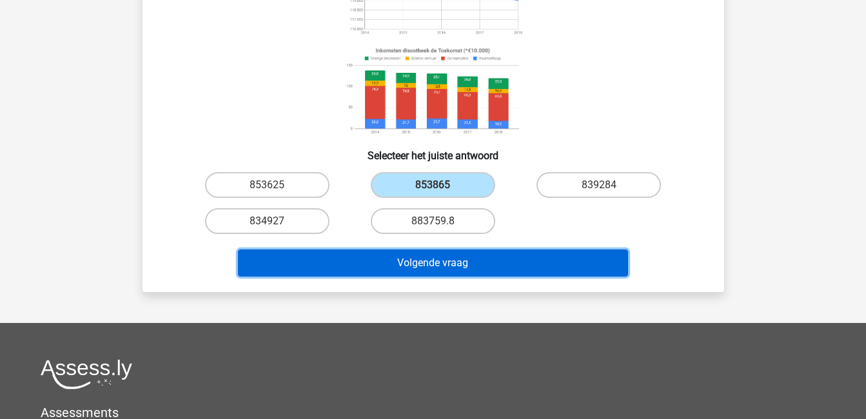
click at [448, 255] on button "Volgende vraag" at bounding box center [433, 263] width 390 height 27
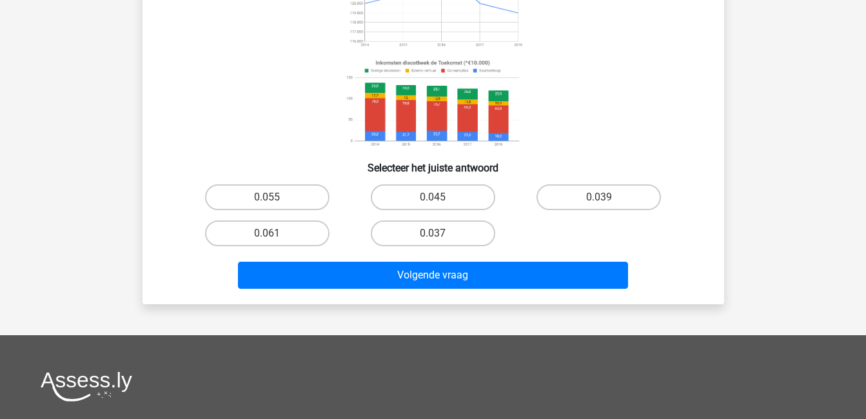
scroll to position [255, 0]
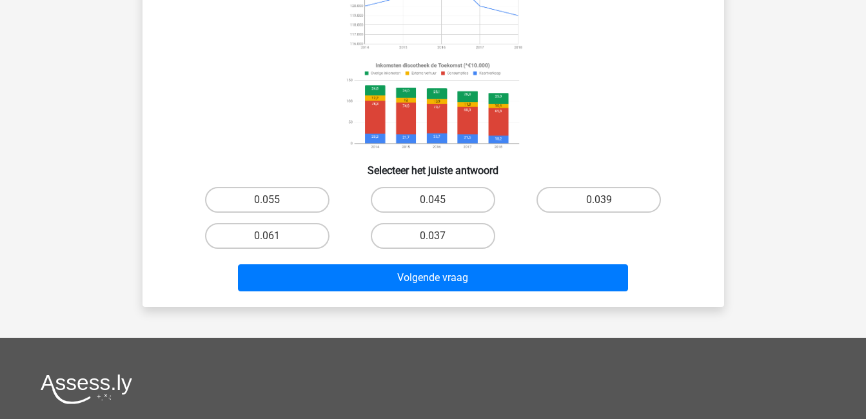
click at [440, 237] on input "0.037" at bounding box center [437, 240] width 8 height 8
radio input "true"
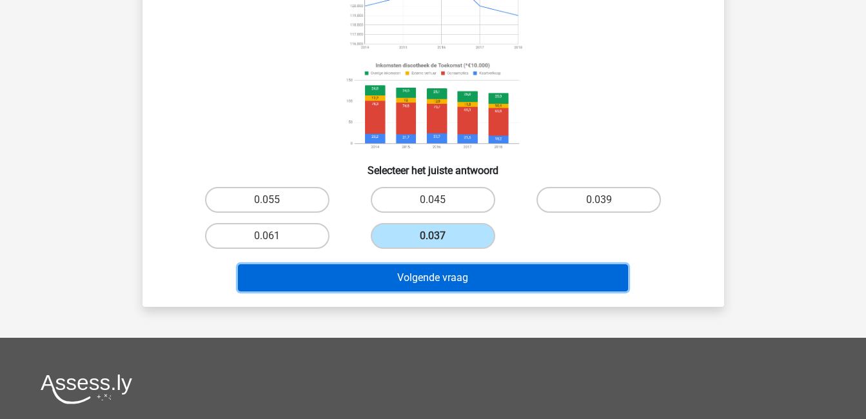
click at [463, 283] on button "Volgende vraag" at bounding box center [433, 277] width 390 height 27
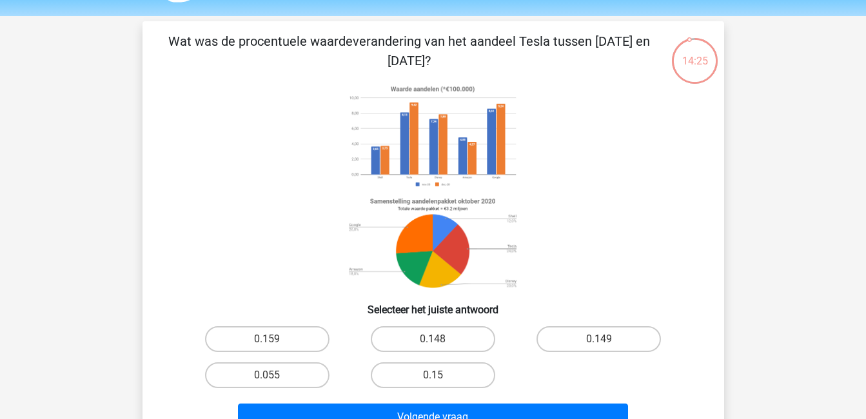
scroll to position [37, 0]
click at [256, 335] on label "0.159" at bounding box center [267, 340] width 124 height 26
click at [267, 340] on input "0.159" at bounding box center [271, 344] width 8 height 8
radio input "true"
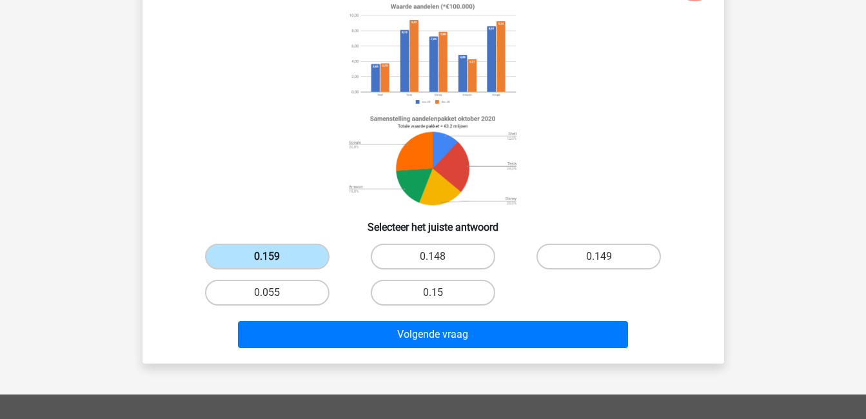
scroll to position [124, 0]
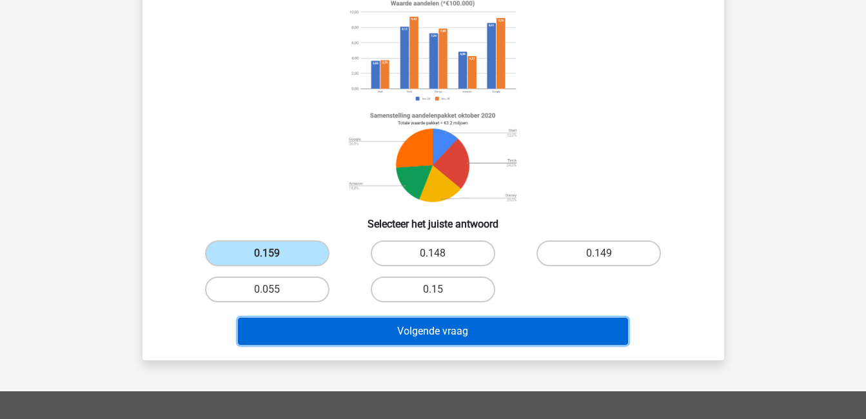
click at [335, 328] on button "Volgende vraag" at bounding box center [433, 331] width 390 height 27
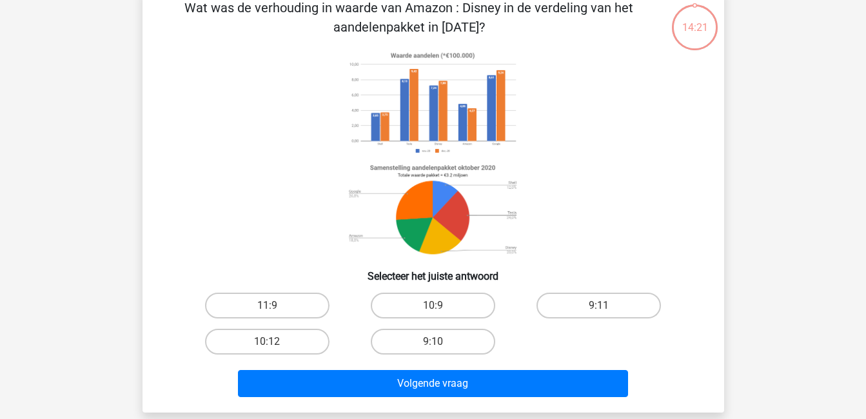
scroll to position [59, 0]
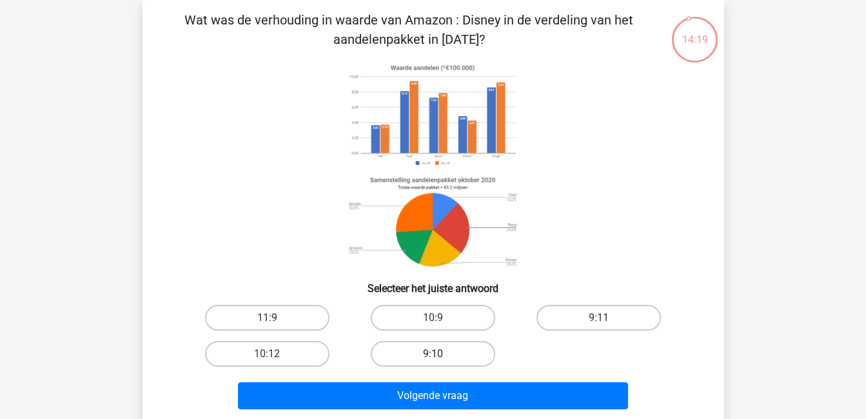
click at [439, 353] on label "9:10" at bounding box center [433, 354] width 124 height 26
click at [439, 354] on input "9:10" at bounding box center [437, 358] width 8 height 8
radio input "true"
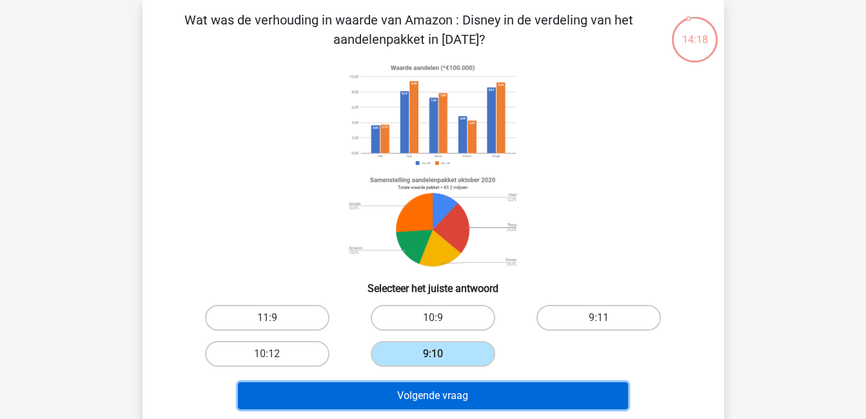
click at [473, 398] on button "Volgende vraag" at bounding box center [433, 395] width 390 height 27
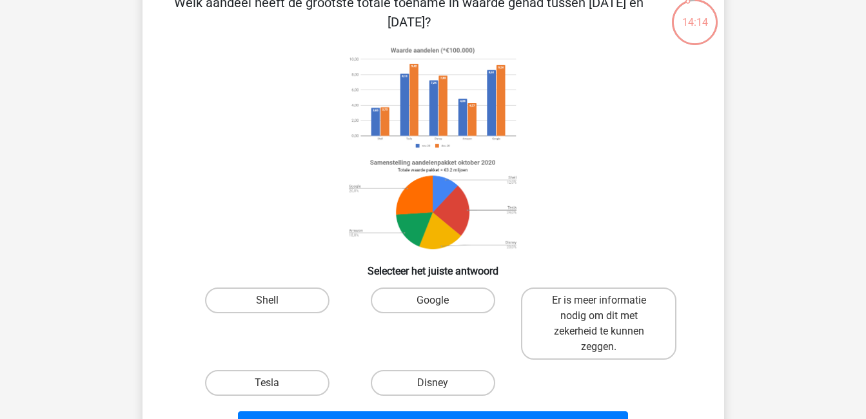
scroll to position [77, 0]
click at [310, 383] on label "Tesla" at bounding box center [267, 383] width 124 height 26
click at [275, 383] on input "Tesla" at bounding box center [271, 386] width 8 height 8
radio input "true"
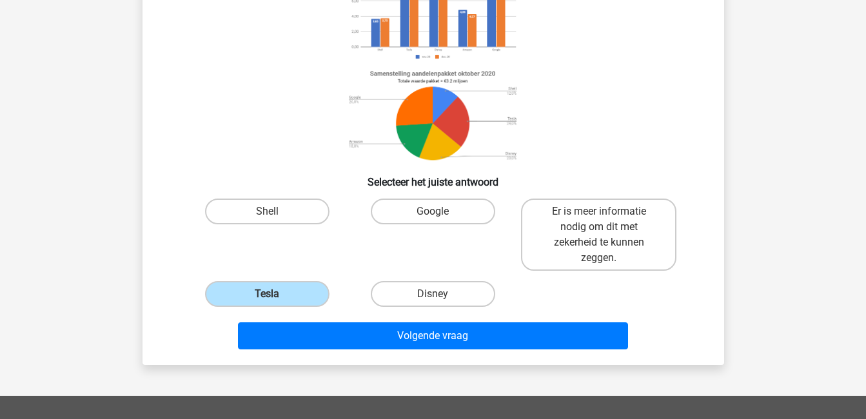
scroll to position [166, 0]
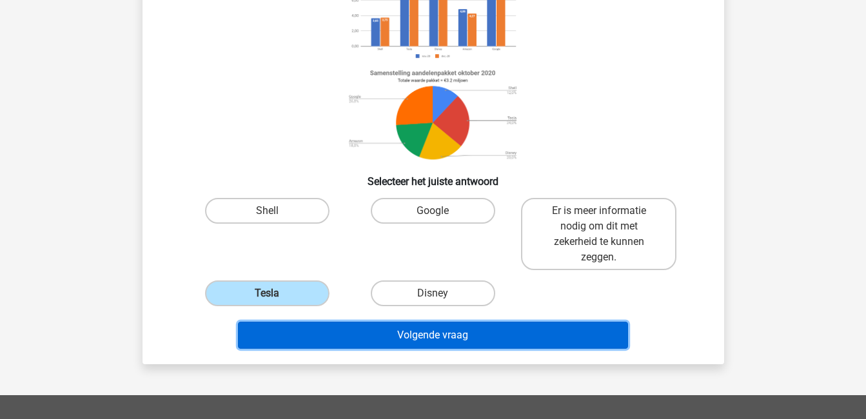
click at [355, 335] on button "Volgende vraag" at bounding box center [433, 335] width 390 height 27
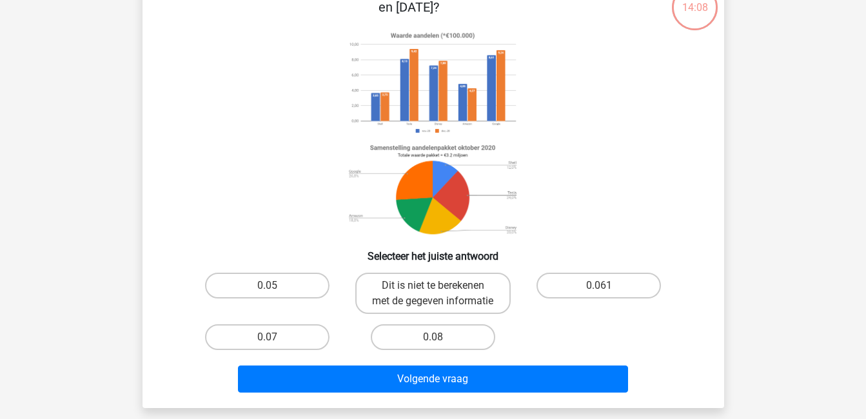
scroll to position [92, 0]
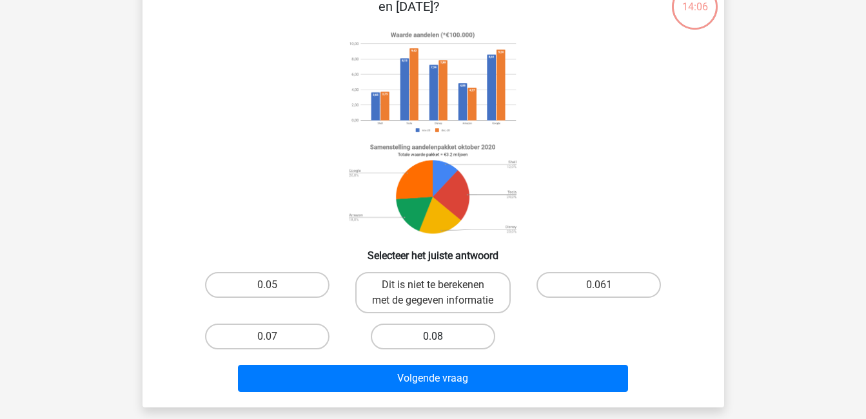
click at [432, 350] on label "0.08" at bounding box center [433, 337] width 124 height 26
click at [433, 345] on input "0.08" at bounding box center [437, 341] width 8 height 8
radio input "true"
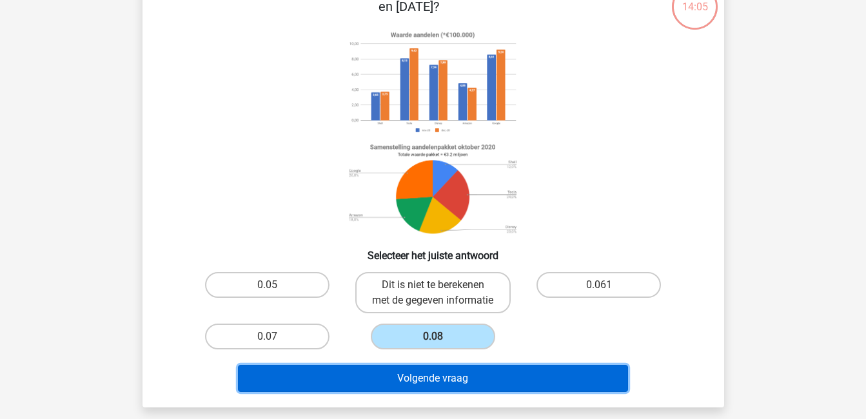
click at [458, 390] on button "Volgende vraag" at bounding box center [433, 378] width 390 height 27
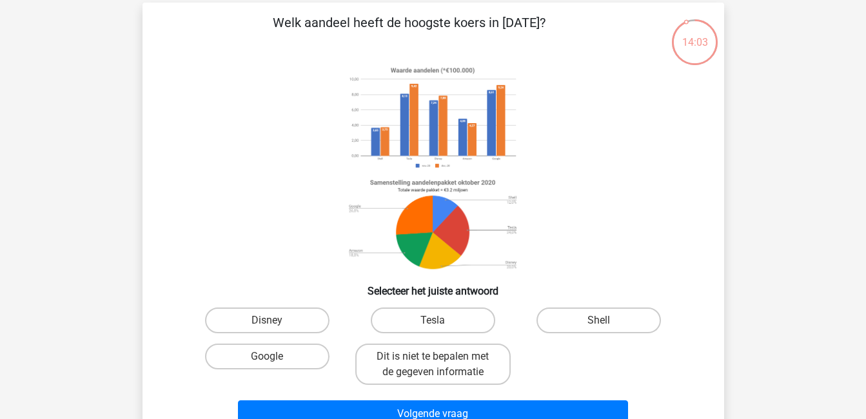
scroll to position [51, 0]
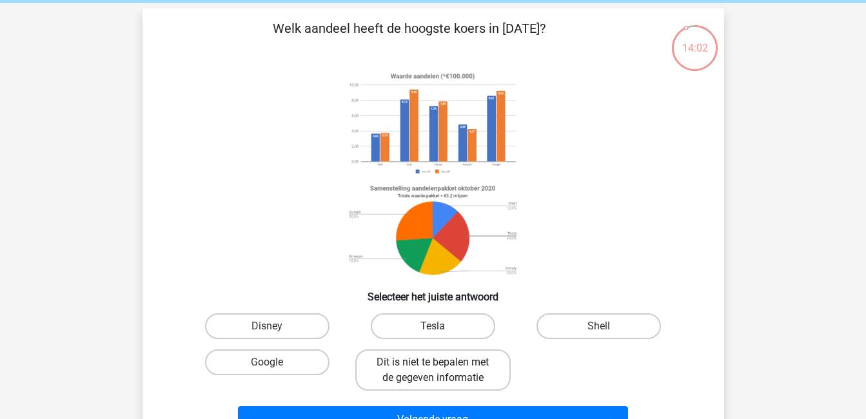
click at [433, 371] on label "Dit is niet te bepalen met de gegeven informatie" at bounding box center [432, 370] width 155 height 41
click at [433, 371] on input "Dit is niet te bepalen met de gegeven informatie" at bounding box center [437, 366] width 8 height 8
radio input "true"
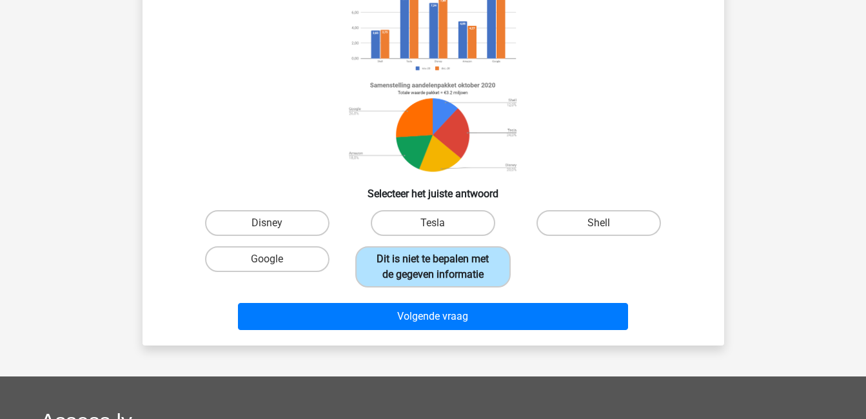
scroll to position [156, 0]
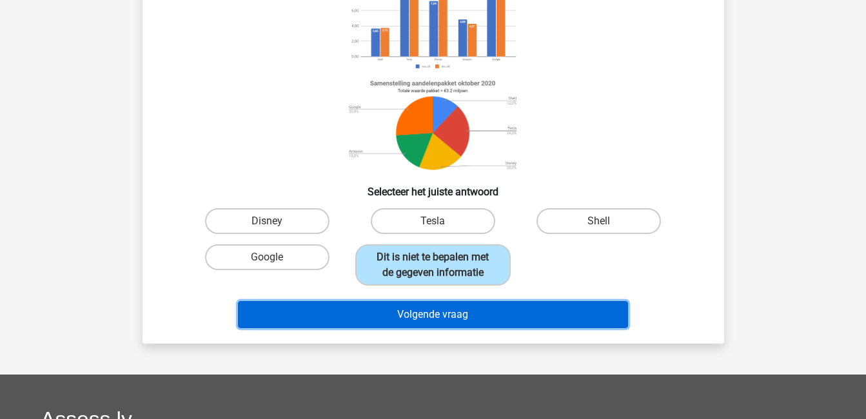
click at [431, 314] on button "Volgende vraag" at bounding box center [433, 314] width 390 height 27
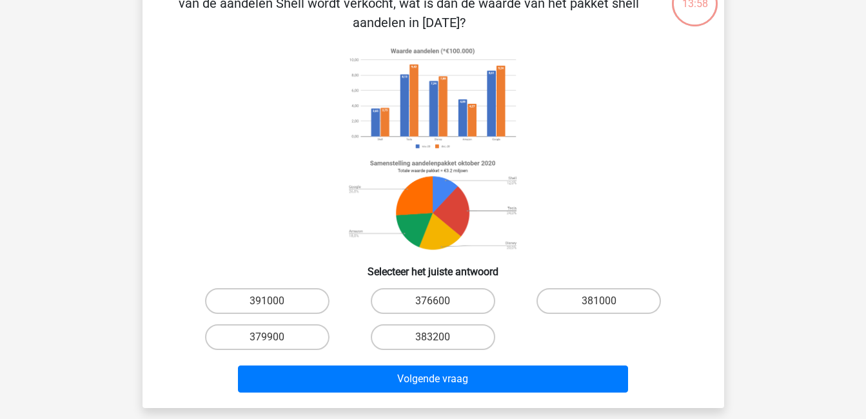
scroll to position [59, 0]
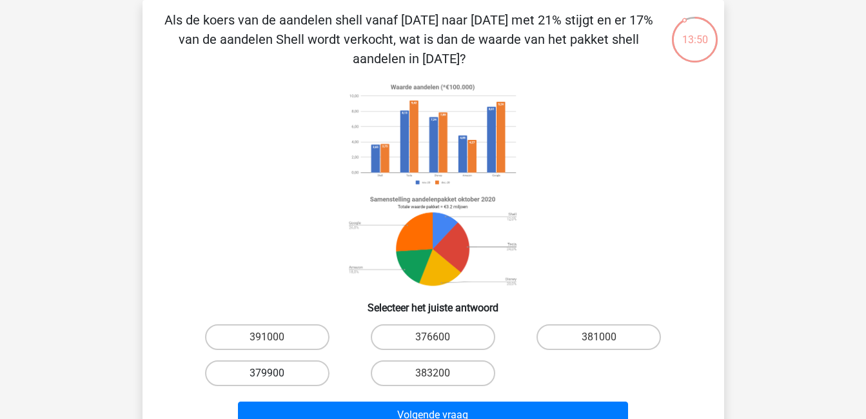
click at [264, 373] on label "379900" at bounding box center [267, 374] width 124 height 26
click at [267, 373] on input "379900" at bounding box center [271, 377] width 8 height 8
radio input "true"
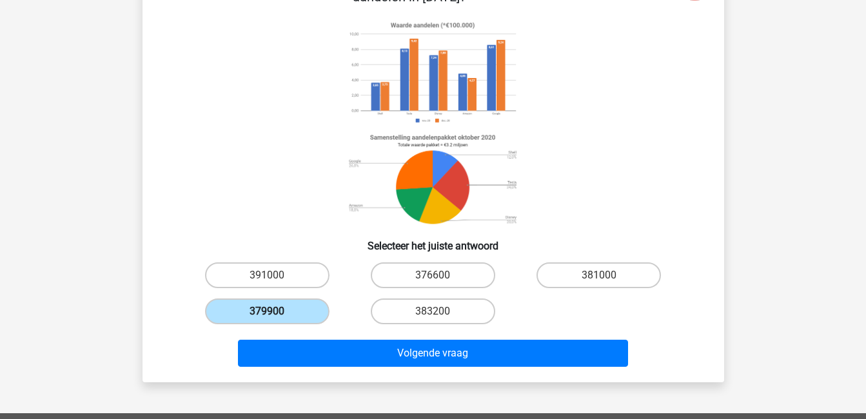
scroll to position [122, 0]
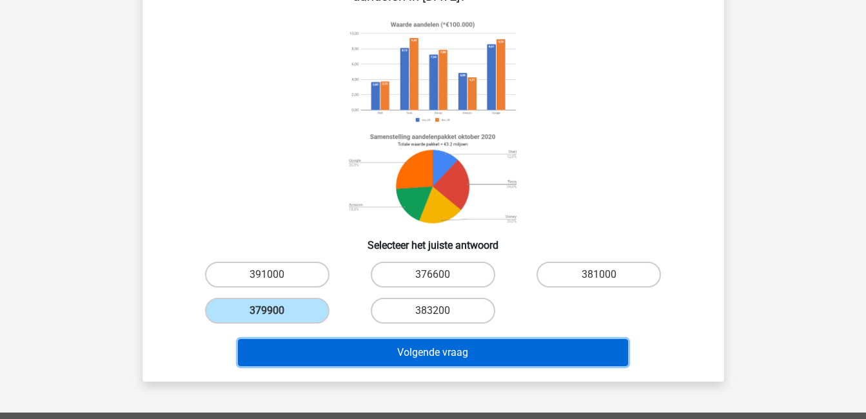
click at [404, 347] on button "Volgende vraag" at bounding box center [433, 352] width 390 height 27
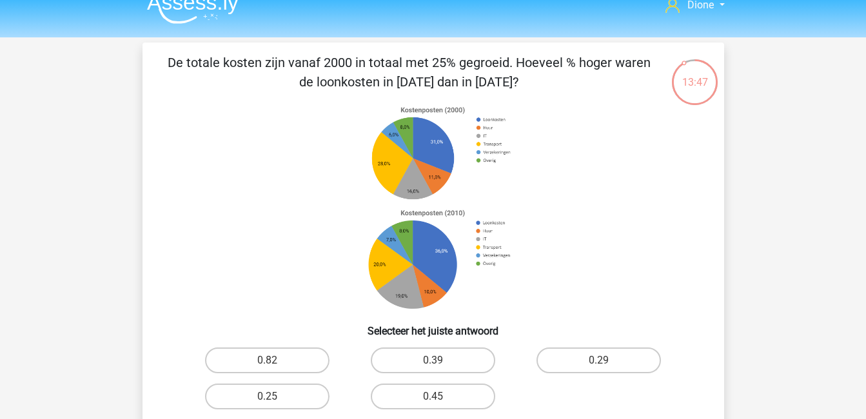
scroll to position [16, 0]
click at [427, 396] on label "0.45" at bounding box center [433, 397] width 124 height 26
click at [433, 397] on input "0.45" at bounding box center [437, 401] width 8 height 8
radio input "true"
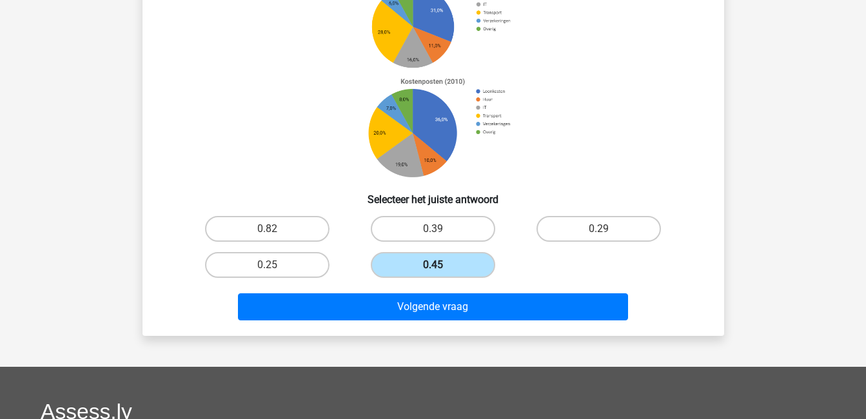
scroll to position [150, 0]
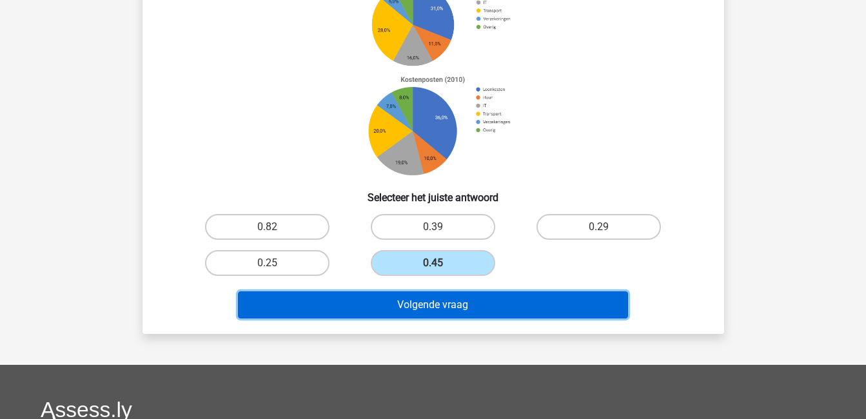
click at [416, 295] on button "Volgende vraag" at bounding box center [433, 305] width 390 height 27
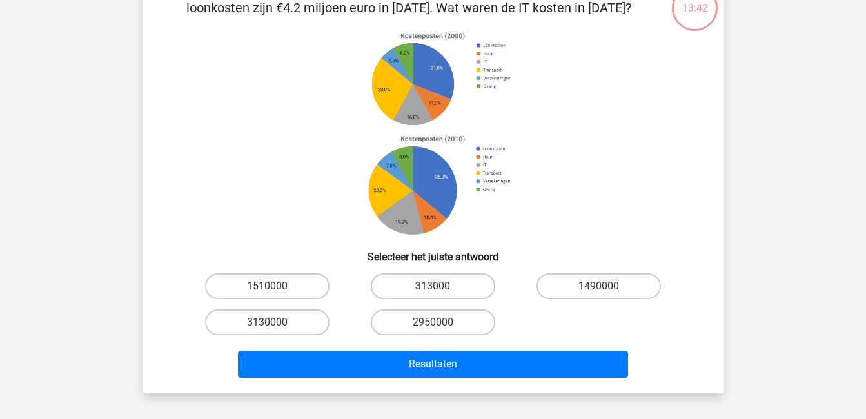
scroll to position [59, 0]
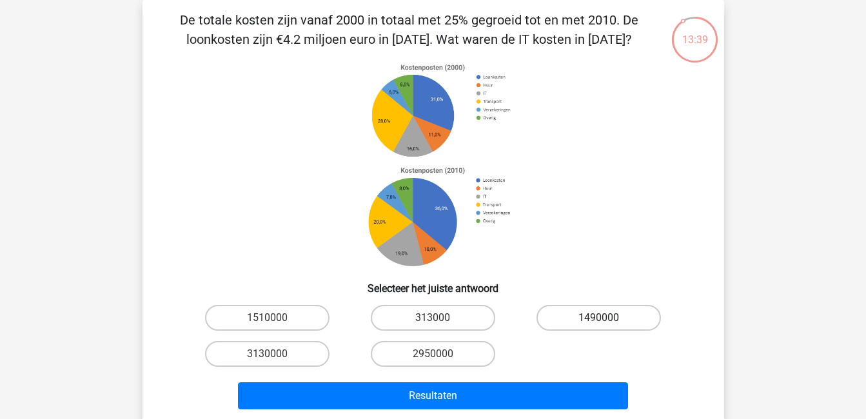
click at [549, 315] on label "1490000" at bounding box center [599, 318] width 124 height 26
click at [599, 318] on input "1490000" at bounding box center [603, 322] width 8 height 8
radio input "true"
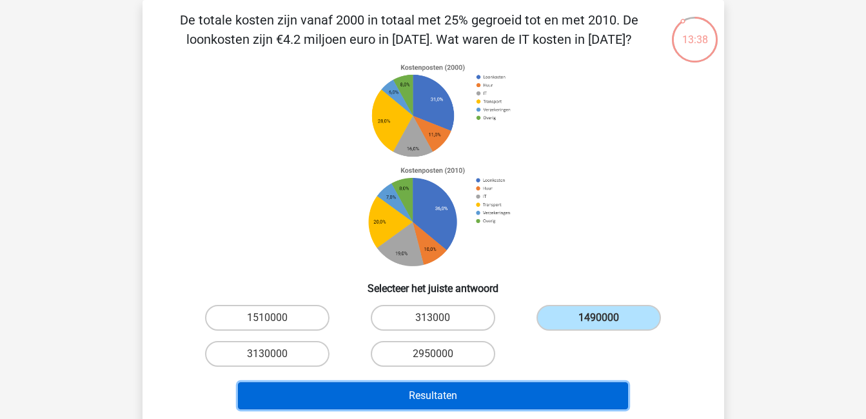
click at [537, 390] on button "Resultaten" at bounding box center [433, 395] width 390 height 27
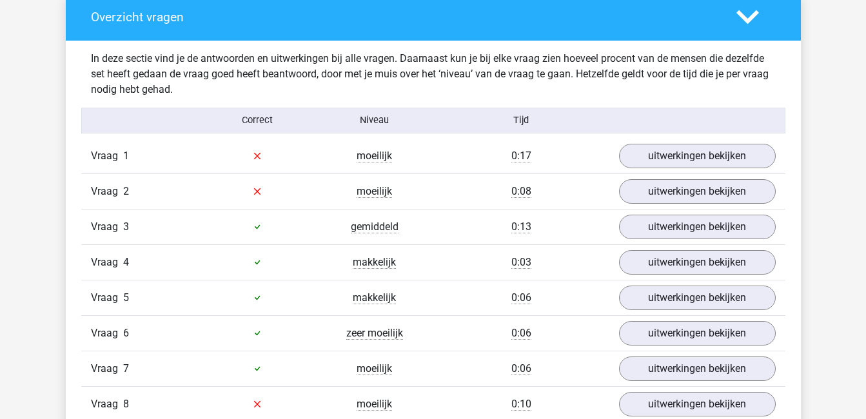
scroll to position [717, 0]
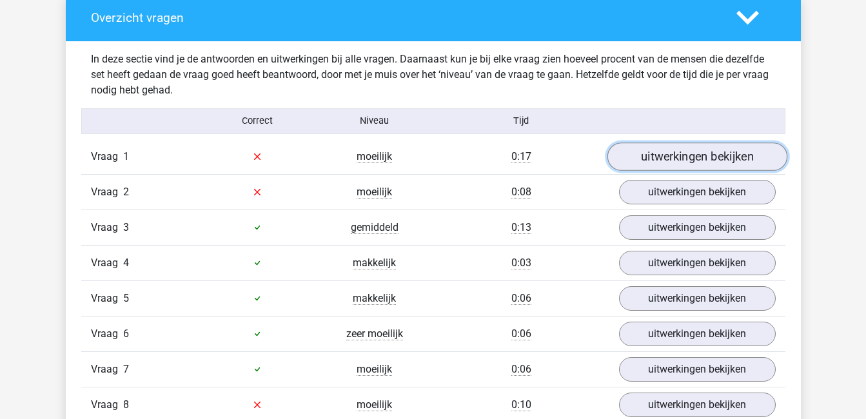
click at [682, 159] on link "uitwerkingen bekijken" at bounding box center [697, 157] width 180 height 28
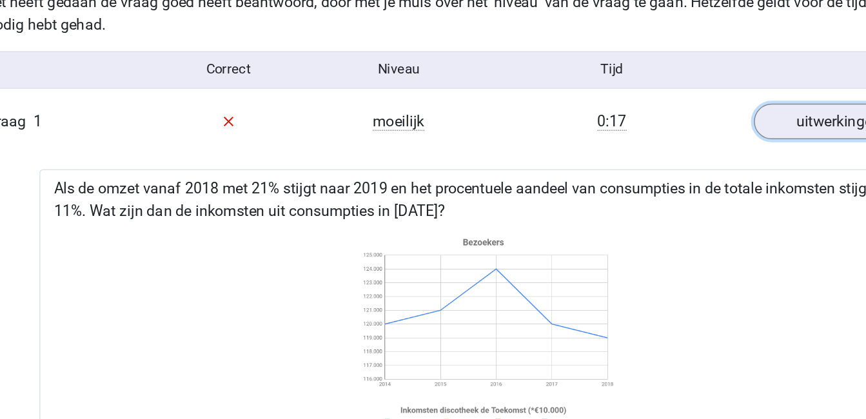
scroll to position [782, 0]
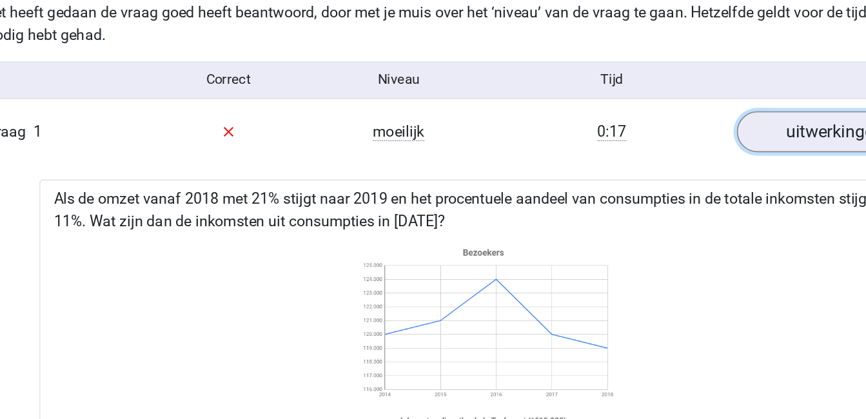
click at [674, 88] on link "uitwerkingen bekijken" at bounding box center [697, 91] width 180 height 28
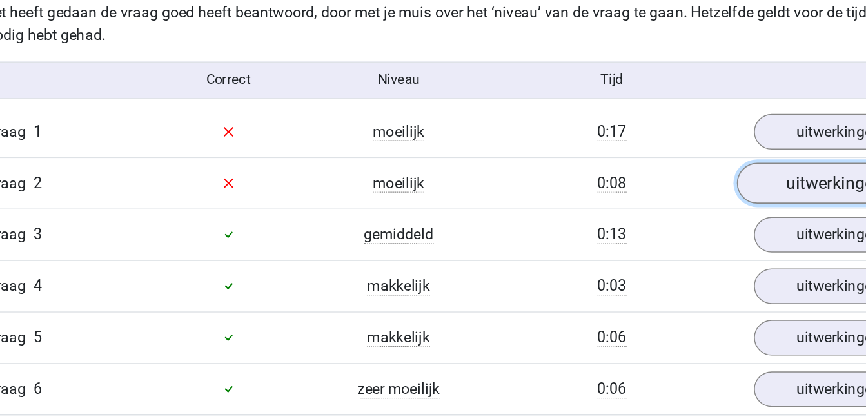
click at [669, 131] on link "uitwerkingen bekijken" at bounding box center [697, 126] width 180 height 28
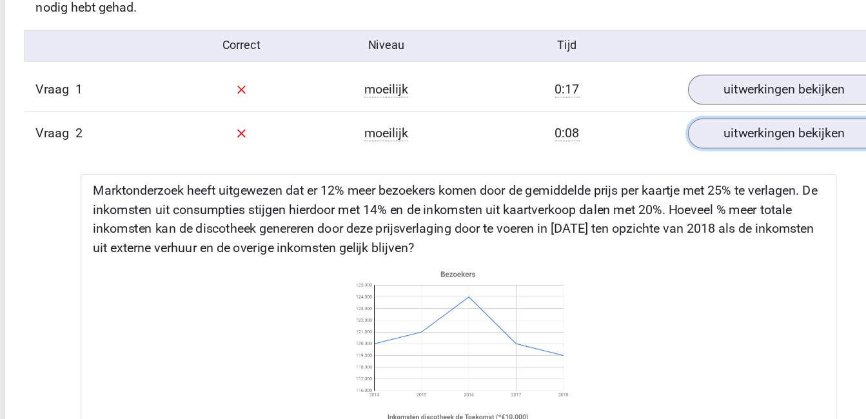
scroll to position [797, 0]
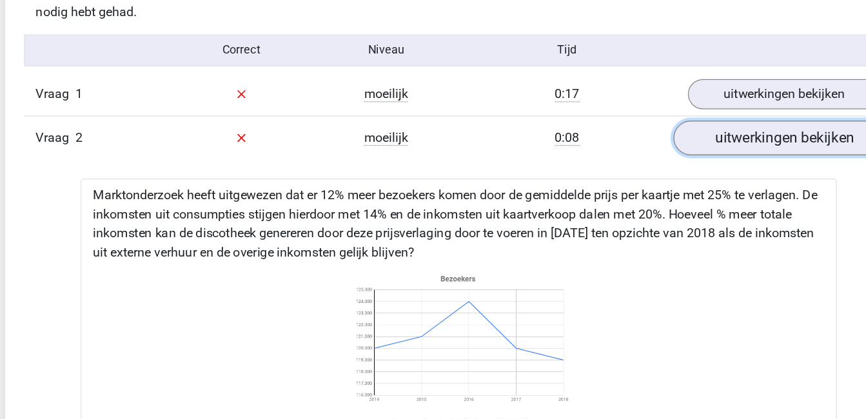
click at [706, 114] on link "uitwerkingen bekijken" at bounding box center [697, 111] width 180 height 28
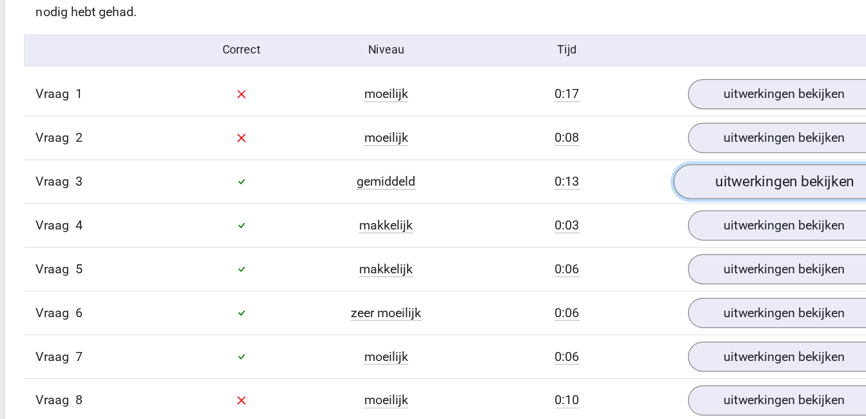
click at [706, 143] on link "uitwerkingen bekijken" at bounding box center [697, 147] width 180 height 28
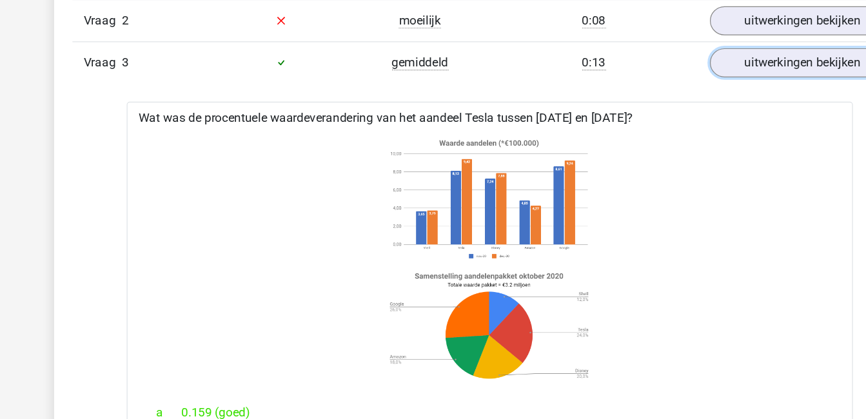
scroll to position [891, 0]
click at [643, 53] on link "uitwerkingen bekijken" at bounding box center [697, 53] width 180 height 28
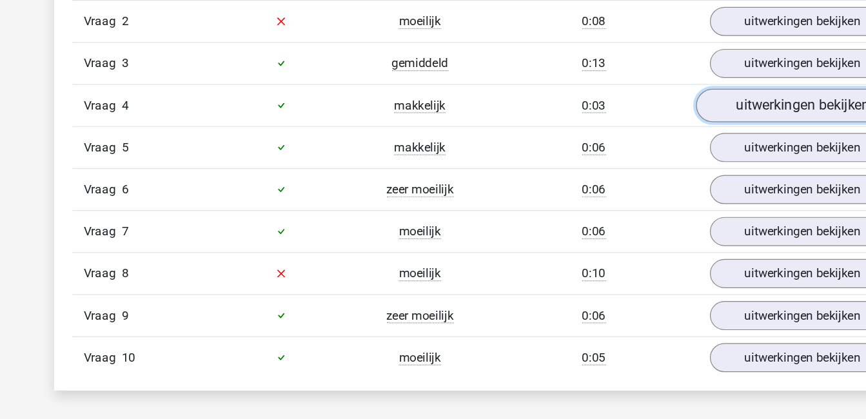
click at [651, 91] on link "uitwerkingen bekijken" at bounding box center [697, 89] width 180 height 28
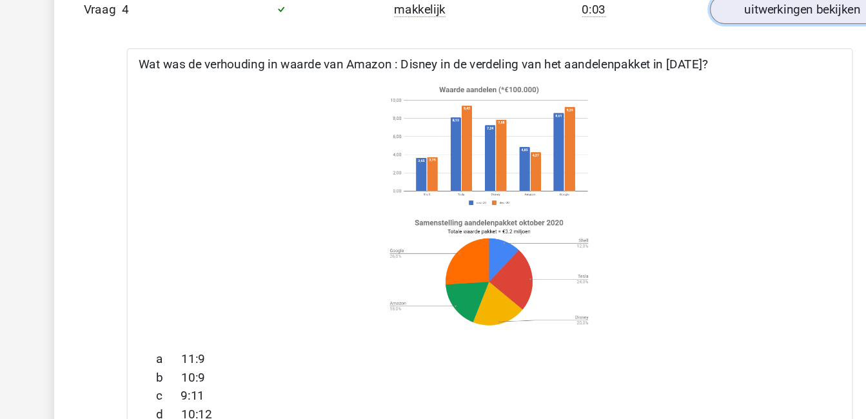
scroll to position [907, 0]
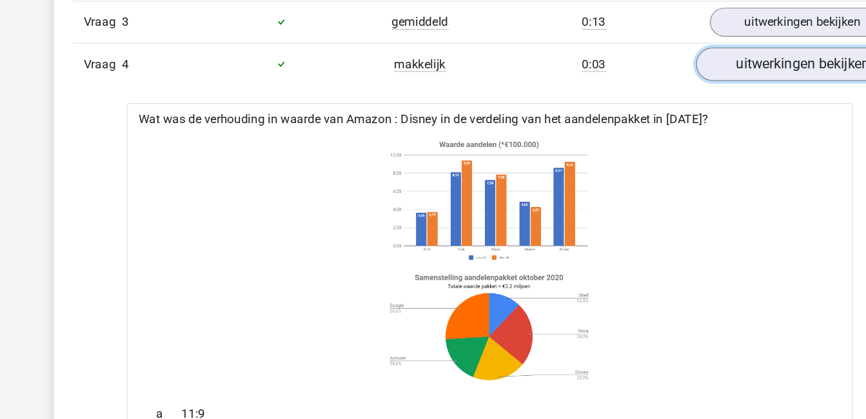
click at [693, 66] on link "uitwerkingen bekijken" at bounding box center [697, 72] width 180 height 28
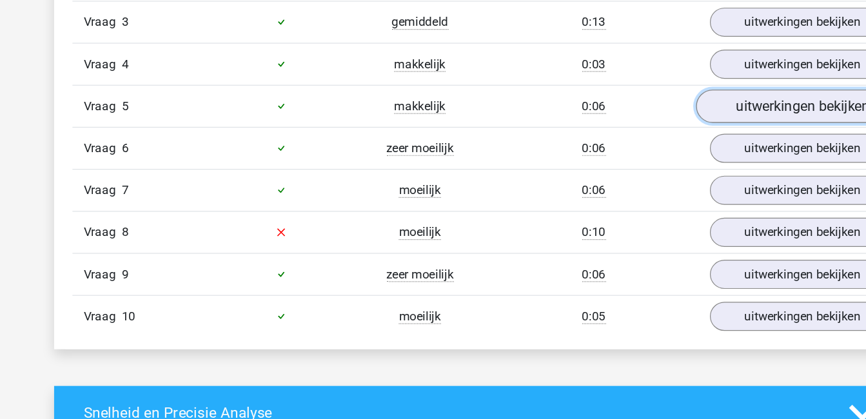
click at [691, 108] on link "uitwerkingen bekijken" at bounding box center [697, 108] width 180 height 28
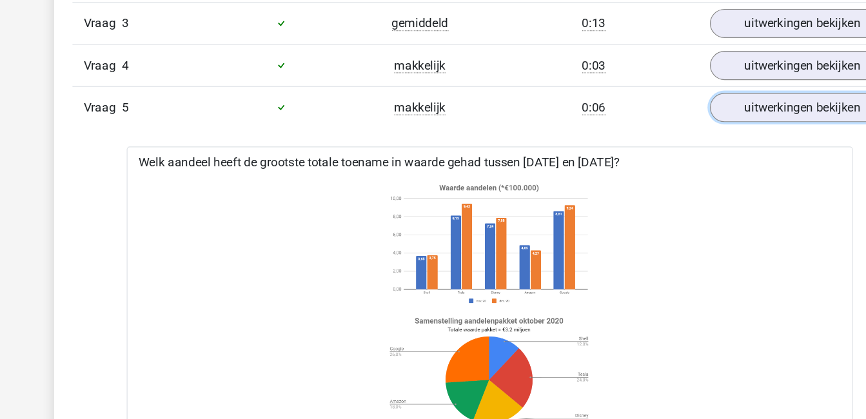
scroll to position [924, 0]
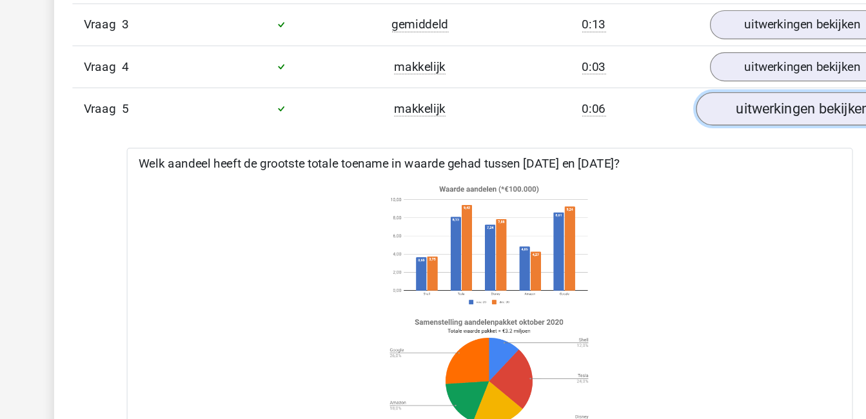
click at [697, 88] on link "uitwerkingen bekijken" at bounding box center [697, 91] width 180 height 28
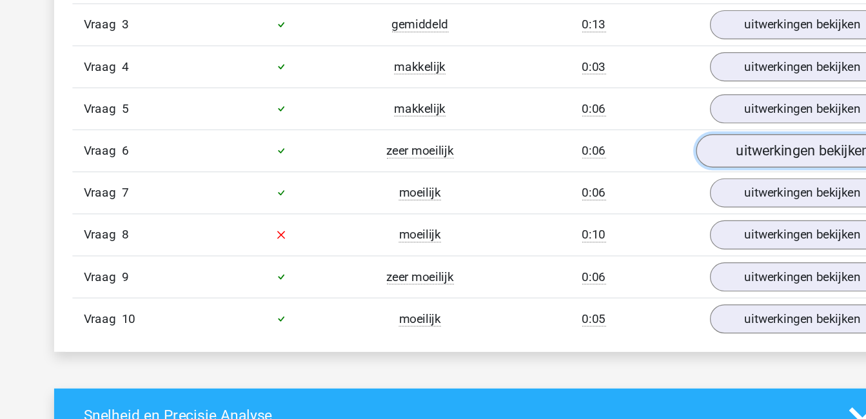
click at [691, 122] on link "uitwerkingen bekijken" at bounding box center [697, 127] width 180 height 28
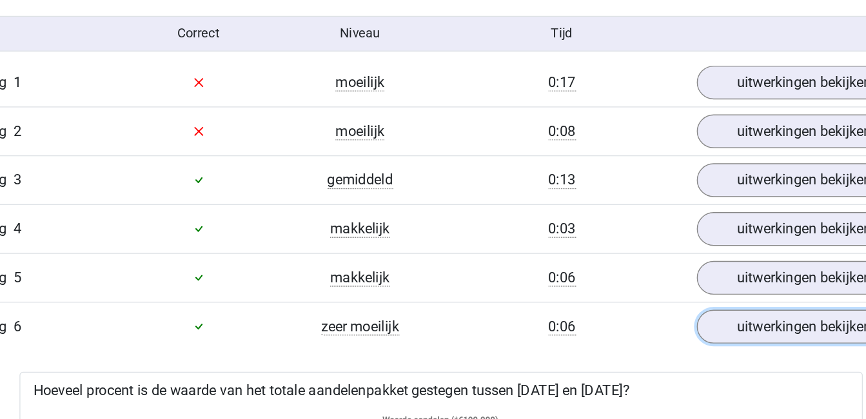
scroll to position [810, 0]
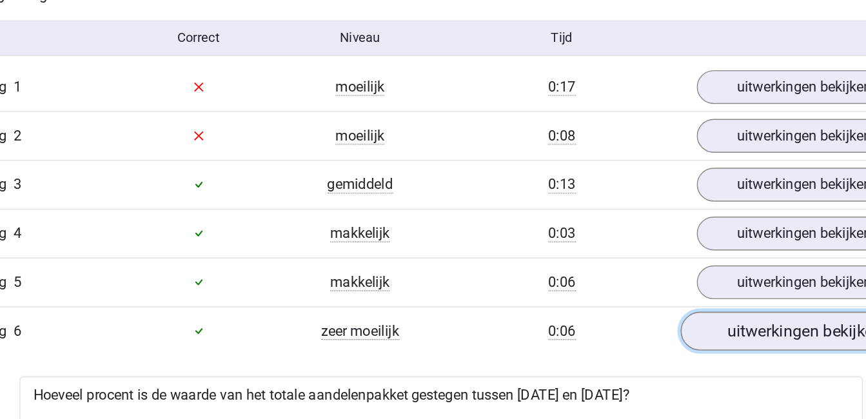
click at [669, 239] on link "uitwerkingen bekijken" at bounding box center [697, 240] width 180 height 28
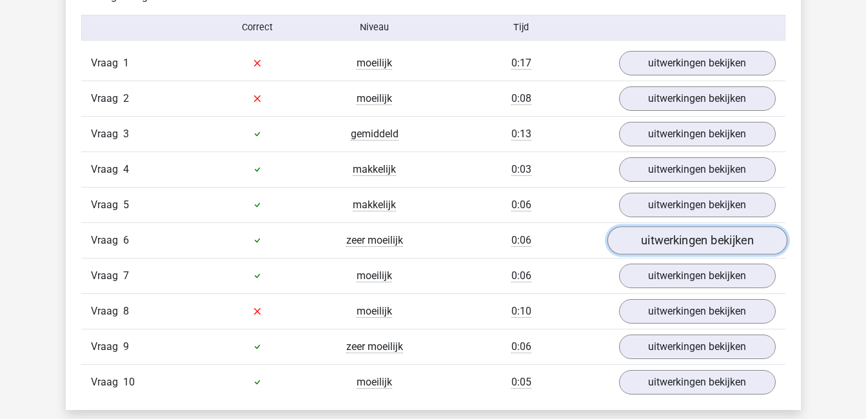
click at [666, 237] on link "uitwerkingen bekijken" at bounding box center [697, 240] width 180 height 28
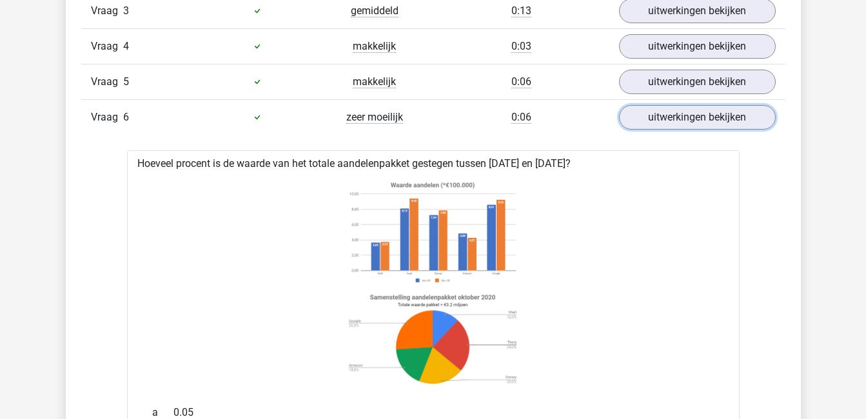
scroll to position [932, 0]
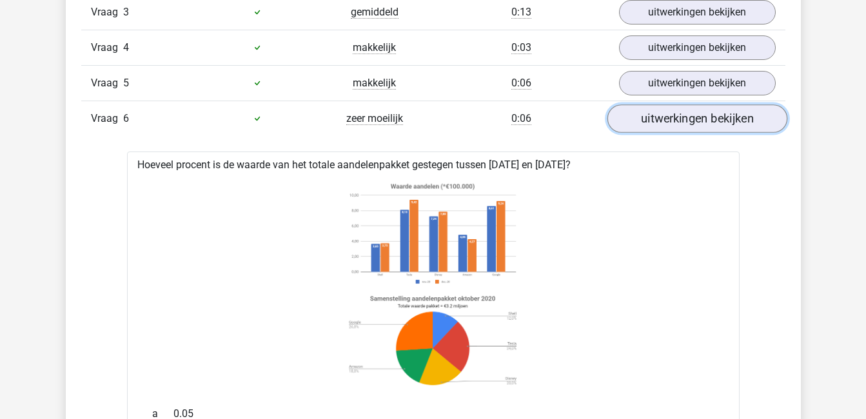
click at [694, 115] on link "uitwerkingen bekijken" at bounding box center [697, 118] width 180 height 28
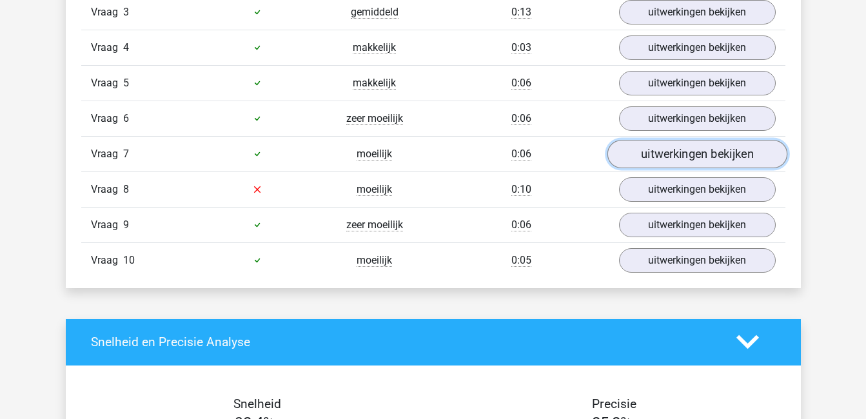
click at [697, 153] on link "uitwerkingen bekijken" at bounding box center [697, 154] width 180 height 28
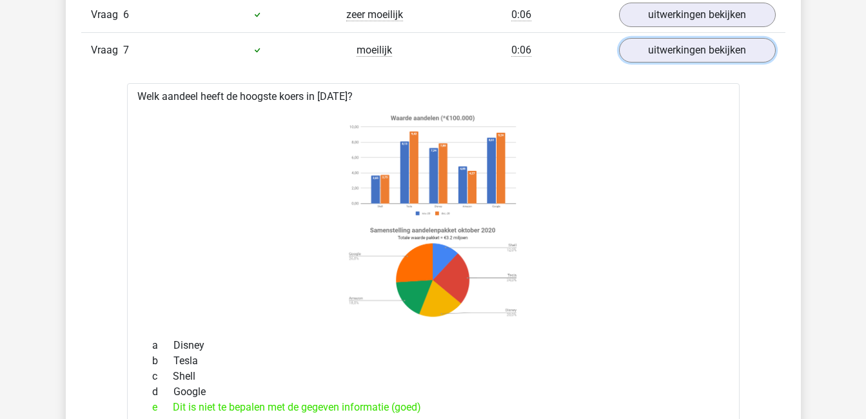
scroll to position [1035, 0]
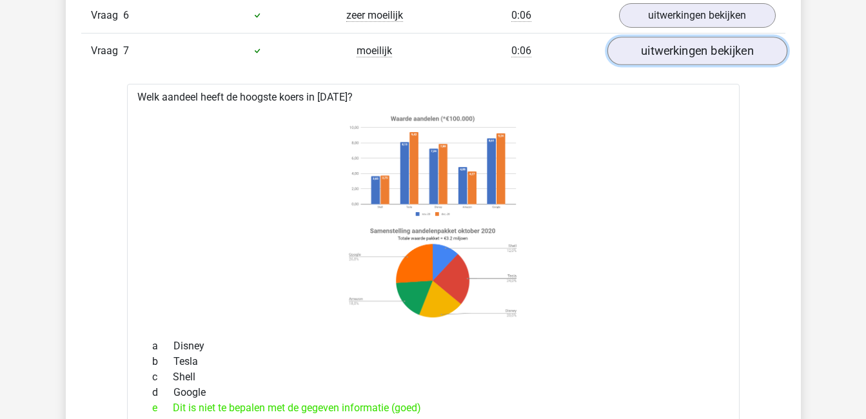
click at [696, 59] on link "uitwerkingen bekijken" at bounding box center [697, 51] width 180 height 28
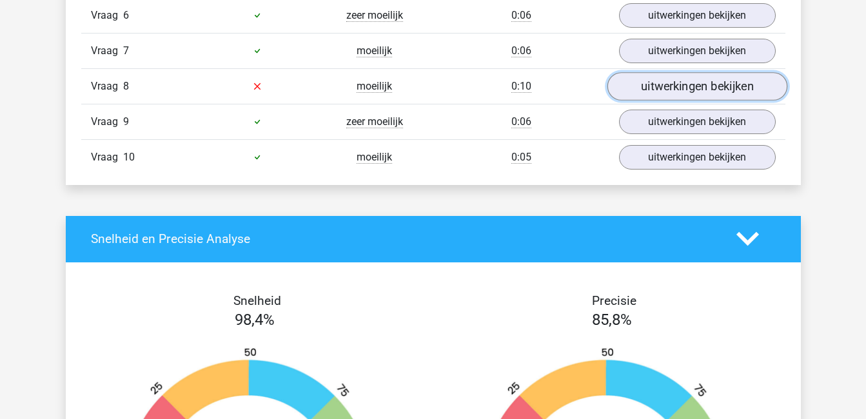
click at [695, 86] on link "uitwerkingen bekijken" at bounding box center [697, 86] width 180 height 28
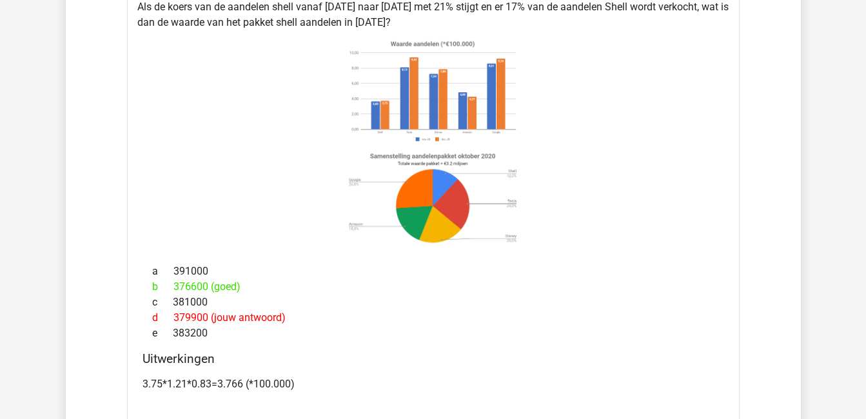
scroll to position [1150, 0]
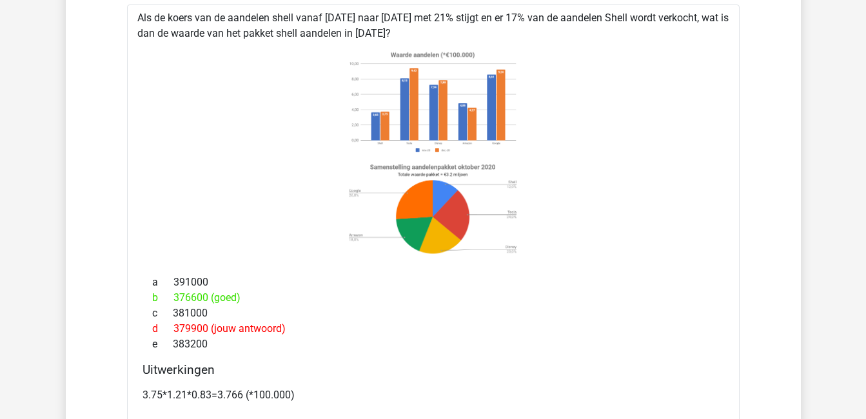
drag, startPoint x: 377, startPoint y: 357, endPoint x: 656, endPoint y: 129, distance: 360.2
click at [656, 129] on icon at bounding box center [433, 152] width 571 height 213
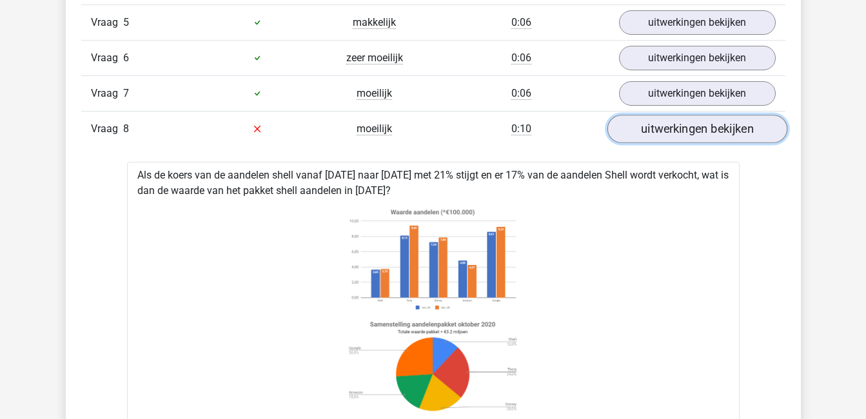
click at [681, 129] on link "uitwerkingen bekijken" at bounding box center [697, 129] width 180 height 28
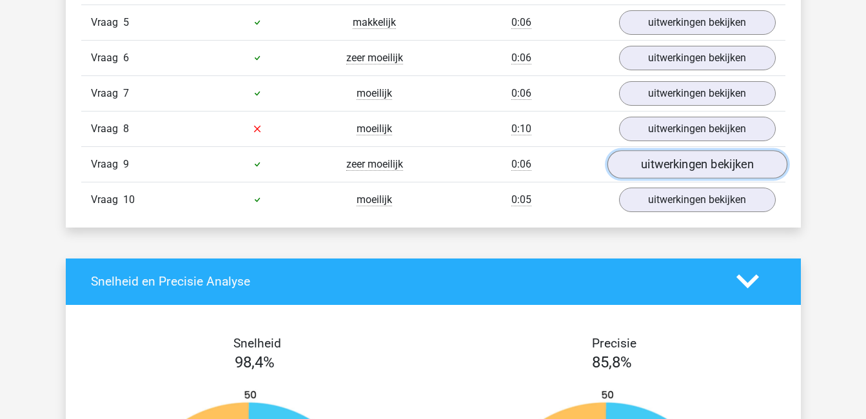
click at [680, 173] on link "uitwerkingen bekijken" at bounding box center [697, 164] width 180 height 28
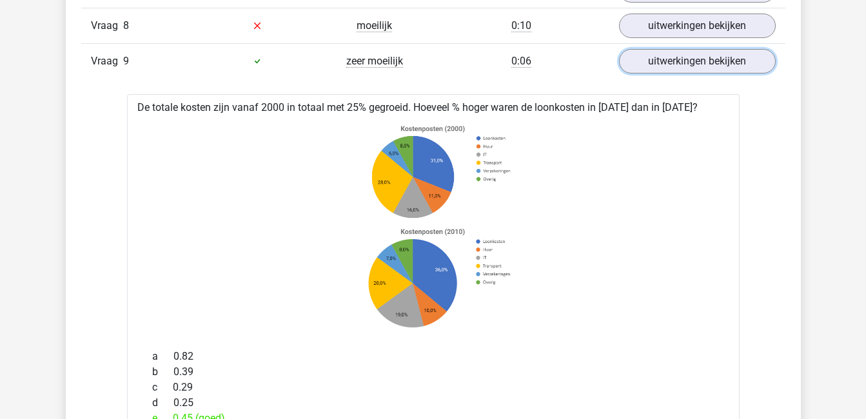
scroll to position [1092, 0]
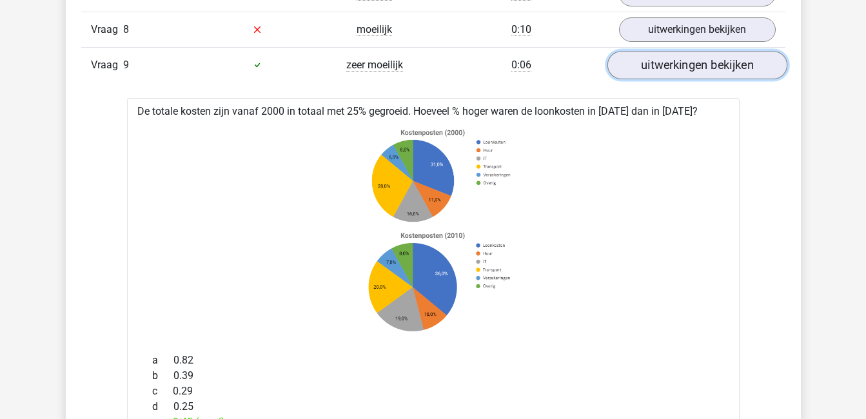
click at [704, 68] on link "uitwerkingen bekijken" at bounding box center [697, 65] width 180 height 28
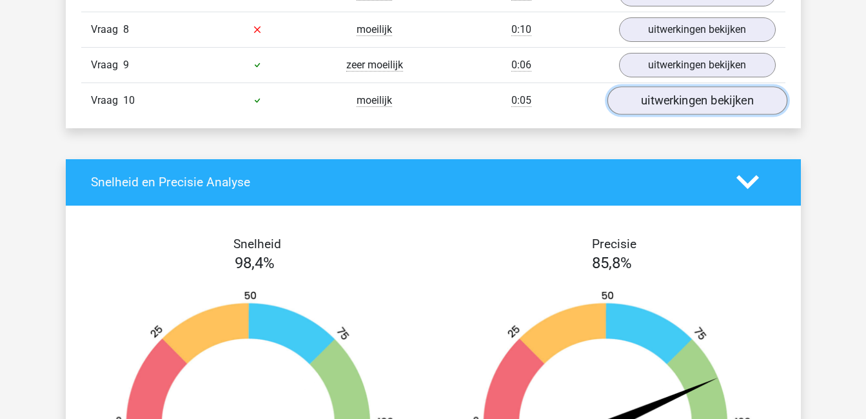
click at [715, 108] on link "uitwerkingen bekijken" at bounding box center [697, 100] width 180 height 28
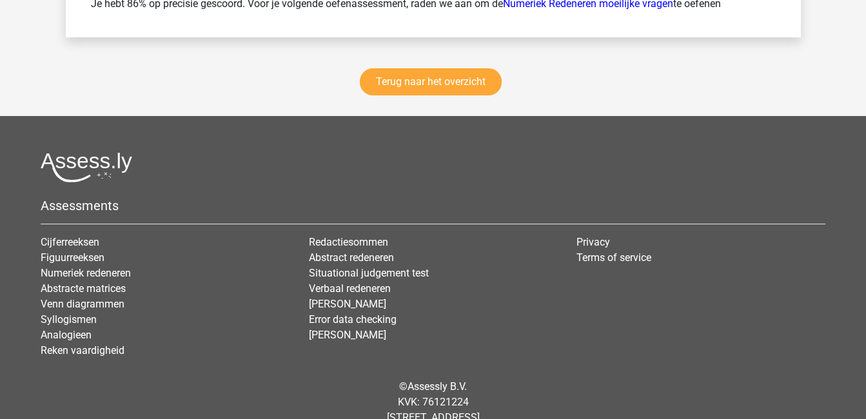
scroll to position [2493, 0]
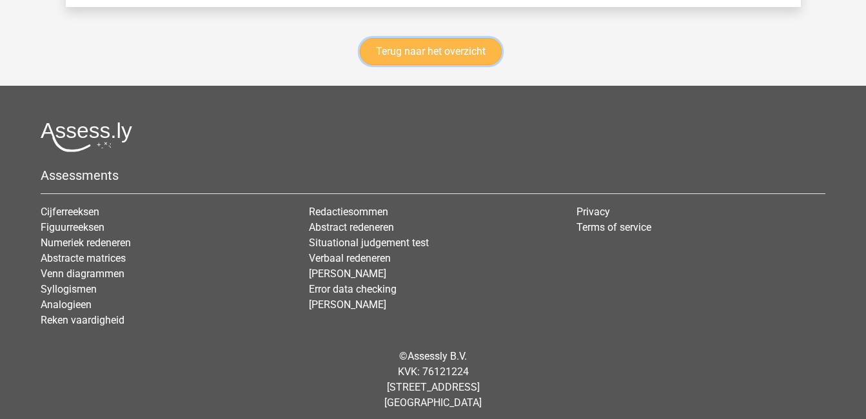
click at [443, 53] on link "Terug naar het overzicht" at bounding box center [431, 51] width 142 height 27
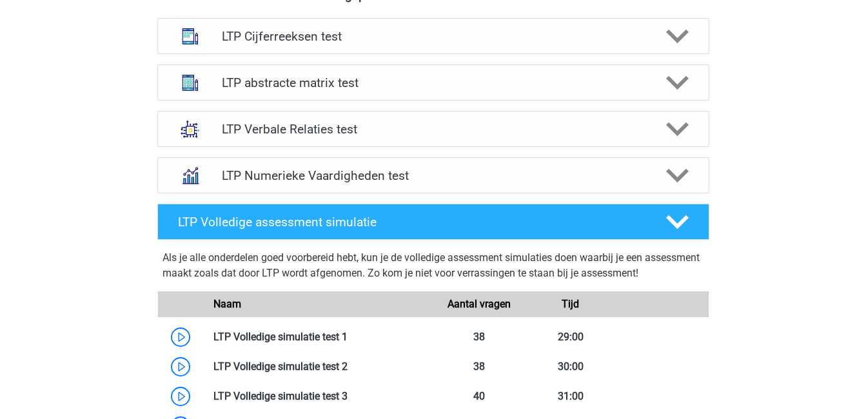
scroll to position [534, 0]
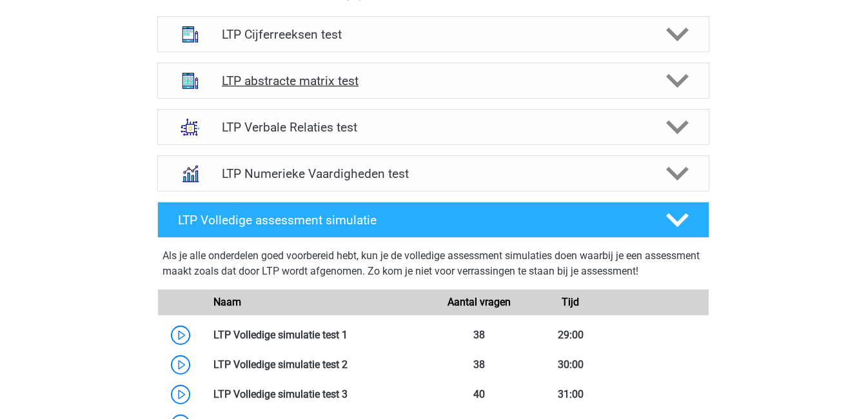
click at [337, 75] on h4 "LTP abstracte matrix test" at bounding box center [433, 81] width 422 height 15
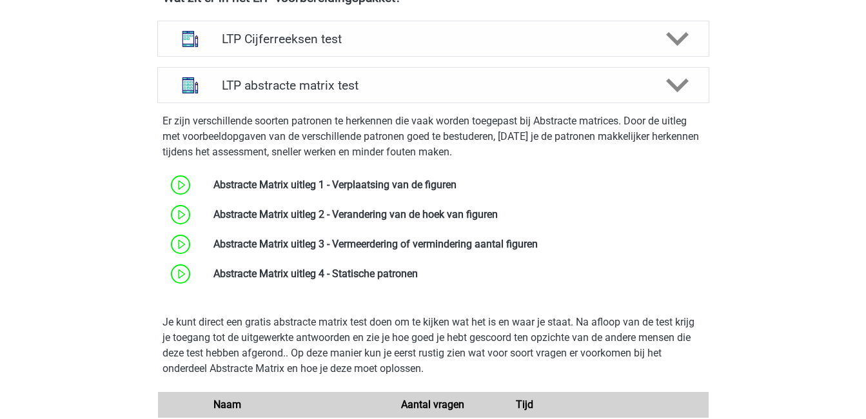
scroll to position [529, 0]
click at [676, 81] on icon at bounding box center [677, 86] width 23 height 23
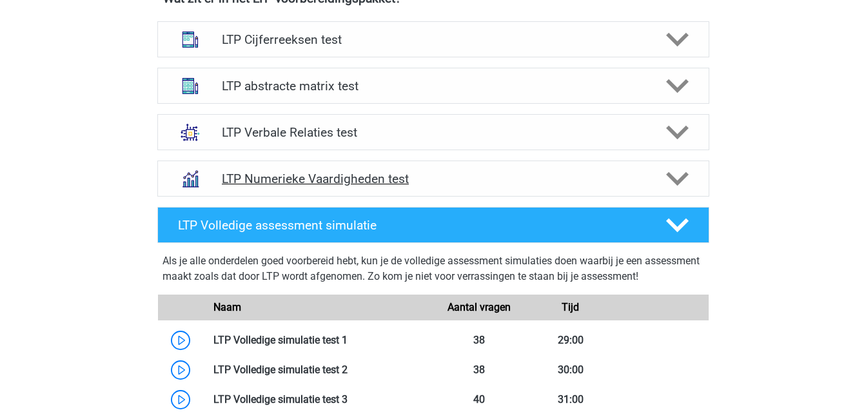
click at [681, 173] on icon at bounding box center [677, 179] width 23 height 23
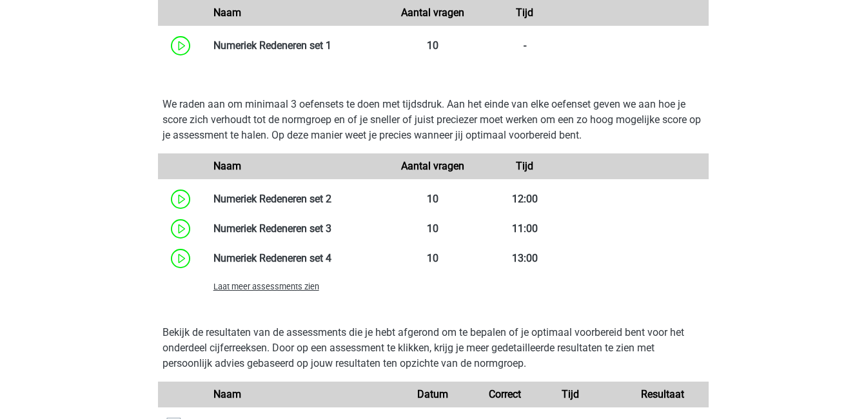
scroll to position [878, 0]
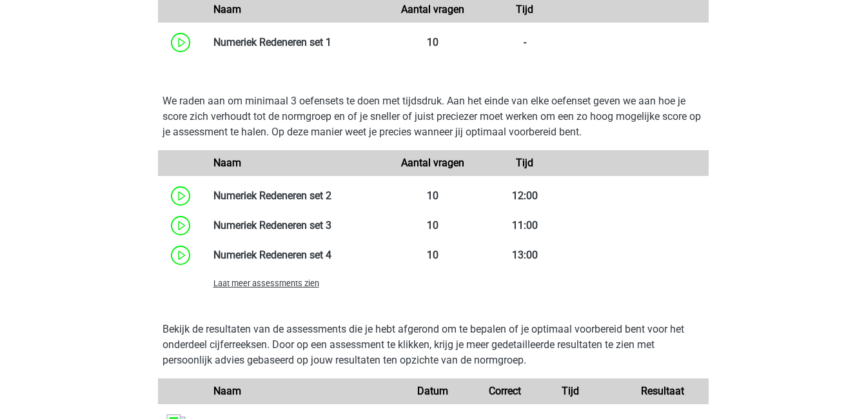
click at [271, 284] on span "Laat meer assessments zien" at bounding box center [266, 284] width 106 height 10
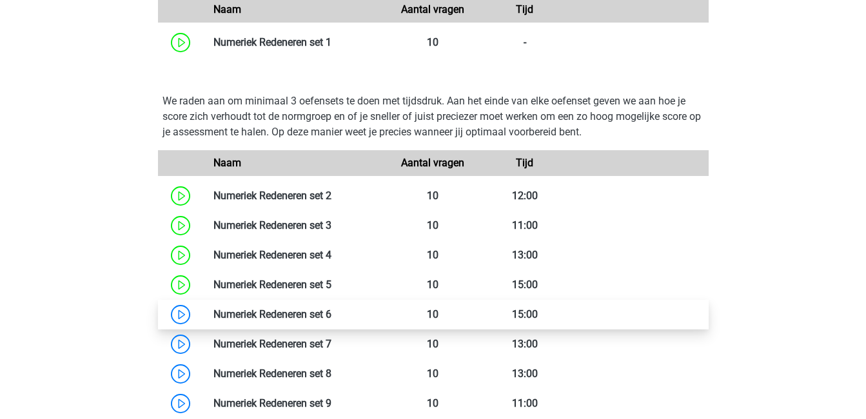
click at [331, 308] on link at bounding box center [331, 314] width 0 height 12
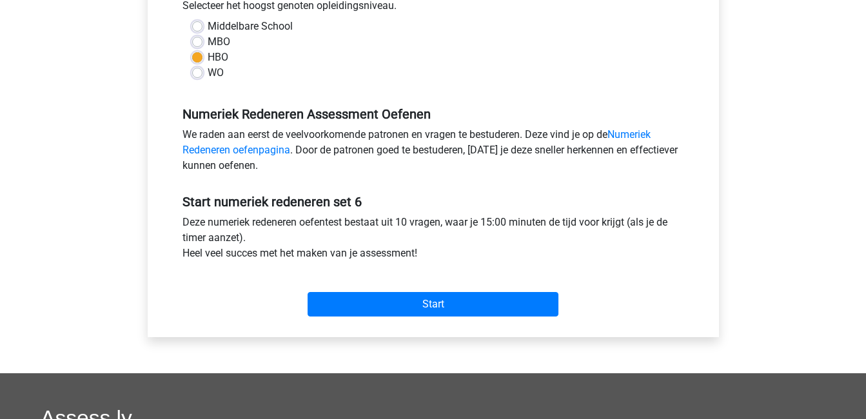
scroll to position [310, 0]
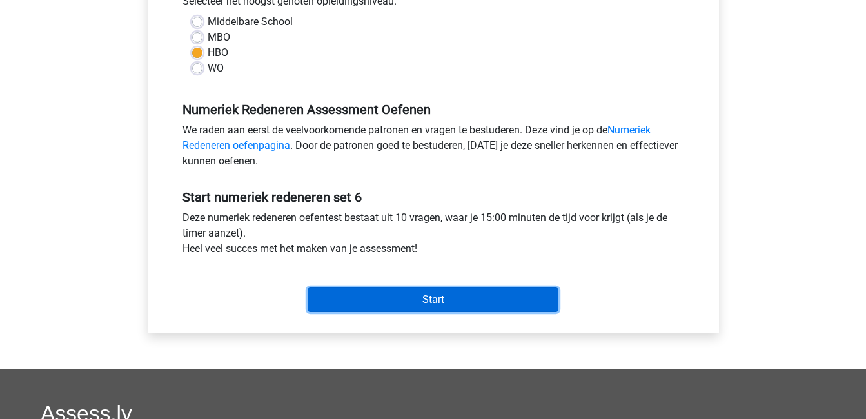
click at [408, 292] on input "Start" at bounding box center [433, 300] width 251 height 25
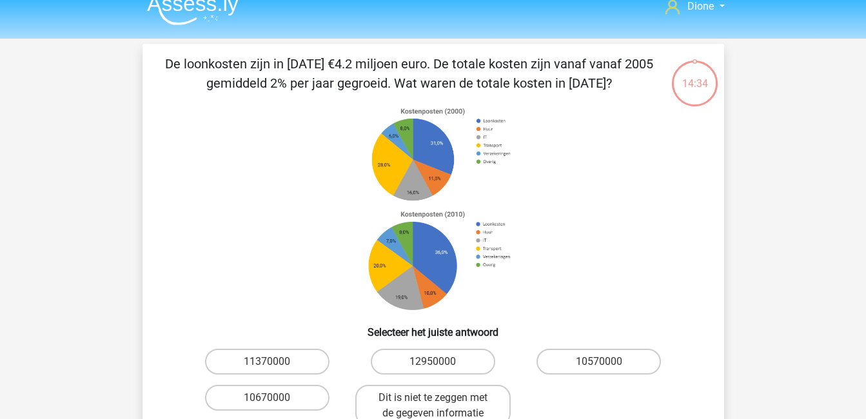
scroll to position [16, 0]
click at [411, 405] on label "Dit is niet te zeggen met de gegeven informatie" at bounding box center [432, 404] width 155 height 41
click at [433, 405] on input "Dit is niet te zeggen met de gegeven informatie" at bounding box center [437, 401] width 8 height 8
radio input "true"
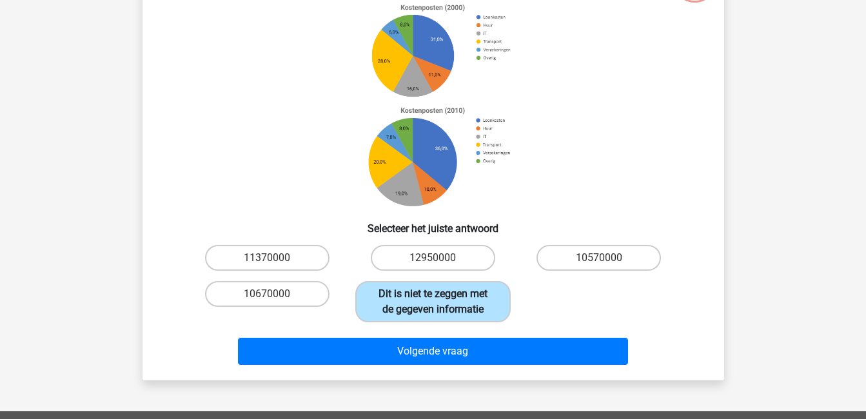
scroll to position [121, 0]
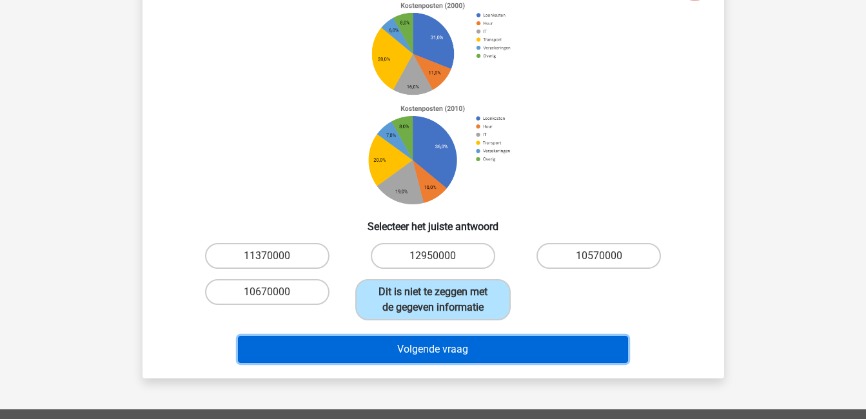
click at [409, 350] on button "Volgende vraag" at bounding box center [433, 349] width 390 height 27
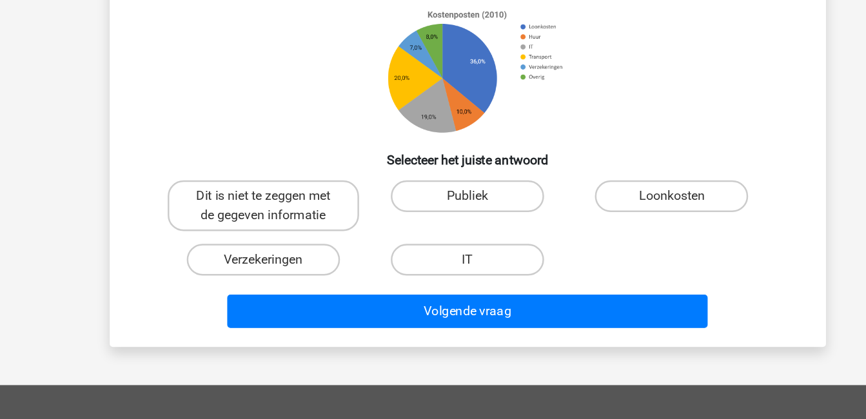
scroll to position [159, 0]
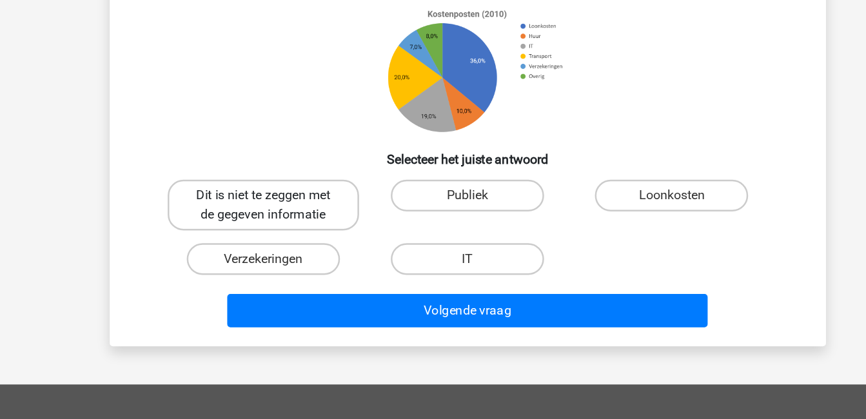
click at [303, 245] on label "Dit is niet te zeggen met de gegeven informatie" at bounding box center [267, 244] width 155 height 41
click at [275, 245] on input "Dit is niet te zeggen met de gegeven informatie" at bounding box center [271, 241] width 8 height 8
radio input "true"
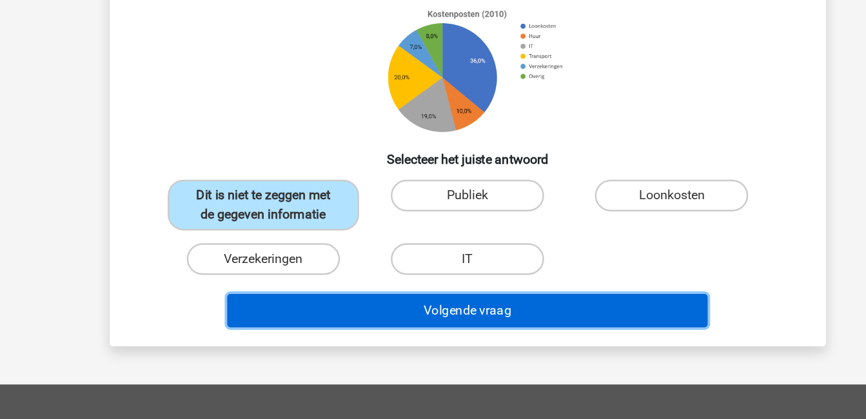
click at [451, 331] on button "Volgende vraag" at bounding box center [433, 330] width 390 height 27
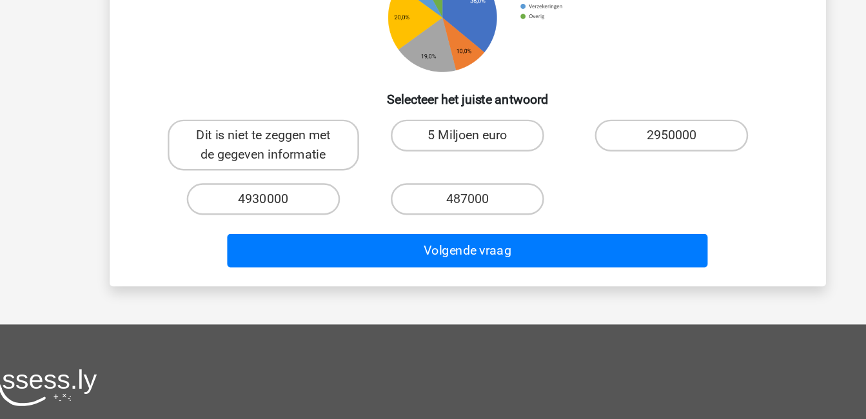
scroll to position [304, 0]
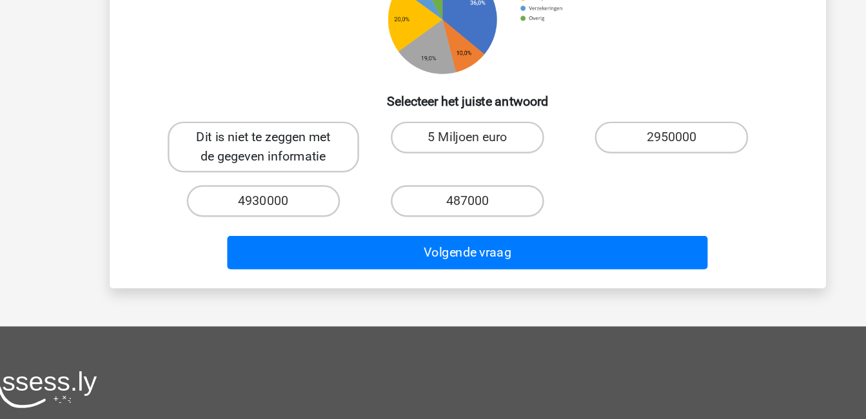
click at [324, 112] on label "Dit is niet te zeggen met de gegeven informatie" at bounding box center [267, 119] width 155 height 41
click at [275, 112] on input "Dit is niet te zeggen met de gegeven informatie" at bounding box center [271, 116] width 8 height 8
radio input "true"
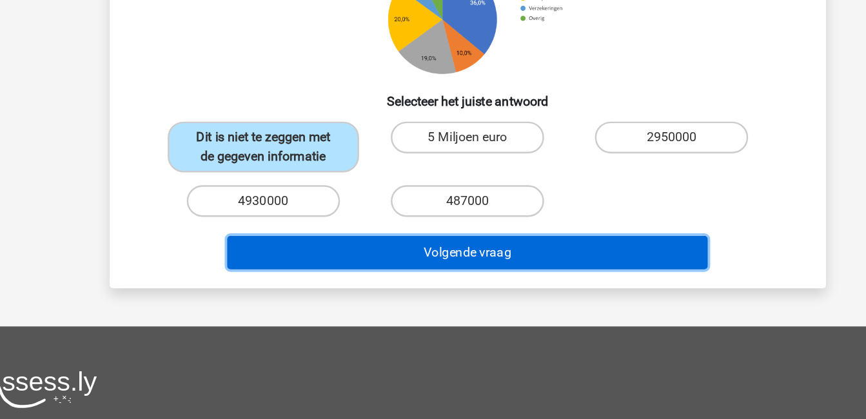
click at [488, 200] on button "Volgende vraag" at bounding box center [433, 205] width 390 height 27
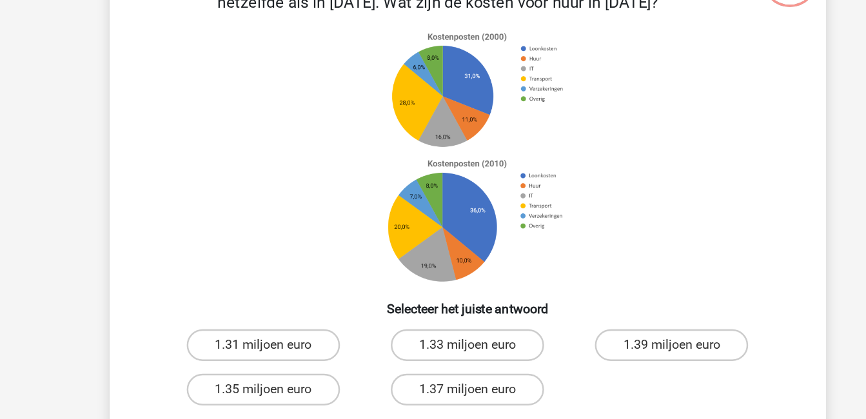
scroll to position [59, 0]
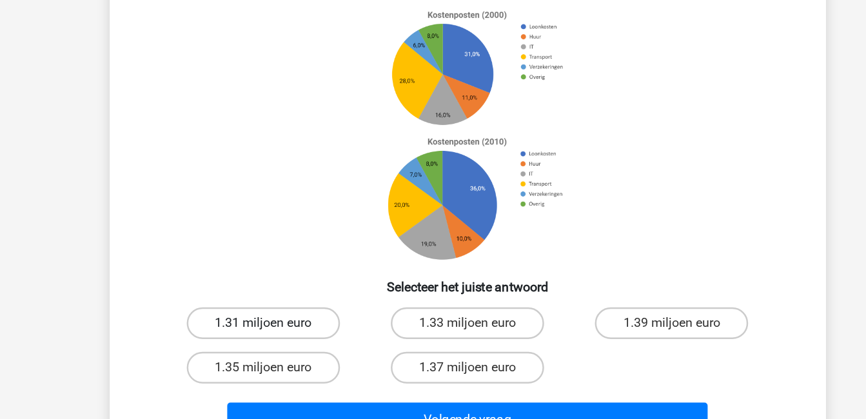
click at [285, 339] on label "1.31 miljoen euro" at bounding box center [267, 337] width 124 height 26
click at [275, 339] on input "1.31 miljoen euro" at bounding box center [271, 341] width 8 height 8
radio input "true"
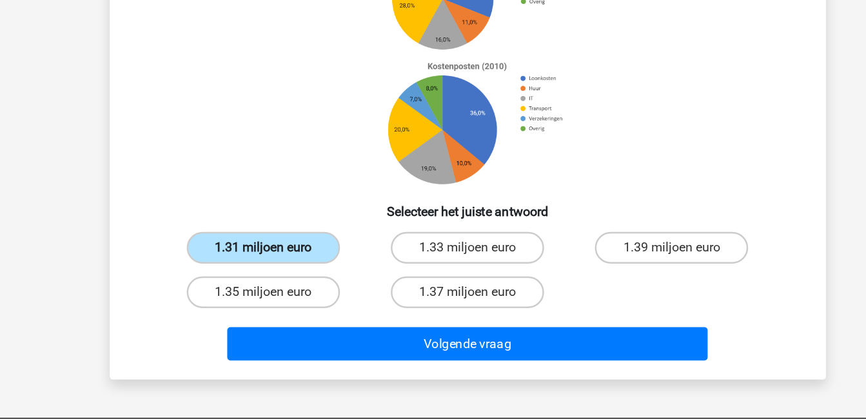
scroll to position [118, 0]
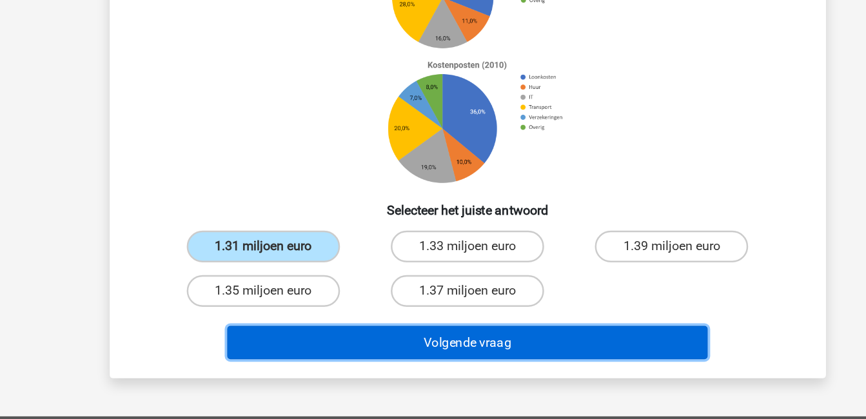
click at [318, 349] on button "Volgende vraag" at bounding box center [433, 356] width 390 height 27
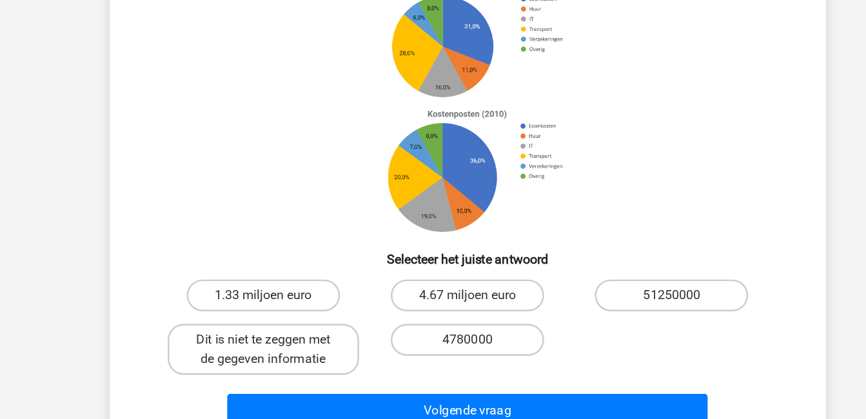
scroll to position [108, 0]
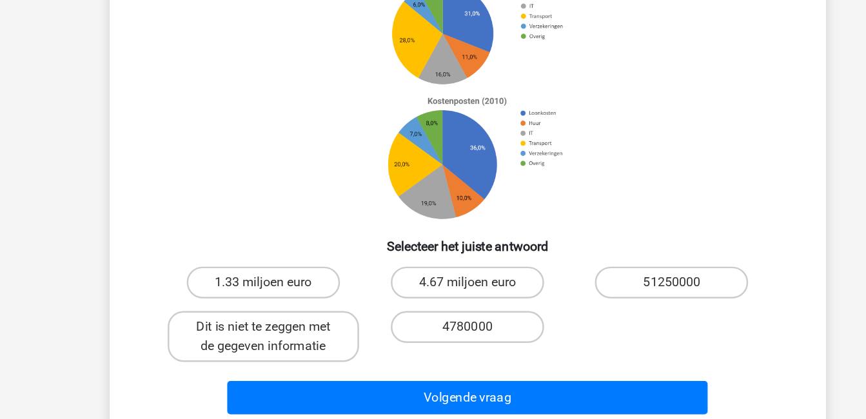
click at [318, 349] on label "Dit is niet te zeggen met de gegeven informatie" at bounding box center [267, 351] width 155 height 41
click at [275, 349] on input "Dit is niet te zeggen met de gegeven informatie" at bounding box center [271, 348] width 8 height 8
radio input "true"
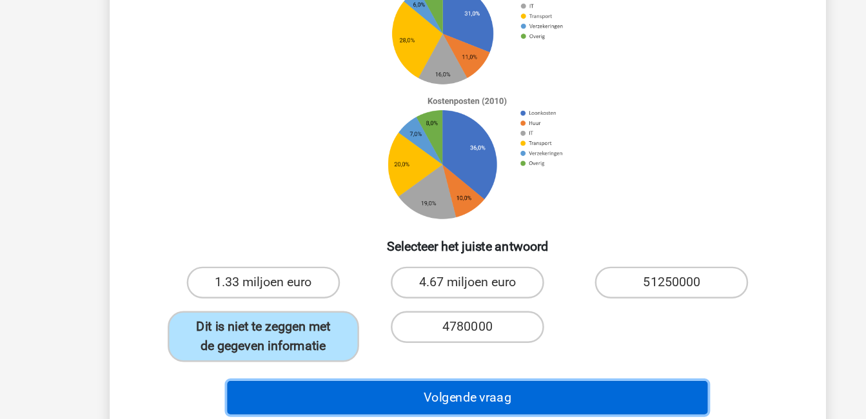
click at [459, 400] on button "Volgende vraag" at bounding box center [433, 401] width 390 height 27
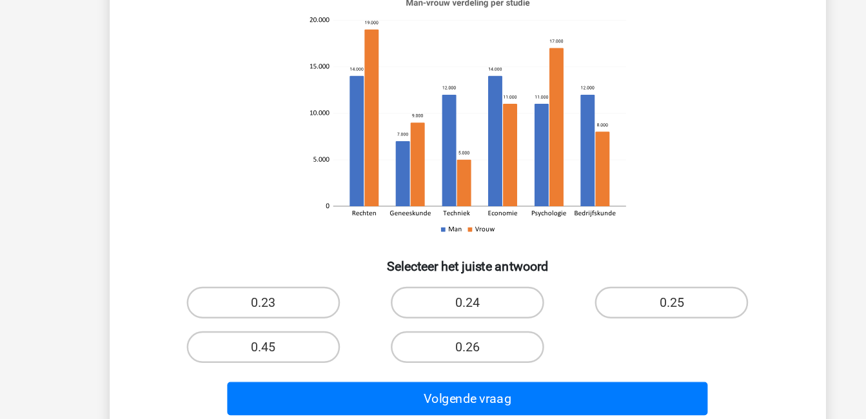
scroll to position [52, 0]
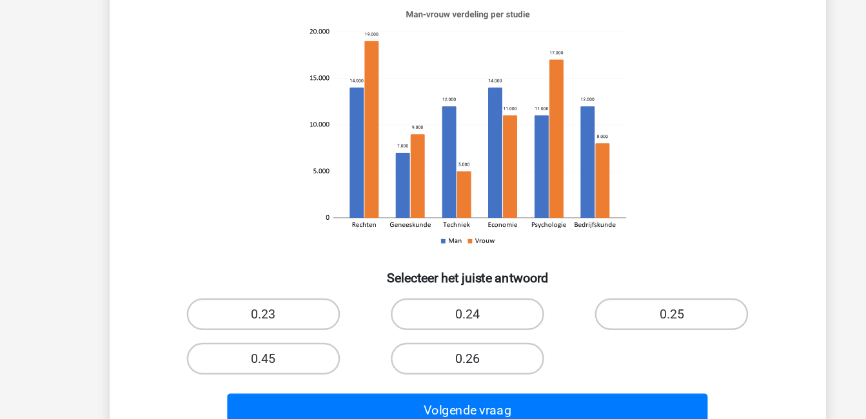
click at [430, 359] on label "0.26" at bounding box center [433, 361] width 124 height 26
click at [433, 361] on input "0.26" at bounding box center [437, 365] width 8 height 8
radio input "true"
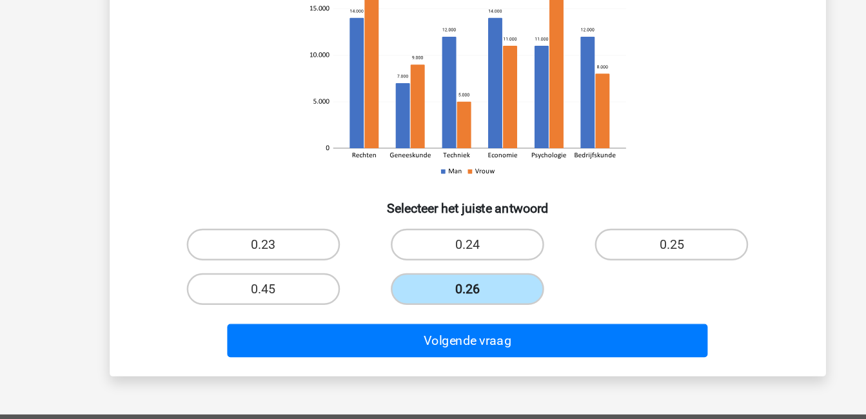
scroll to position [101, 0]
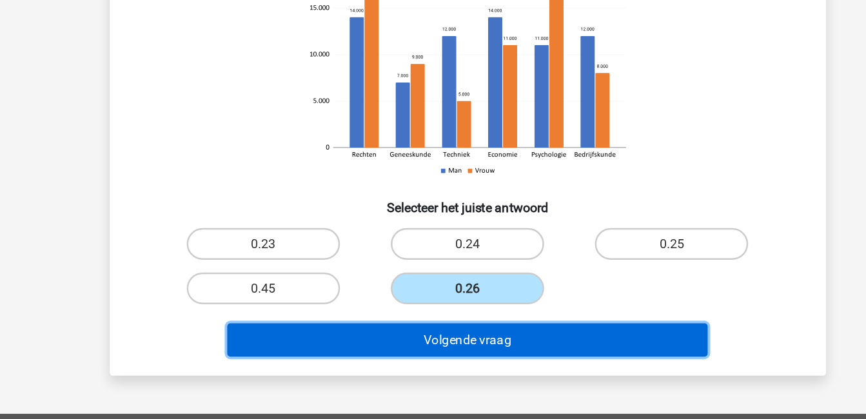
click at [426, 355] on button "Volgende vraag" at bounding box center [433, 354] width 390 height 27
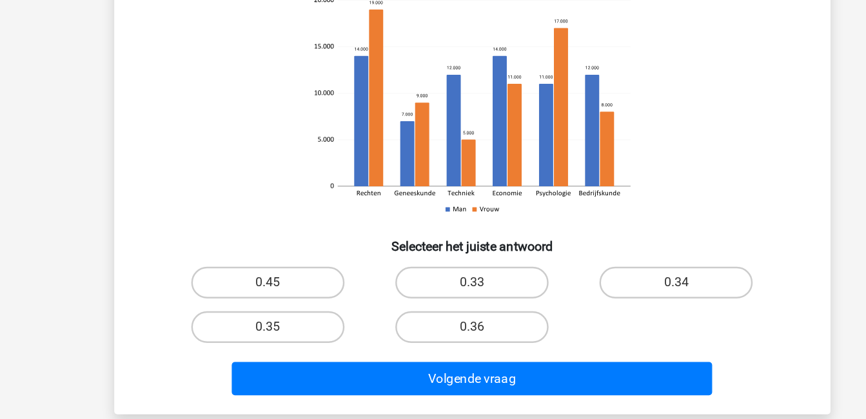
scroll to position [89, 0]
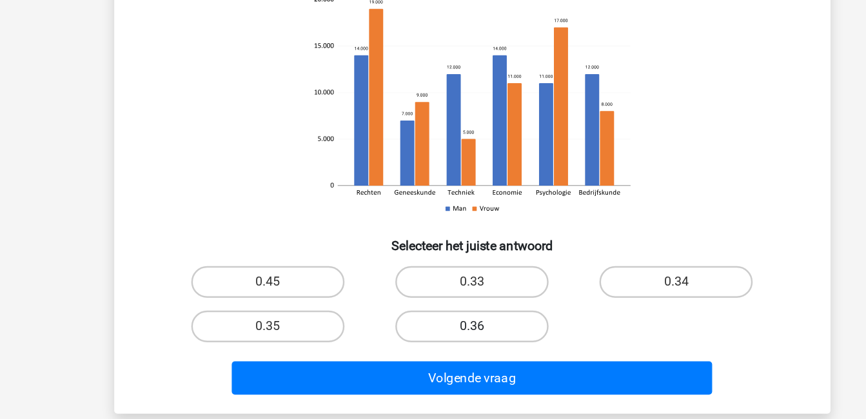
click at [451, 339] on label "0.36" at bounding box center [433, 344] width 124 height 26
click at [441, 344] on input "0.36" at bounding box center [437, 348] width 8 height 8
radio input "true"
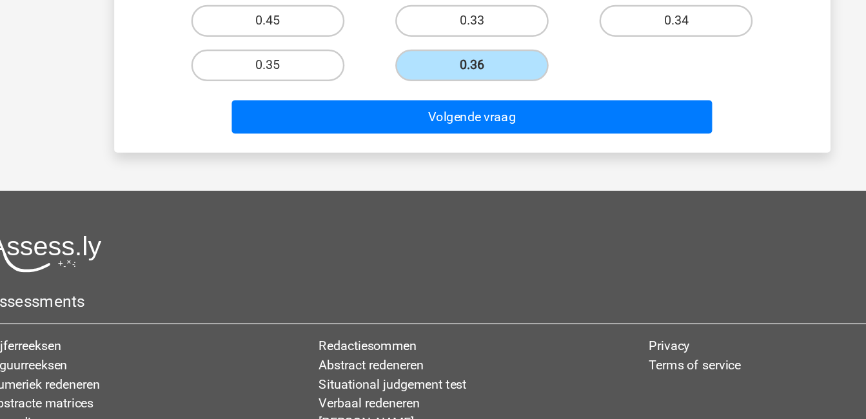
scroll to position [309, 0]
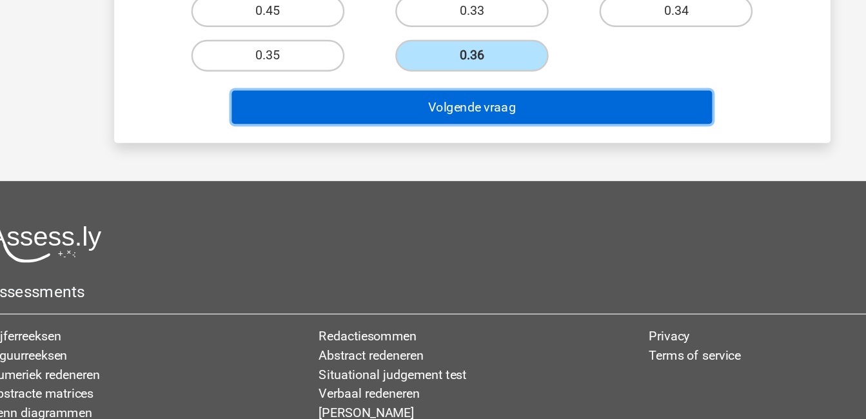
click at [474, 166] on button "Volgende vraag" at bounding box center [433, 165] width 390 height 27
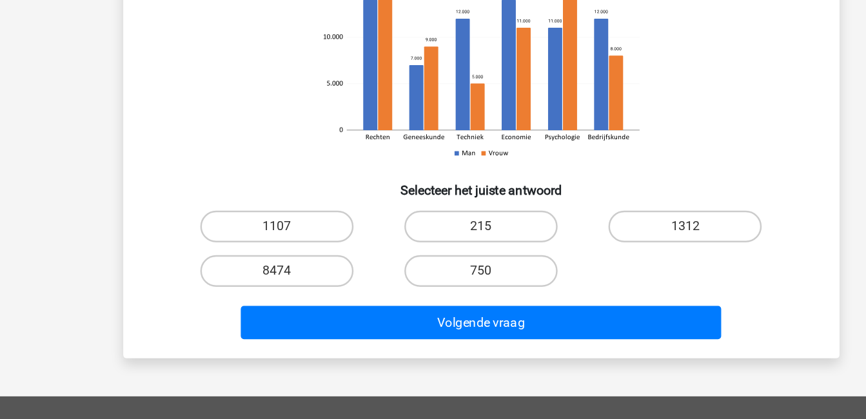
scroll to position [138, 0]
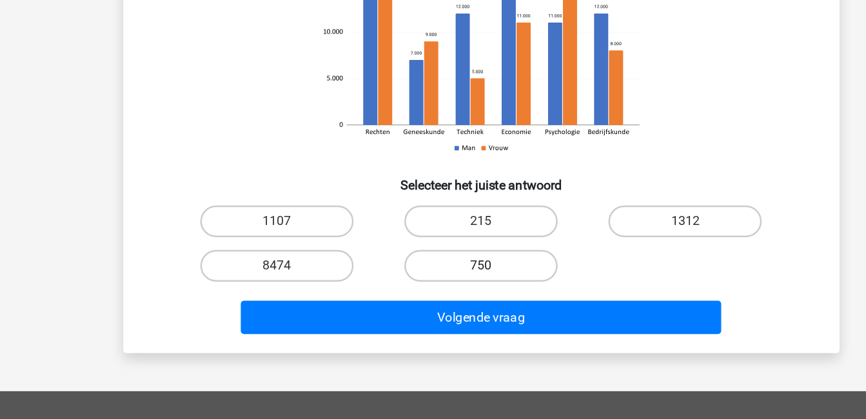
click at [444, 288] on label "750" at bounding box center [433, 295] width 124 height 26
click at [441, 295] on input "750" at bounding box center [437, 299] width 8 height 8
radio input "true"
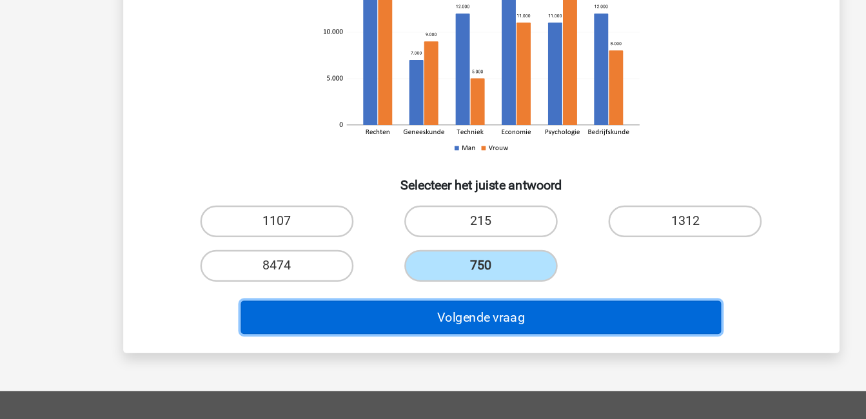
click at [472, 337] on button "Volgende vraag" at bounding box center [433, 336] width 390 height 27
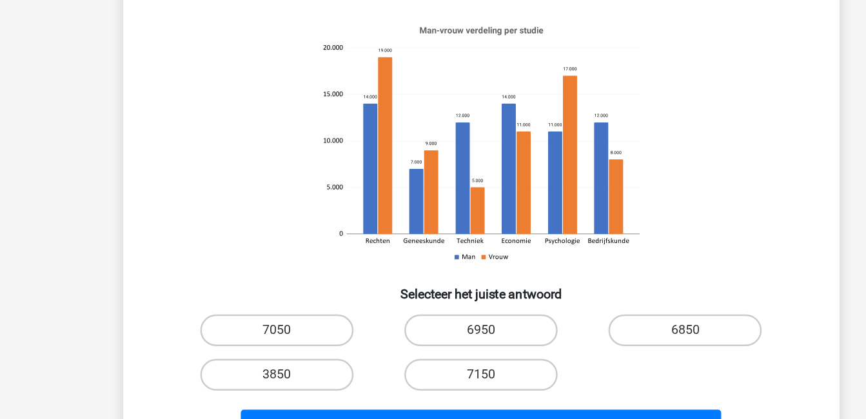
scroll to position [0, 0]
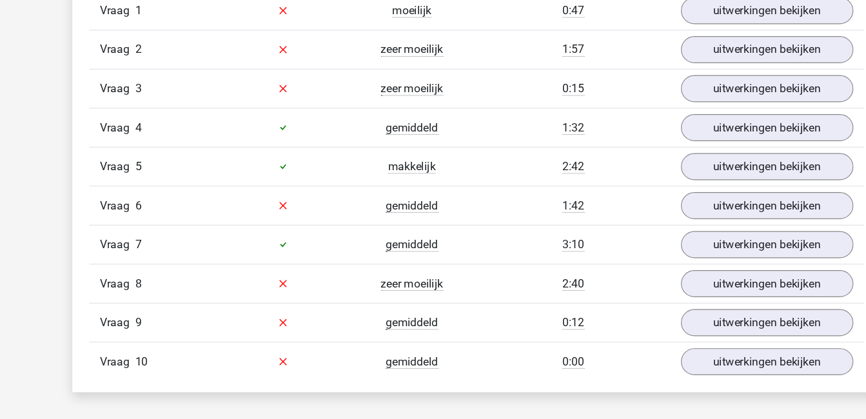
scroll to position [826, 0]
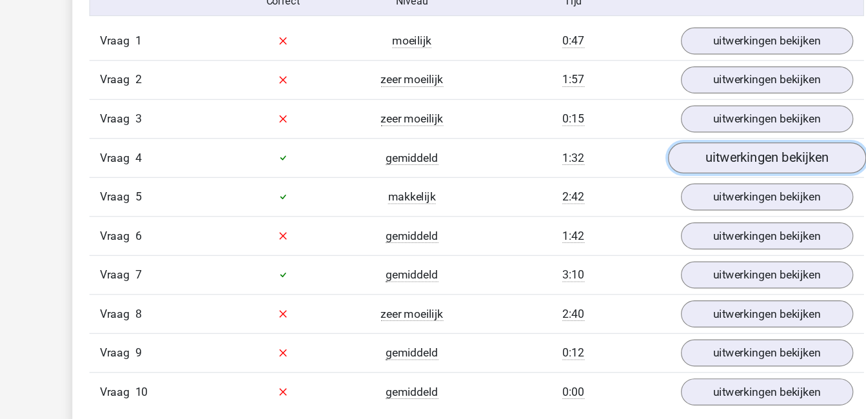
click at [647, 153] on link "uitwerkingen bekijken" at bounding box center [697, 153] width 180 height 28
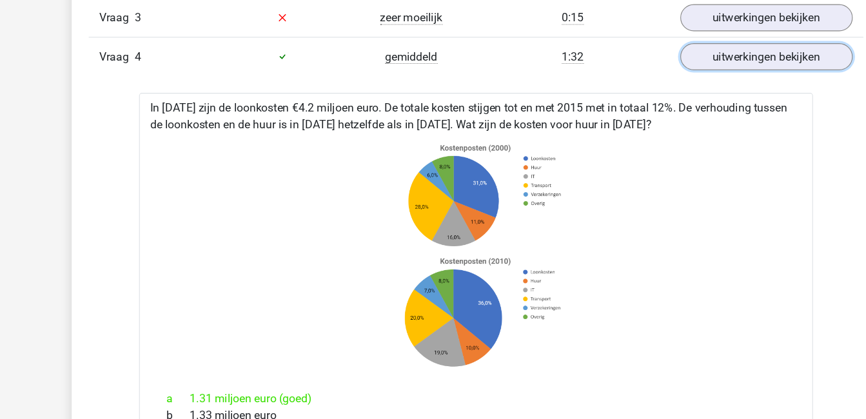
scroll to position [893, 0]
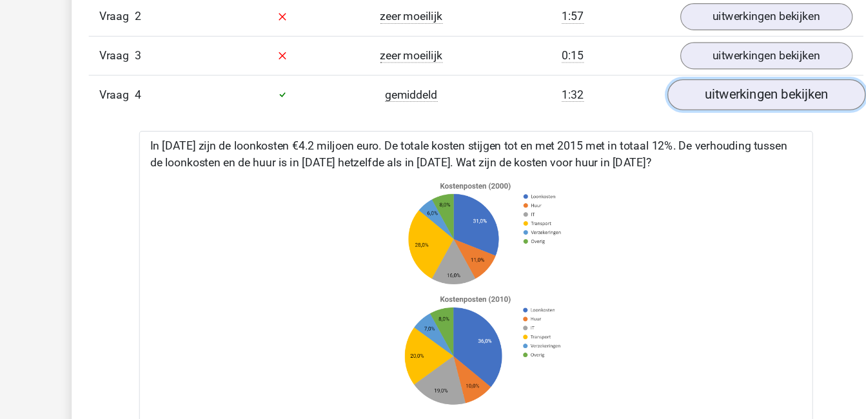
click at [710, 92] on link "uitwerkingen bekijken" at bounding box center [697, 86] width 180 height 28
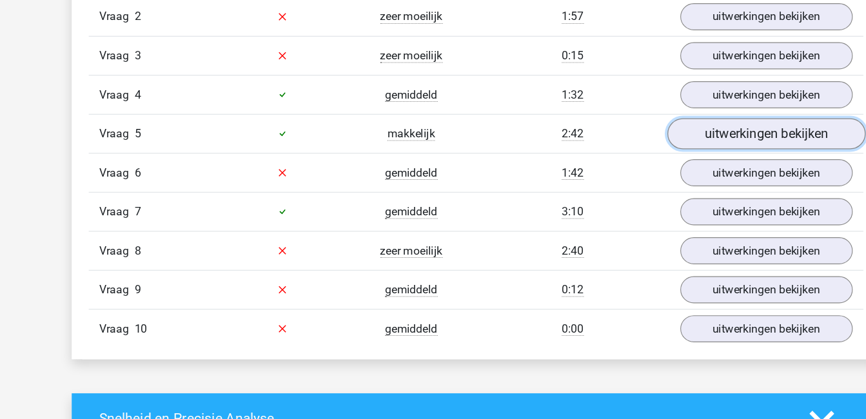
click at [696, 121] on link "uitwerkingen bekijken" at bounding box center [697, 122] width 180 height 28
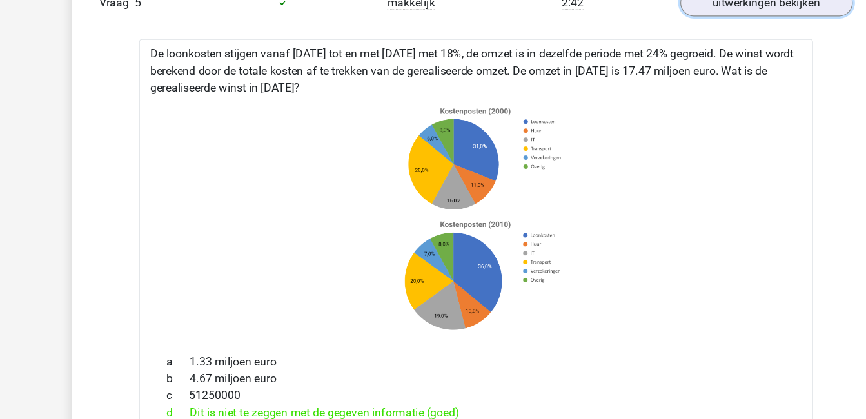
scroll to position [1011, 0]
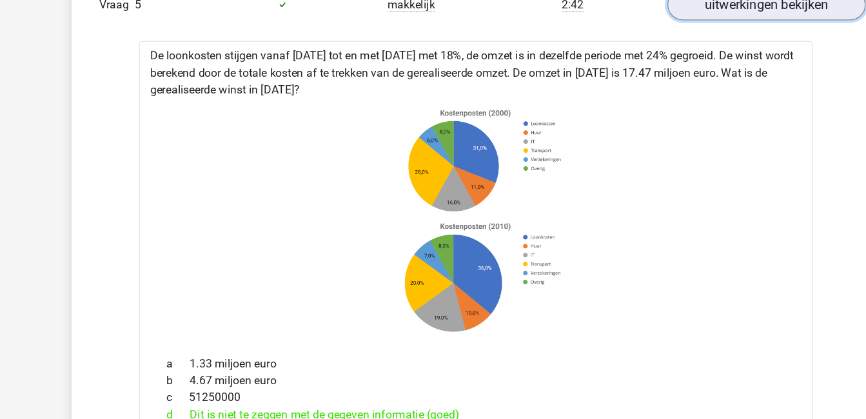
click at [722, 8] on link "uitwerkingen bekijken" at bounding box center [697, 4] width 180 height 28
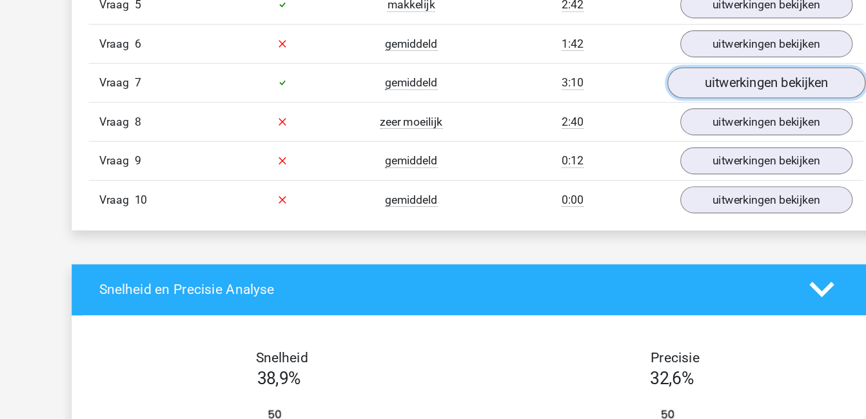
click at [720, 81] on link "uitwerkingen bekijken" at bounding box center [697, 75] width 180 height 28
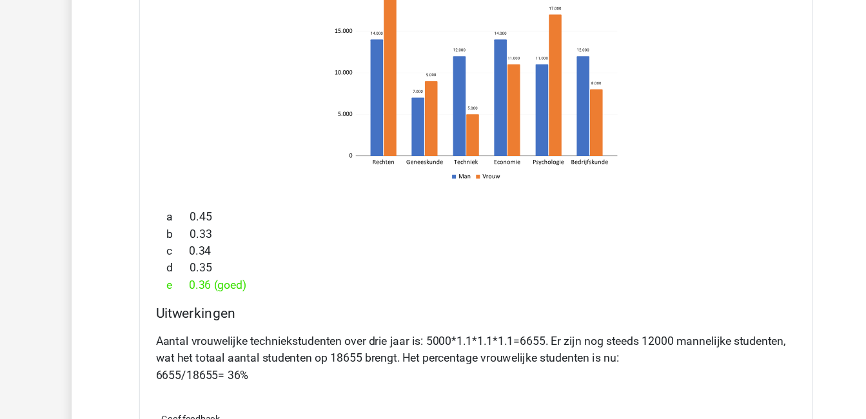
scroll to position [1013, 0]
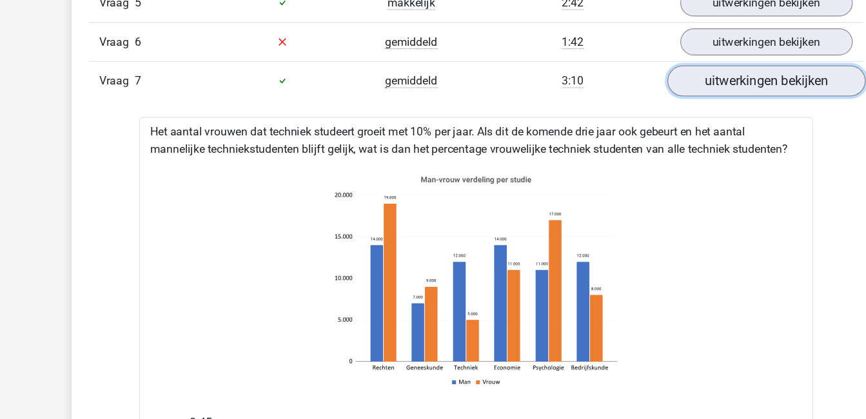
click at [702, 78] on link "uitwerkingen bekijken" at bounding box center [697, 73] width 180 height 28
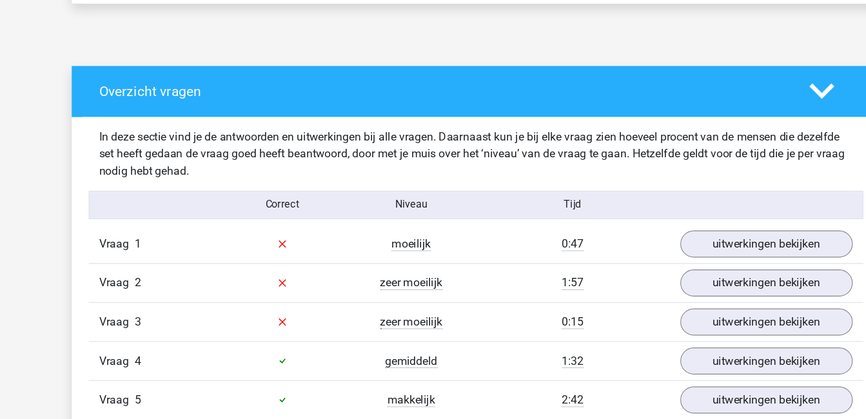
scroll to position [614, 0]
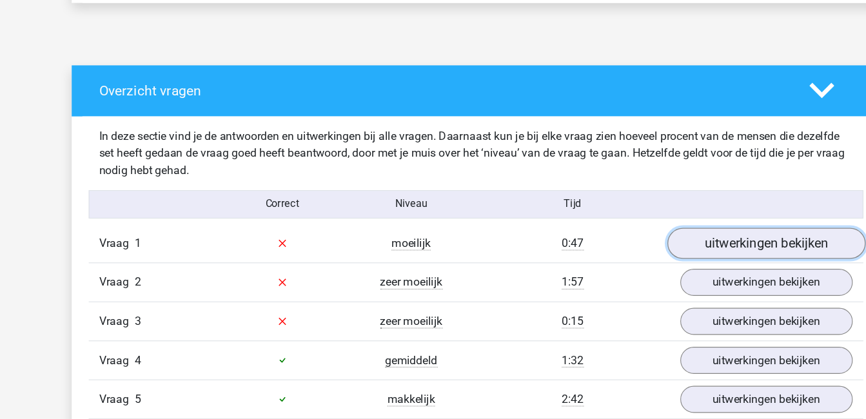
click at [696, 253] on link "uitwerkingen bekijken" at bounding box center [697, 259] width 180 height 28
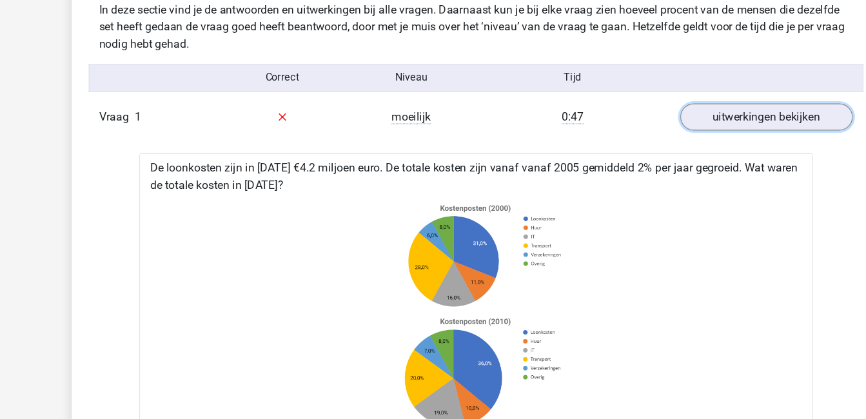
scroll to position [778, 0]
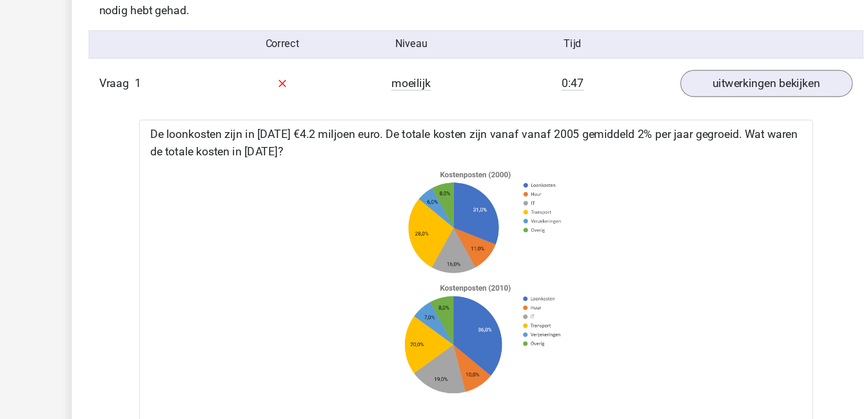
click at [707, 379] on icon at bounding box center [433, 276] width 571 height 213
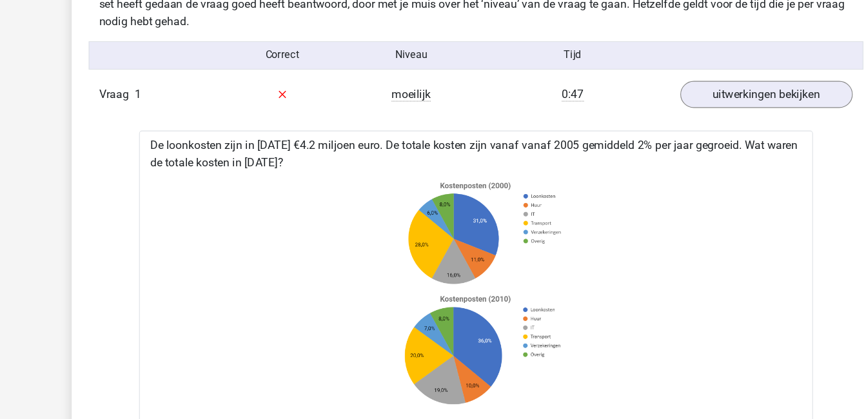
scroll to position [744, 0]
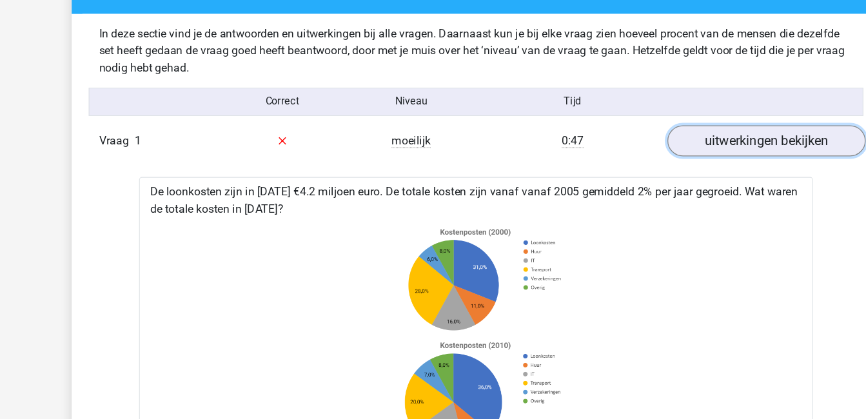
click at [684, 133] on link "uitwerkingen bekijken" at bounding box center [697, 129] width 180 height 28
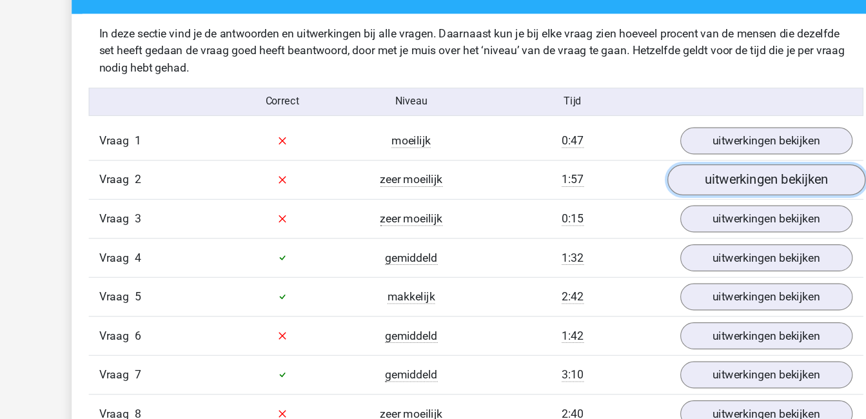
click at [690, 161] on link "uitwerkingen bekijken" at bounding box center [697, 164] width 180 height 28
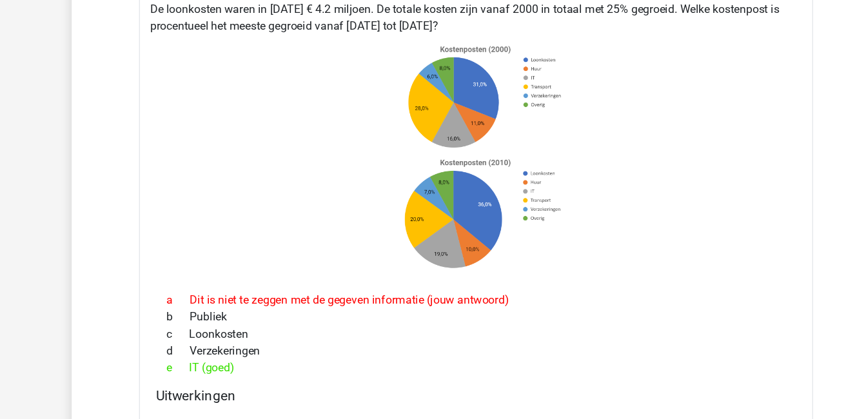
scroll to position [824, 0]
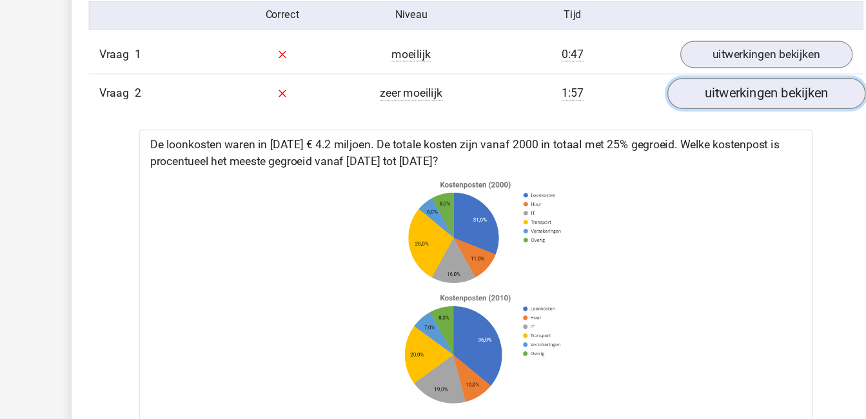
click at [686, 86] on link "uitwerkingen bekijken" at bounding box center [697, 85] width 180 height 28
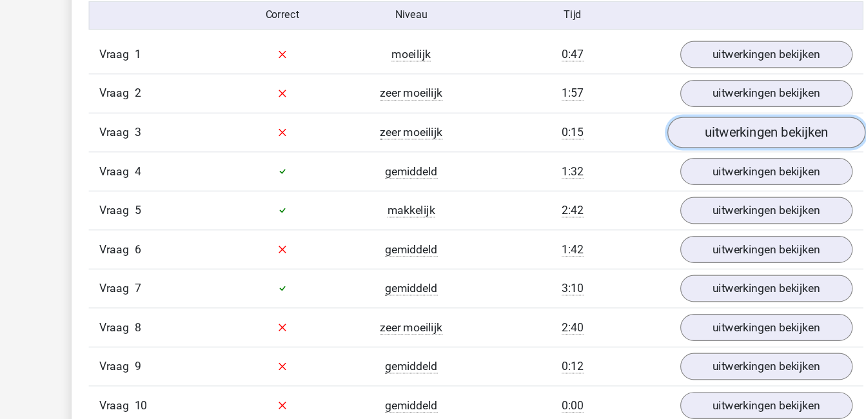
click at [686, 115] on link "uitwerkingen bekijken" at bounding box center [697, 120] width 180 height 28
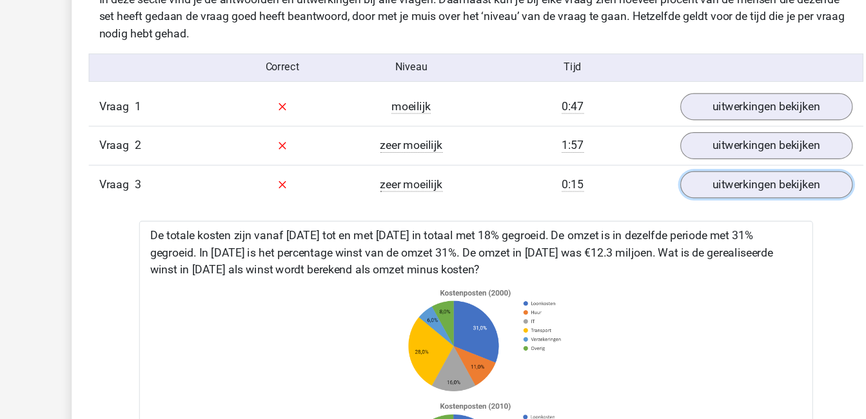
scroll to position [815, 0]
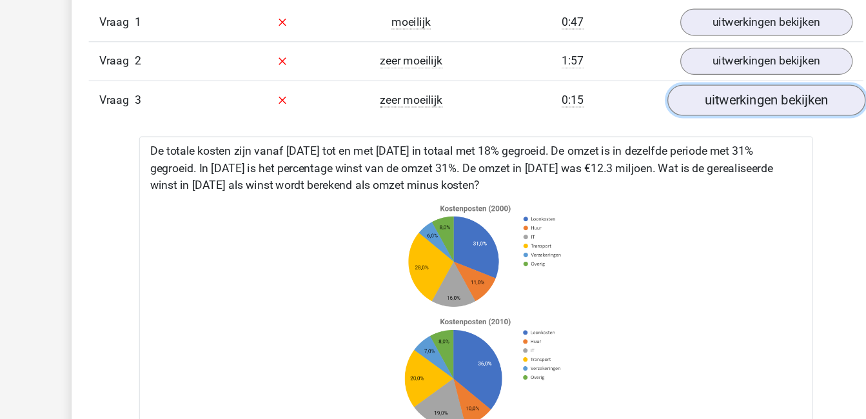
click at [709, 123] on link "uitwerkingen bekijken" at bounding box center [697, 129] width 180 height 28
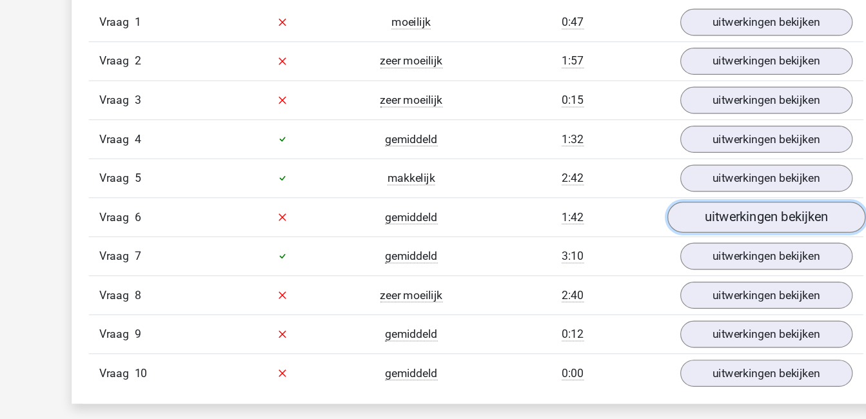
click at [702, 239] on link "uitwerkingen bekijken" at bounding box center [697, 235] width 180 height 28
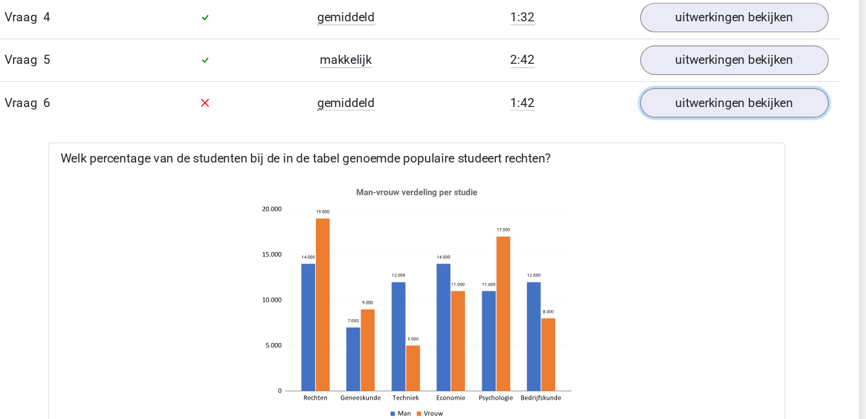
scroll to position [963, 0]
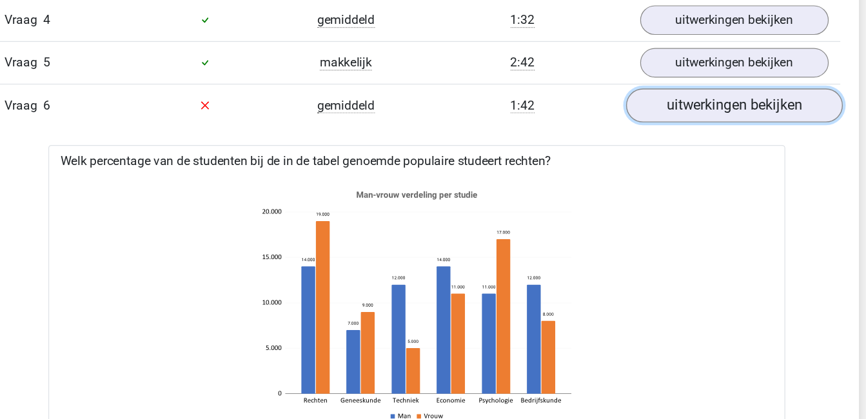
click at [647, 92] on link "uitwerkingen bekijken" at bounding box center [697, 88] width 180 height 28
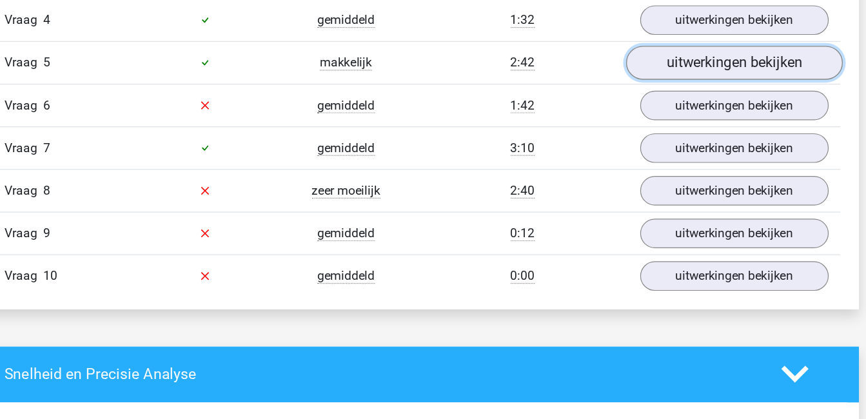
click at [650, 54] on link "uitwerkingen bekijken" at bounding box center [697, 52] width 180 height 28
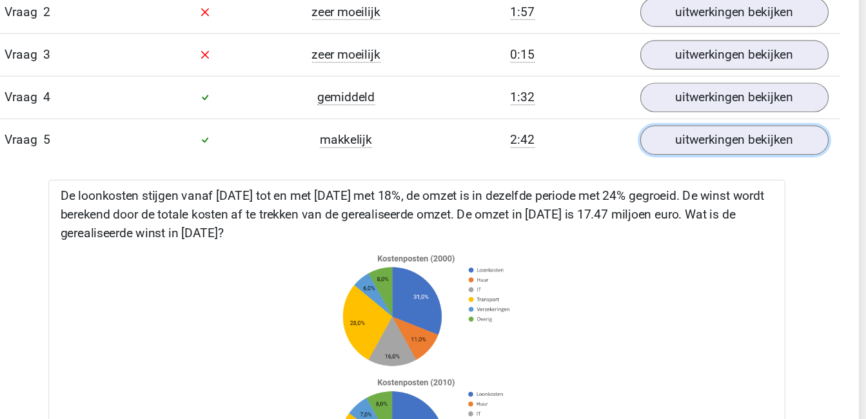
scroll to position [897, 0]
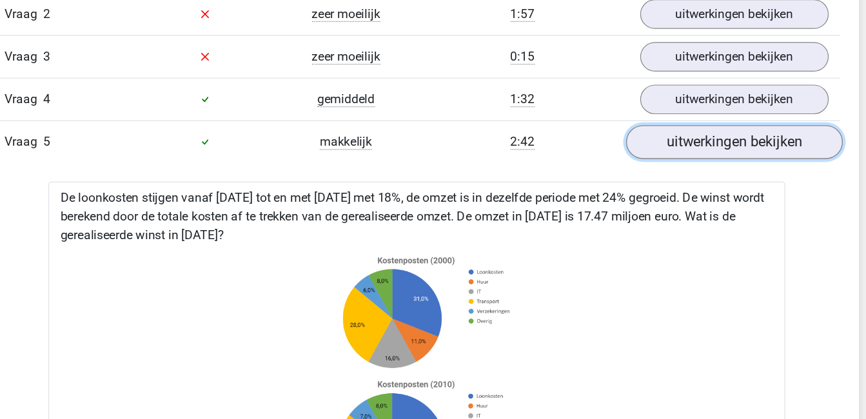
click at [673, 121] on link "uitwerkingen bekijken" at bounding box center [697, 118] width 180 height 28
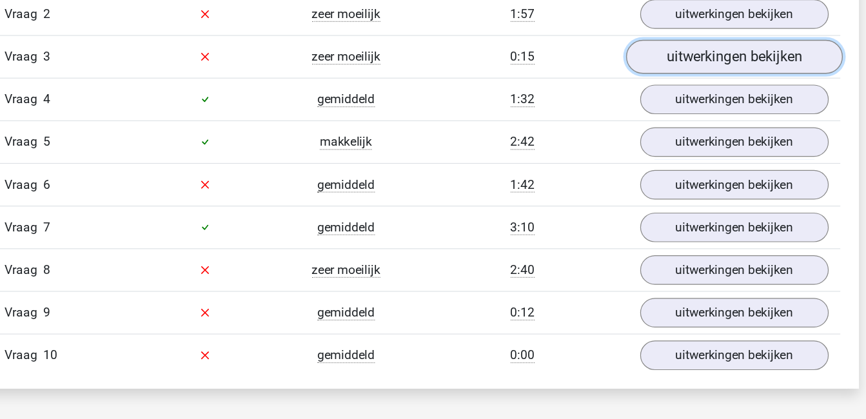
click at [678, 48] on link "uitwerkingen bekijken" at bounding box center [697, 47] width 180 height 28
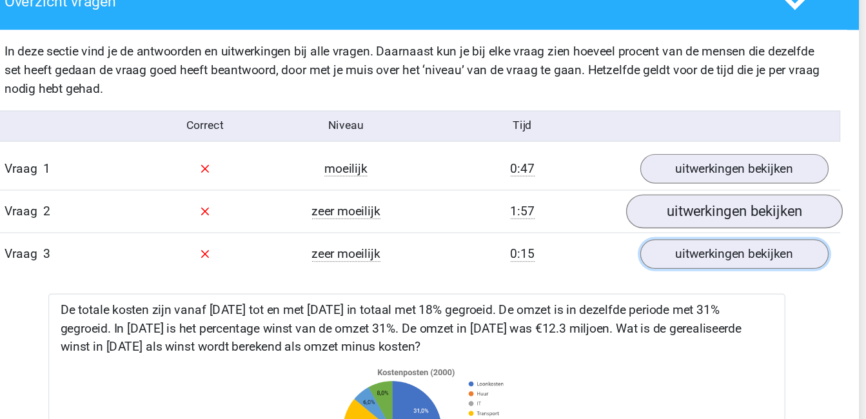
scroll to position [730, 0]
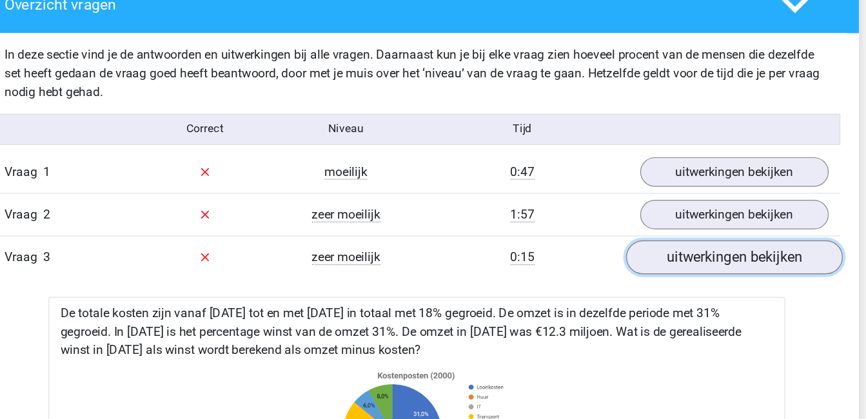
click at [696, 210] on link "uitwerkingen bekijken" at bounding box center [697, 214] width 180 height 28
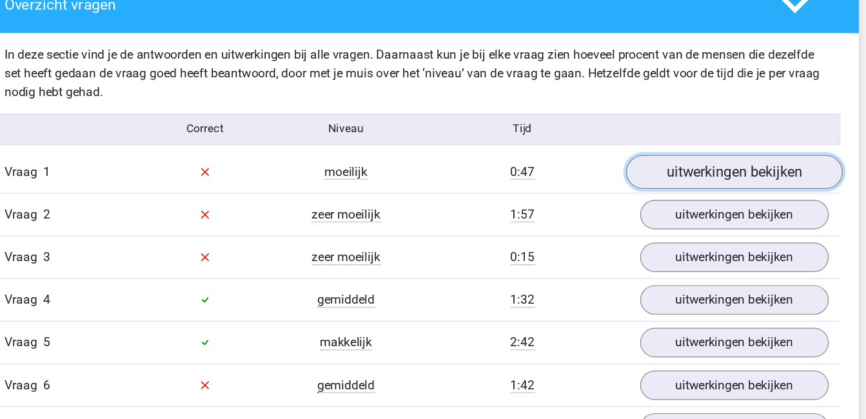
click at [695, 136] on link "uitwerkingen bekijken" at bounding box center [697, 143] width 180 height 28
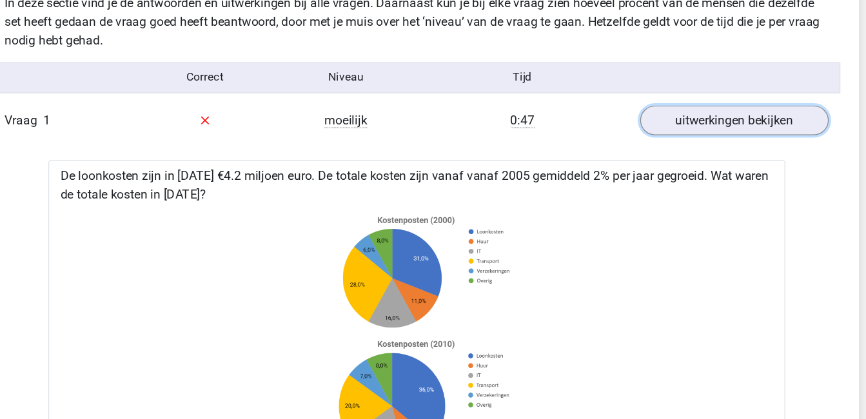
scroll to position [766, 0]
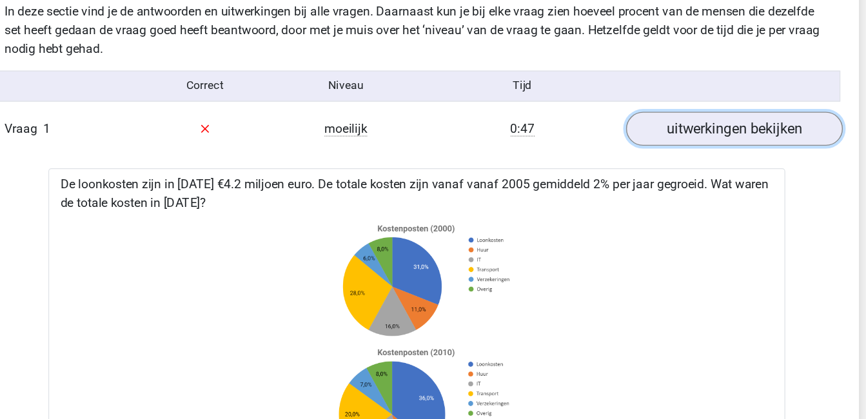
click at [708, 104] on link "uitwerkingen bekijken" at bounding box center [697, 107] width 180 height 28
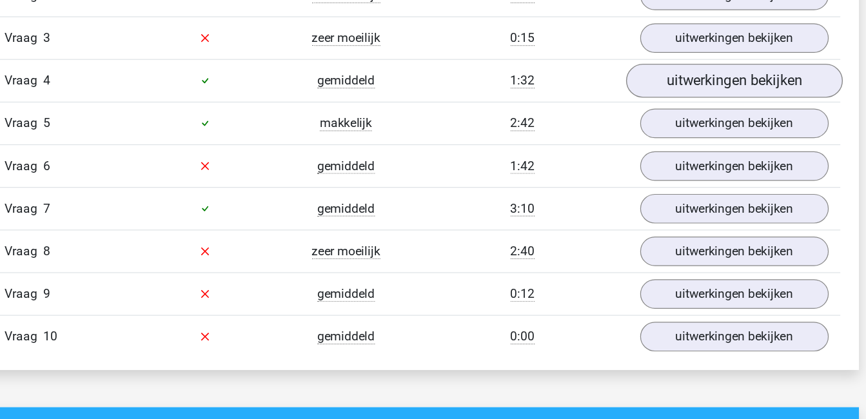
scroll to position [842, 0]
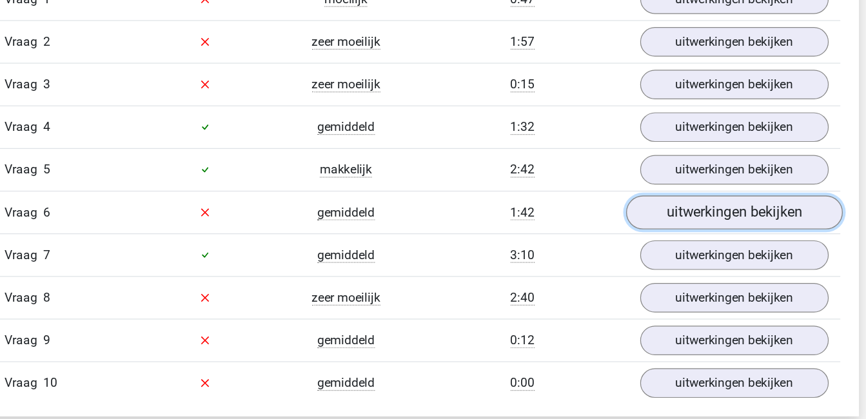
click at [680, 209] on link "uitwerkingen bekijken" at bounding box center [697, 209] width 180 height 28
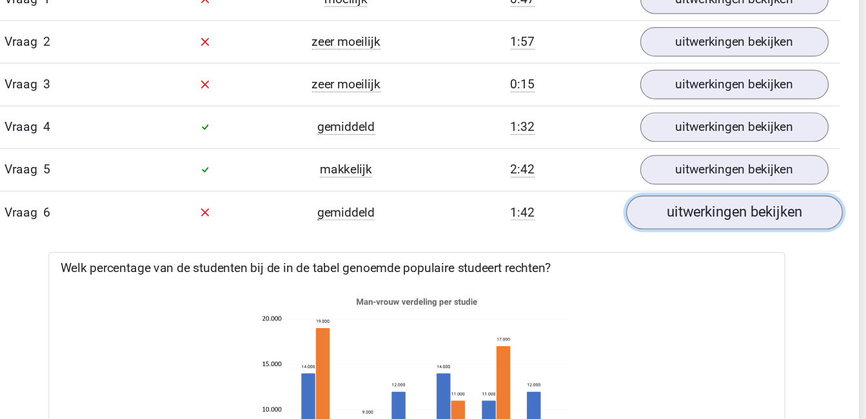
click at [680, 209] on link "uitwerkingen bekijken" at bounding box center [697, 209] width 180 height 28
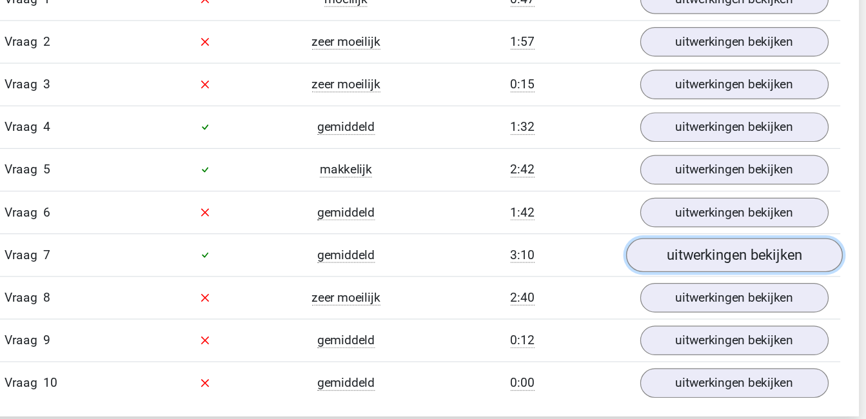
click at [685, 238] on link "uitwerkingen bekijken" at bounding box center [697, 244] width 180 height 28
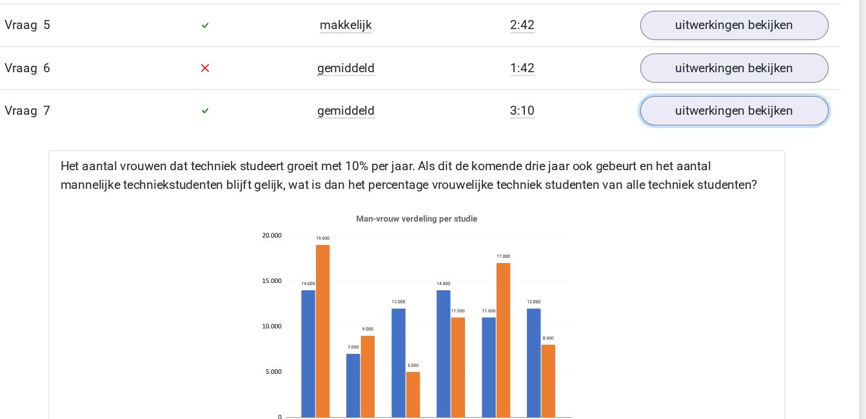
scroll to position [985, 0]
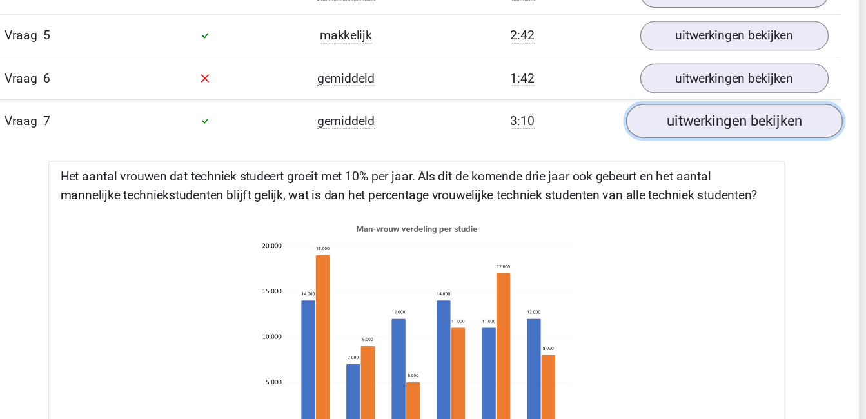
click at [684, 105] on link "uitwerkingen bekijken" at bounding box center [697, 101] width 180 height 28
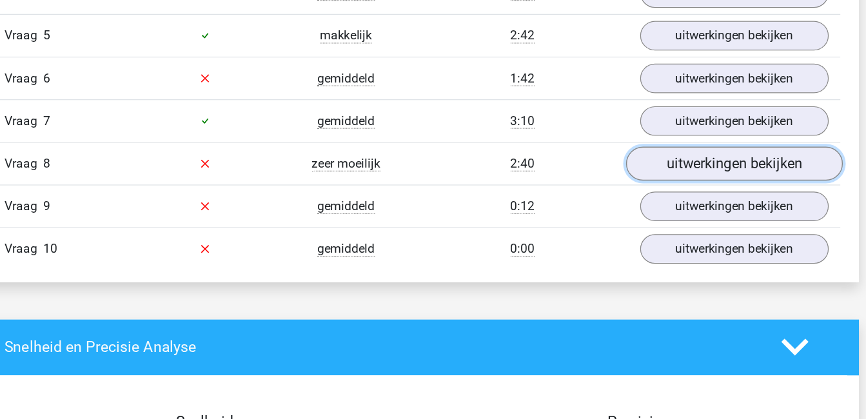
click at [693, 140] on link "uitwerkingen bekijken" at bounding box center [697, 137] width 180 height 28
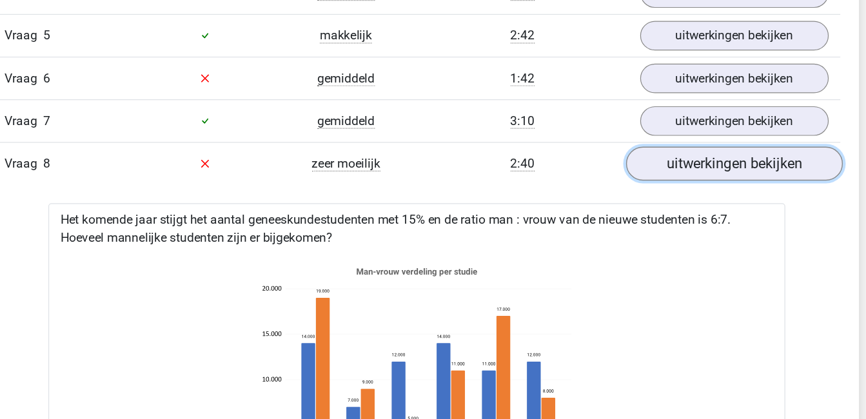
click at [693, 140] on link "uitwerkingen bekijken" at bounding box center [697, 137] width 180 height 28
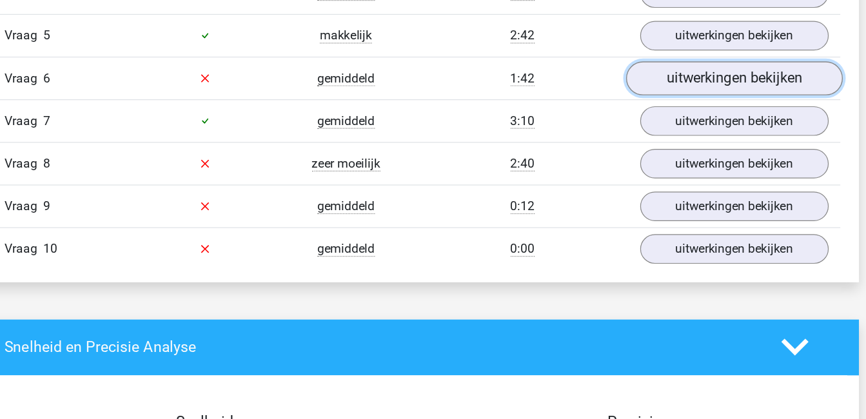
click at [681, 61] on link "uitwerkingen bekijken" at bounding box center [697, 66] width 180 height 28
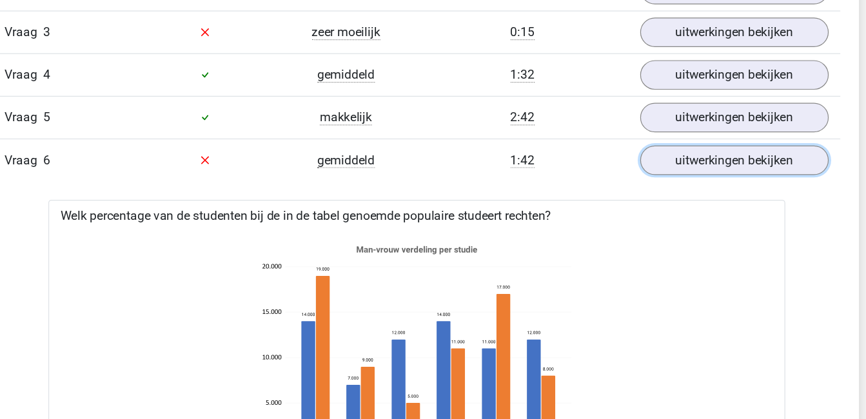
scroll to position [914, 0]
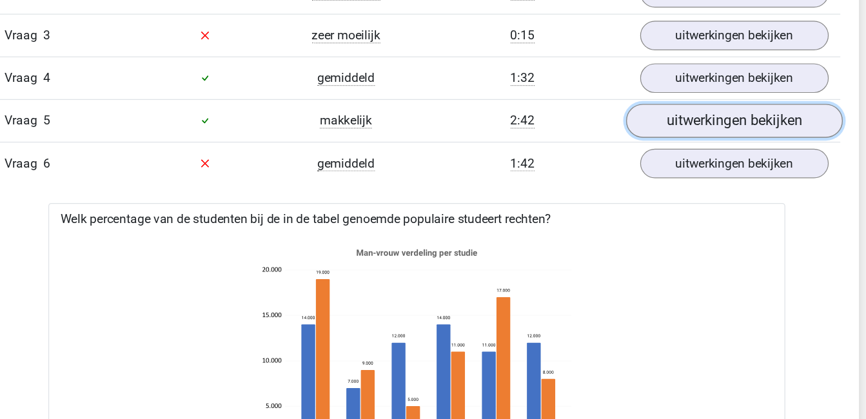
click at [700, 95] on link "uitwerkingen bekijken" at bounding box center [697, 100] width 180 height 28
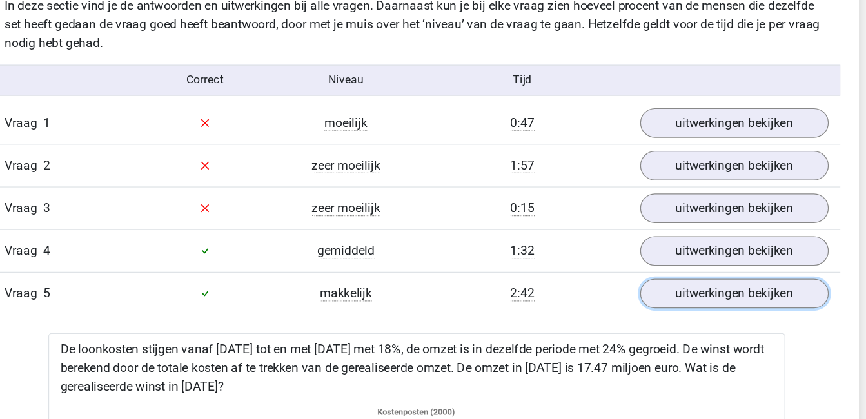
scroll to position [764, 0]
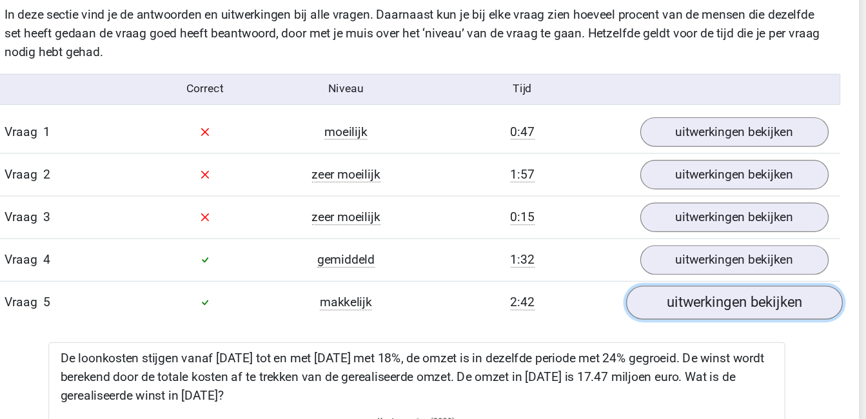
click at [675, 249] on link "uitwerkingen bekijken" at bounding box center [697, 251] width 180 height 28
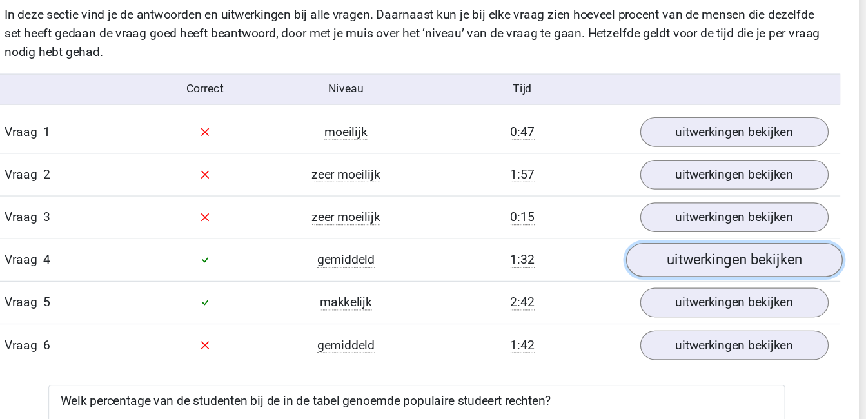
click at [677, 210] on link "uitwerkingen bekijken" at bounding box center [697, 216] width 180 height 28
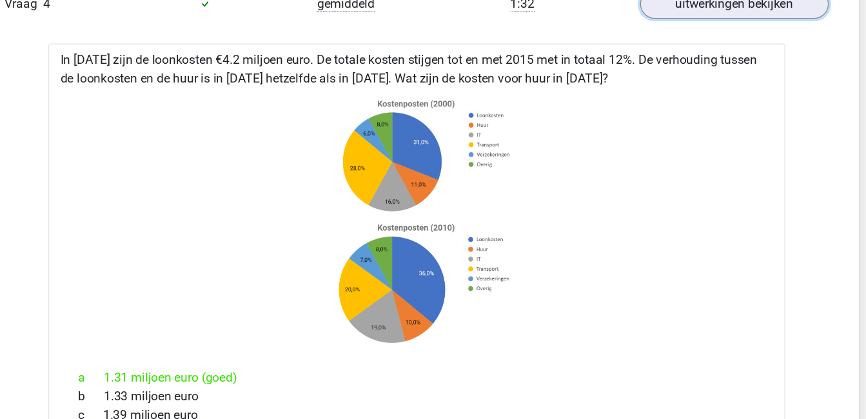
scroll to position [840, 0]
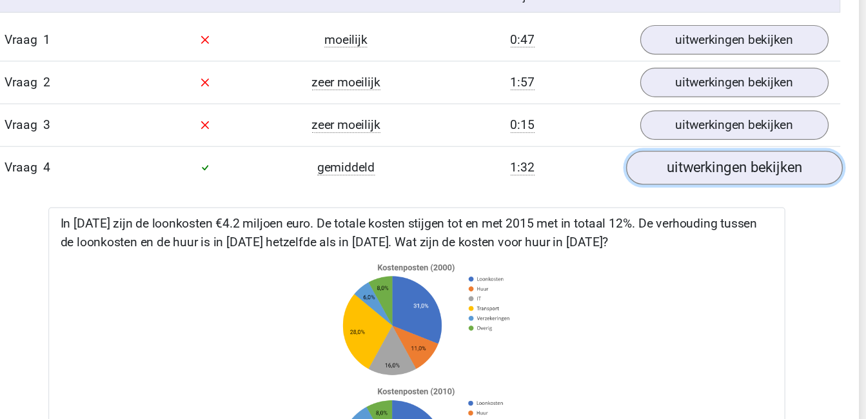
click at [709, 143] on link "uitwerkingen bekijken" at bounding box center [697, 139] width 180 height 28
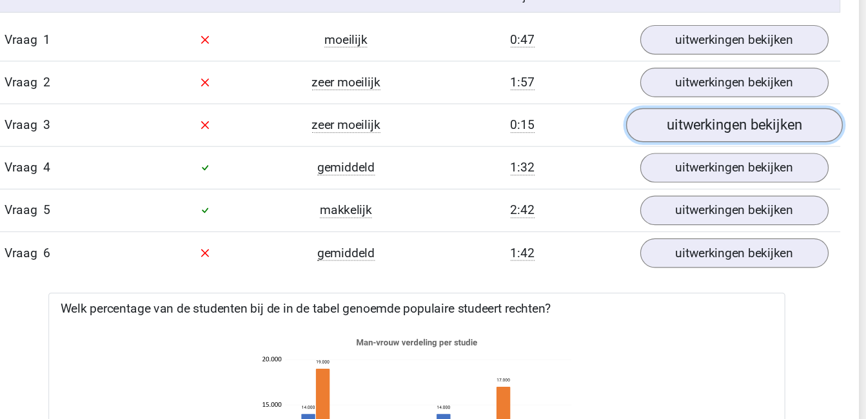
click at [686, 111] on link "uitwerkingen bekijken" at bounding box center [697, 104] width 180 height 28
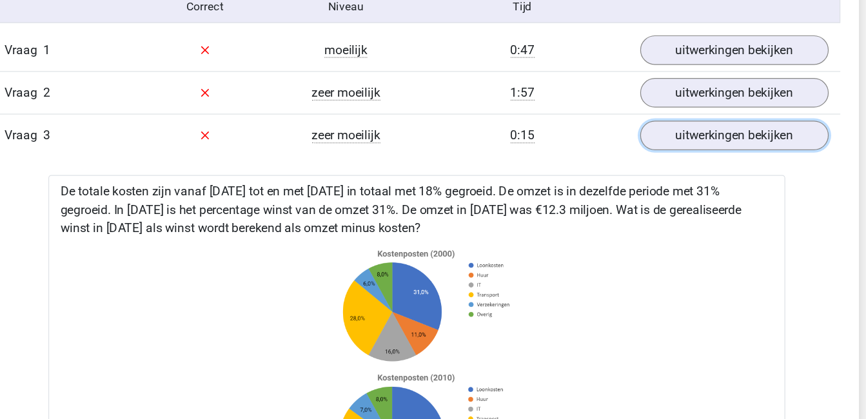
scroll to position [691, 0]
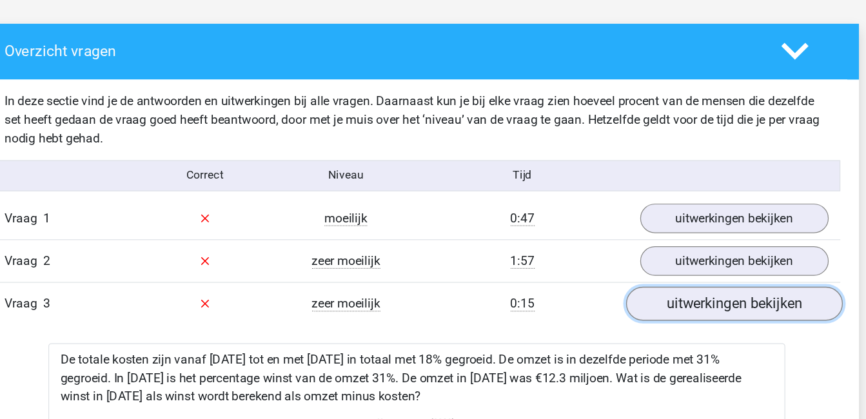
click at [668, 264] on link "uitwerkingen bekijken" at bounding box center [697, 253] width 180 height 28
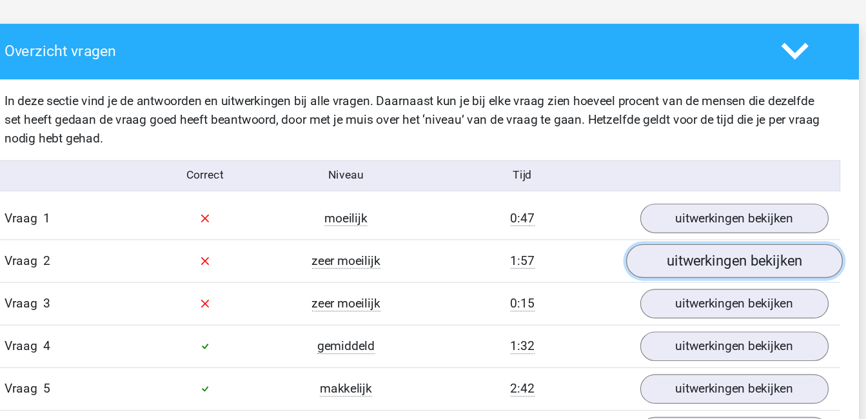
click at [680, 213] on link "uitwerkingen bekijken" at bounding box center [697, 217] width 180 height 28
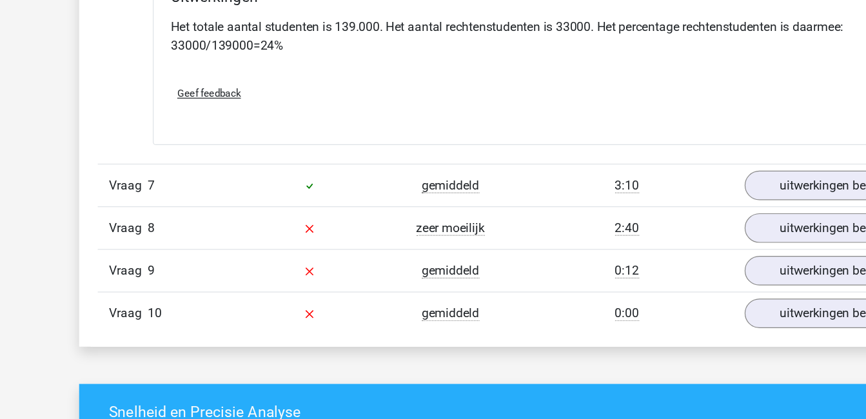
scroll to position [1973, 0]
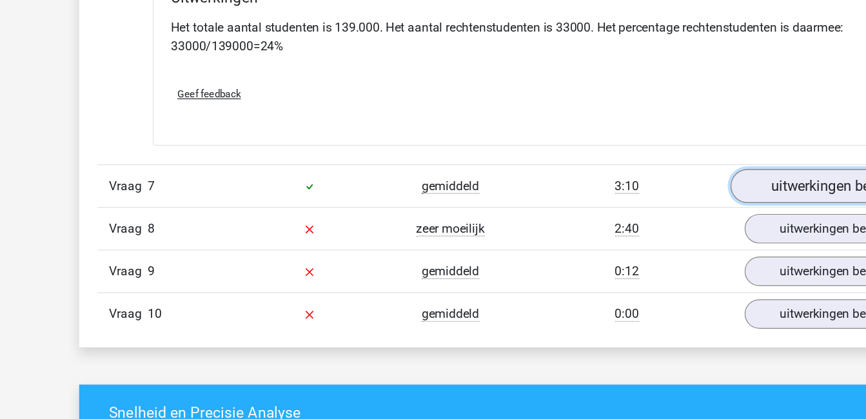
click at [666, 230] on link "uitwerkingen bekijken" at bounding box center [697, 225] width 180 height 28
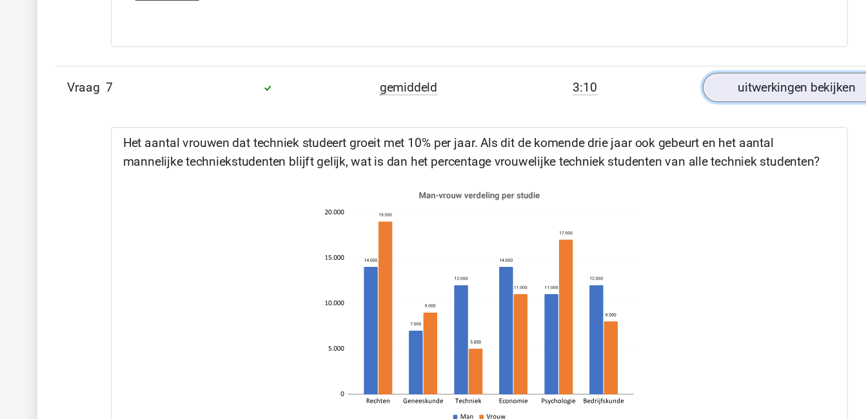
scroll to position [2122, 0]
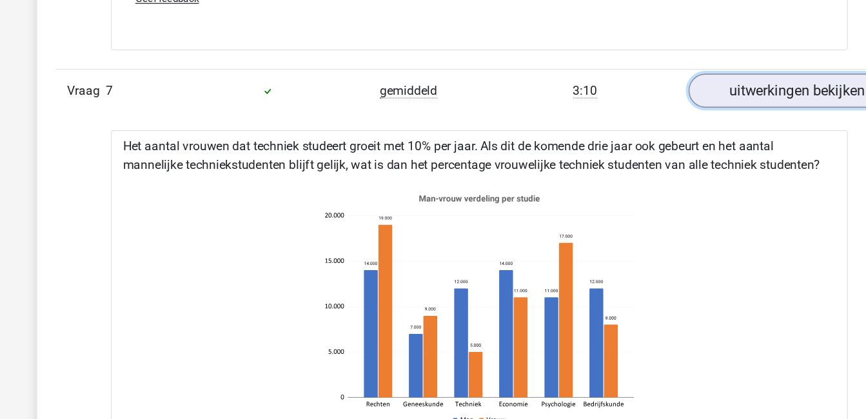
click at [650, 76] on link "uitwerkingen bekijken" at bounding box center [697, 75] width 180 height 28
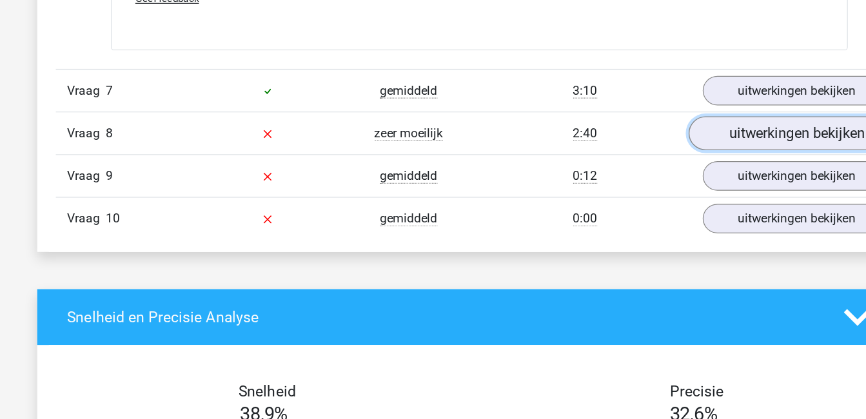
click at [666, 112] on link "uitwerkingen bekijken" at bounding box center [697, 111] width 180 height 28
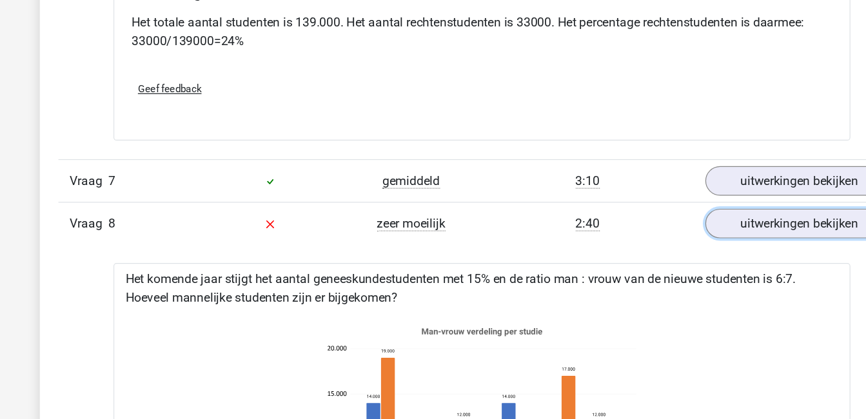
scroll to position [2042, 0]
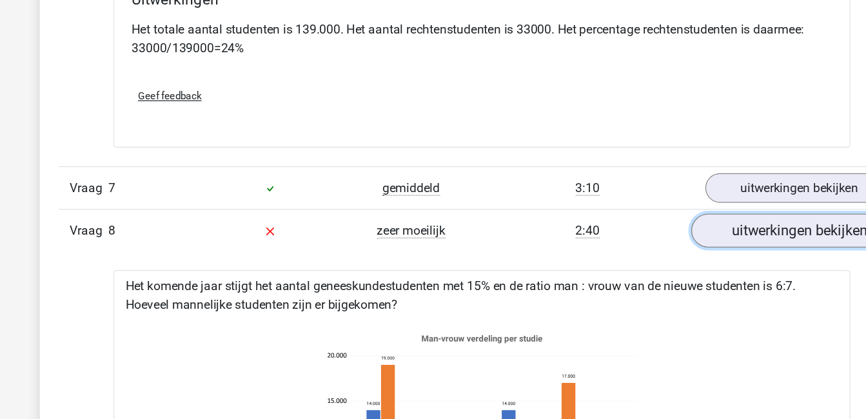
click at [659, 187] on link "uitwerkingen bekijken" at bounding box center [697, 191] width 180 height 28
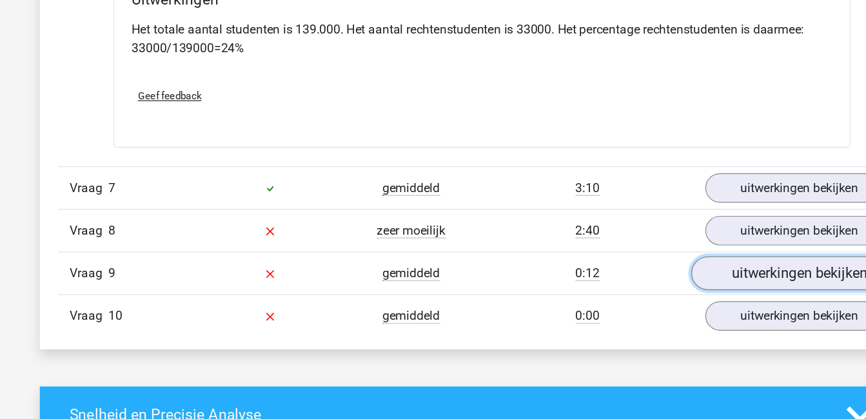
click at [669, 222] on link "uitwerkingen bekijken" at bounding box center [697, 227] width 180 height 28
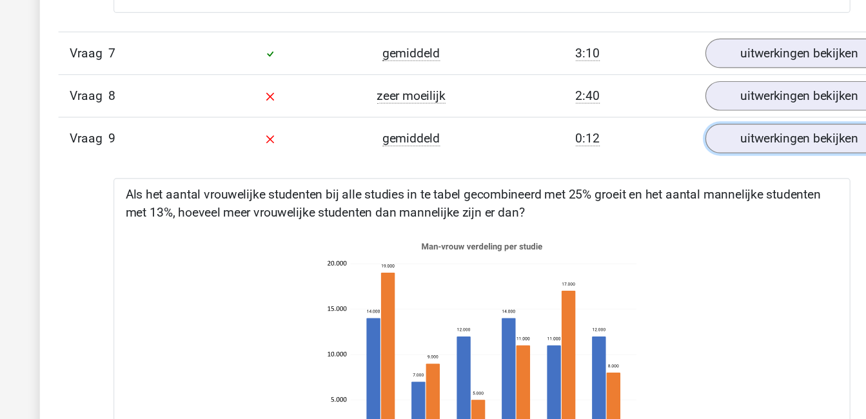
scroll to position [2098, 0]
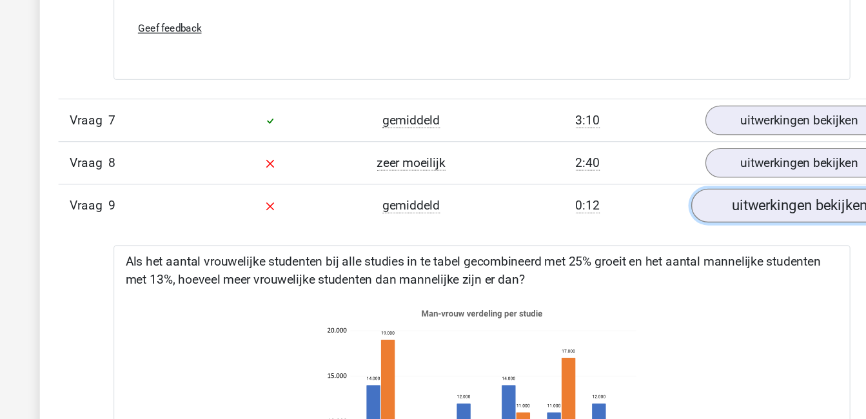
click at [669, 169] on link "uitwerkingen bekijken" at bounding box center [697, 171] width 180 height 28
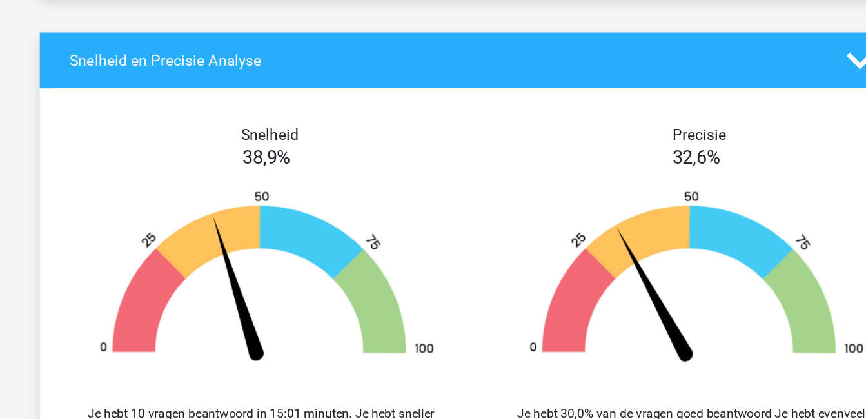
scroll to position [2266, 0]
